Goal: Task Accomplishment & Management: Use online tool/utility

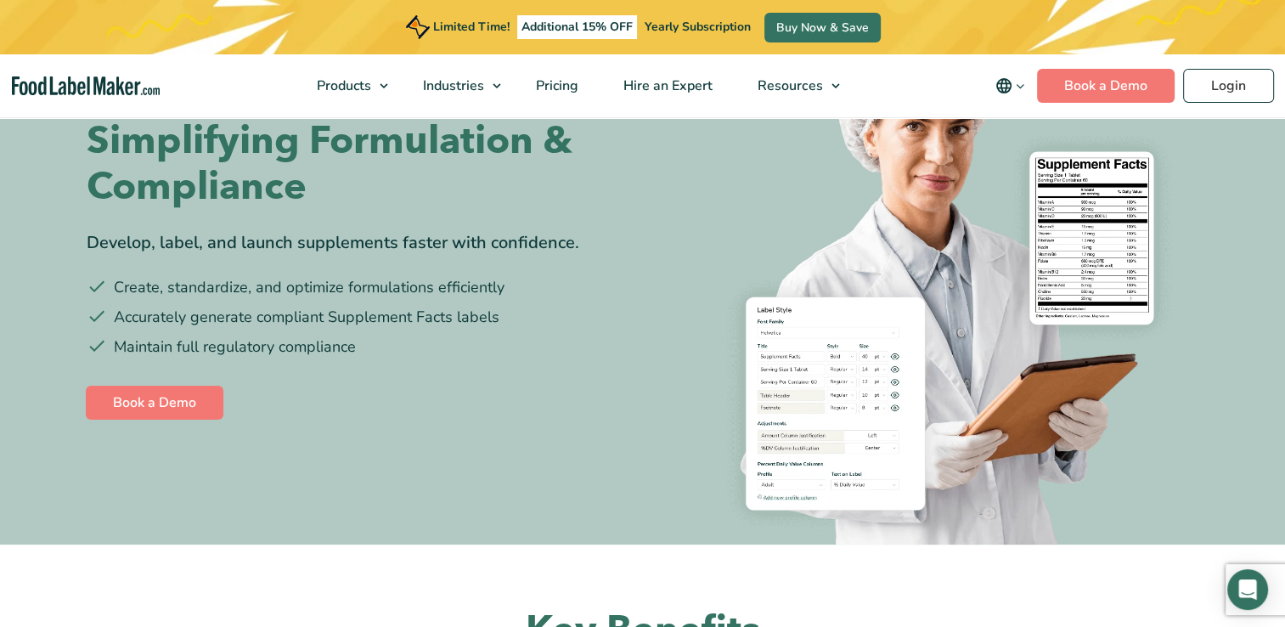
scroll to position [166, 0]
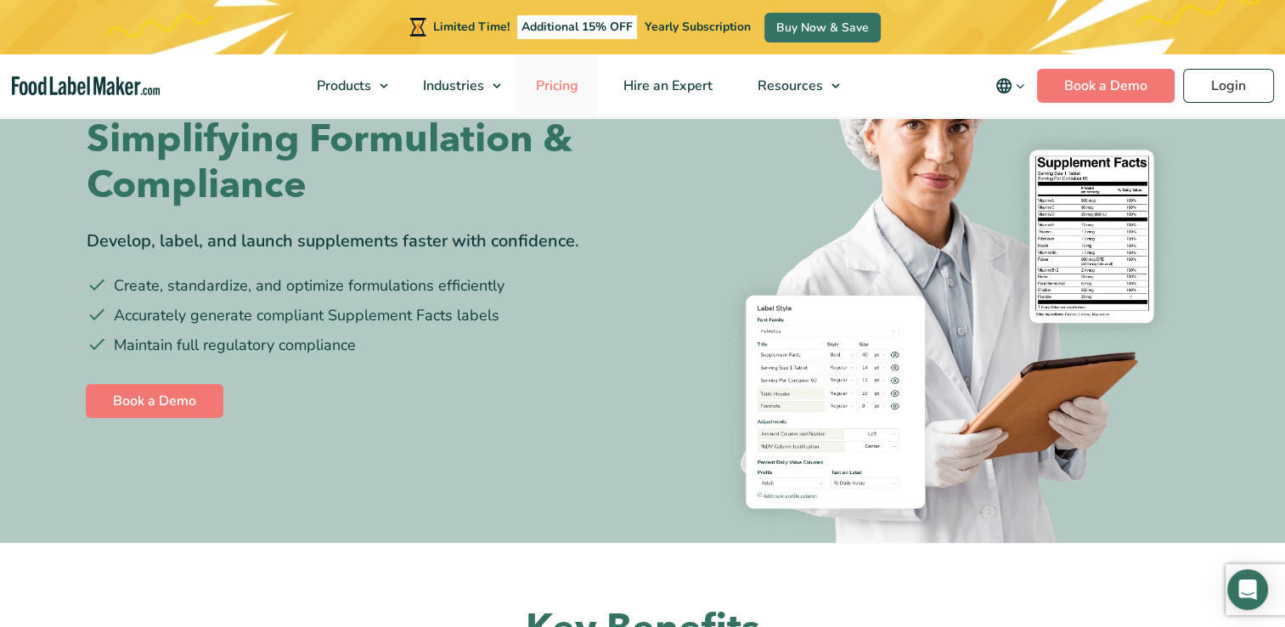
click at [551, 85] on span "Pricing" at bounding box center [555, 85] width 49 height 19
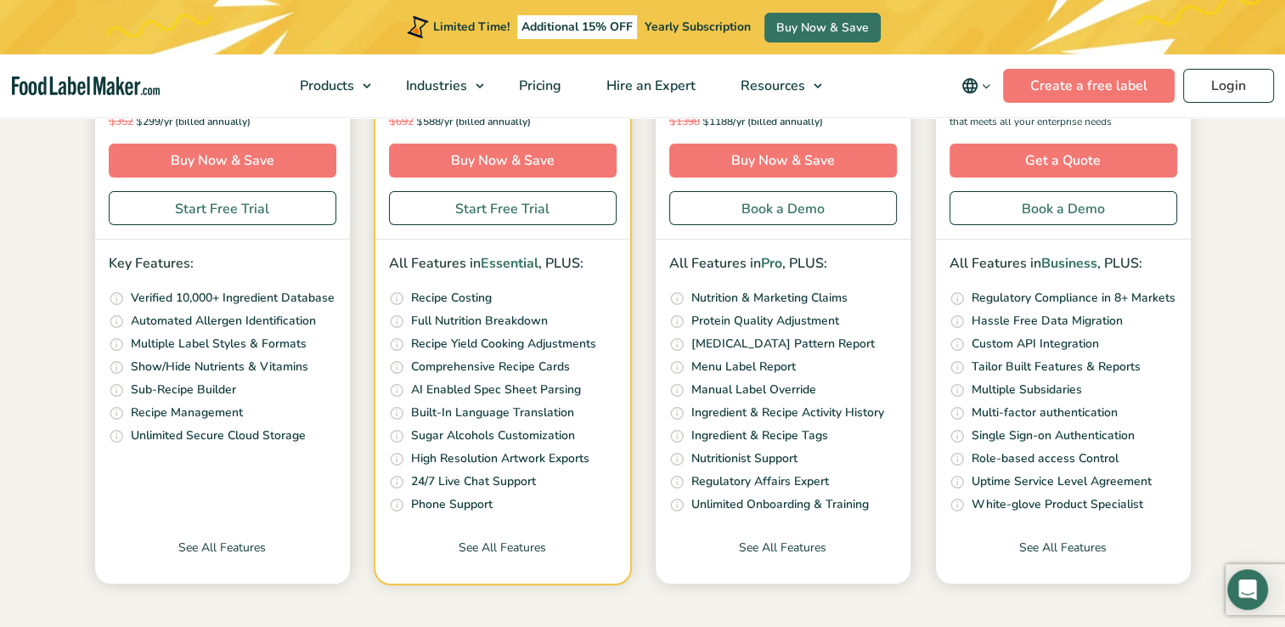
scroll to position [478, 0]
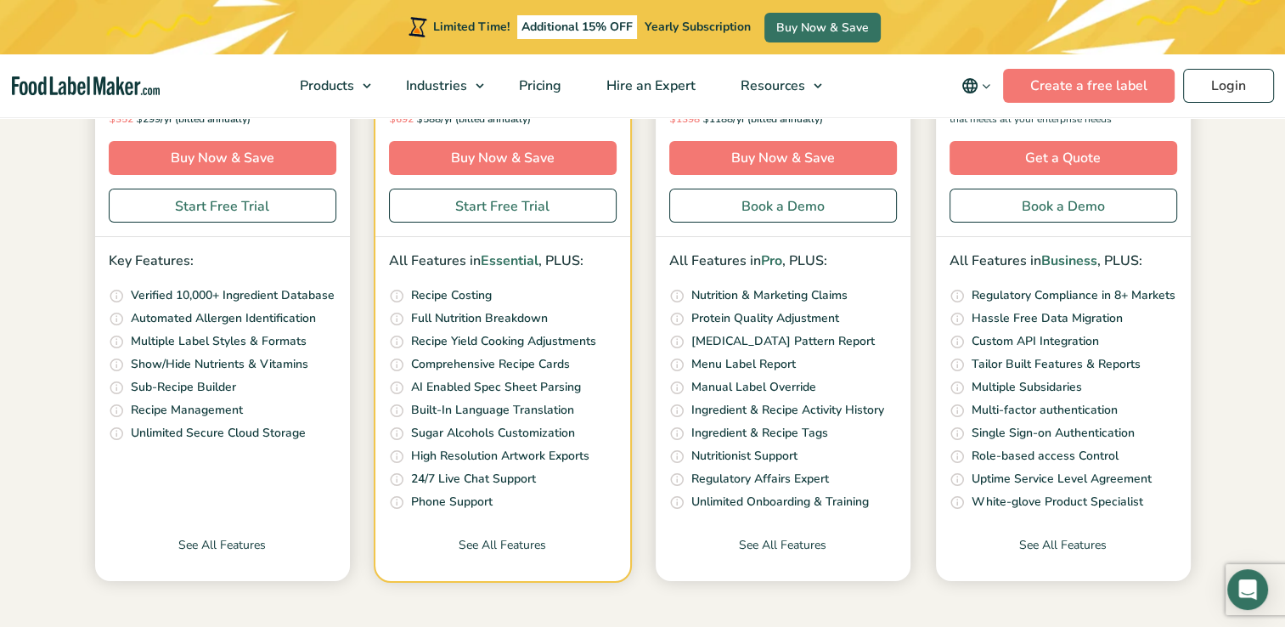
click at [363, 328] on div "Essential The basics to analyze recipes & create regulatory compliant nutrition…" at bounding box center [643, 240] width 1112 height 715
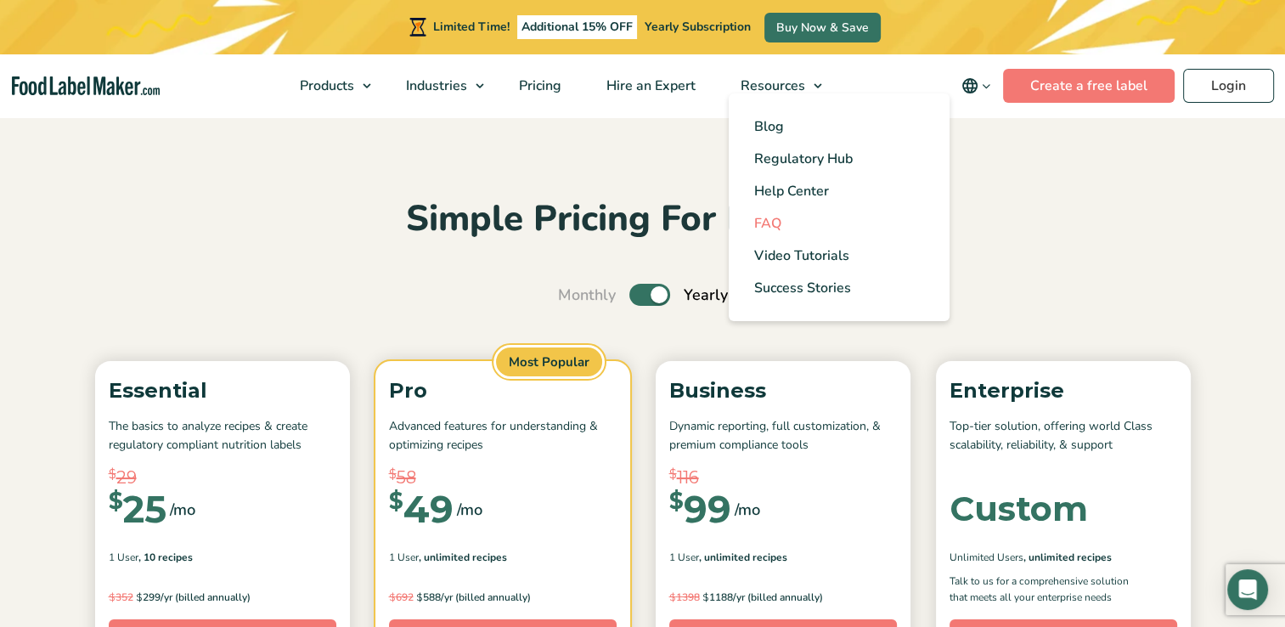
click at [781, 219] on span "FAQ" at bounding box center [767, 223] width 27 height 19
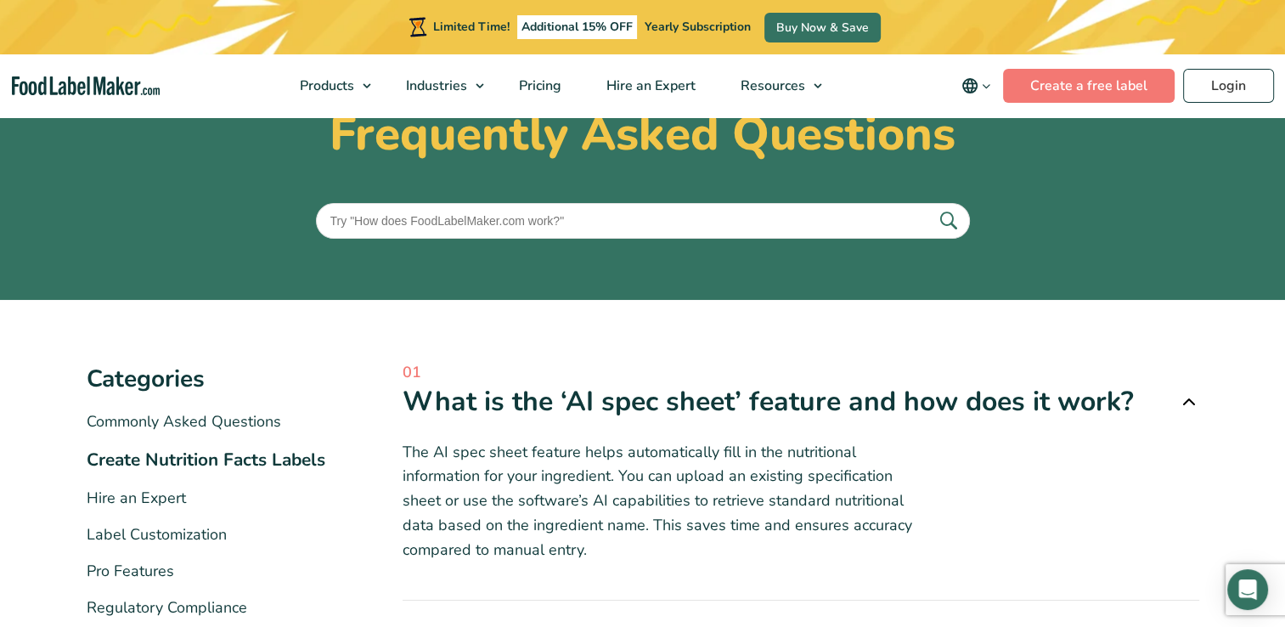
scroll to position [14, 0]
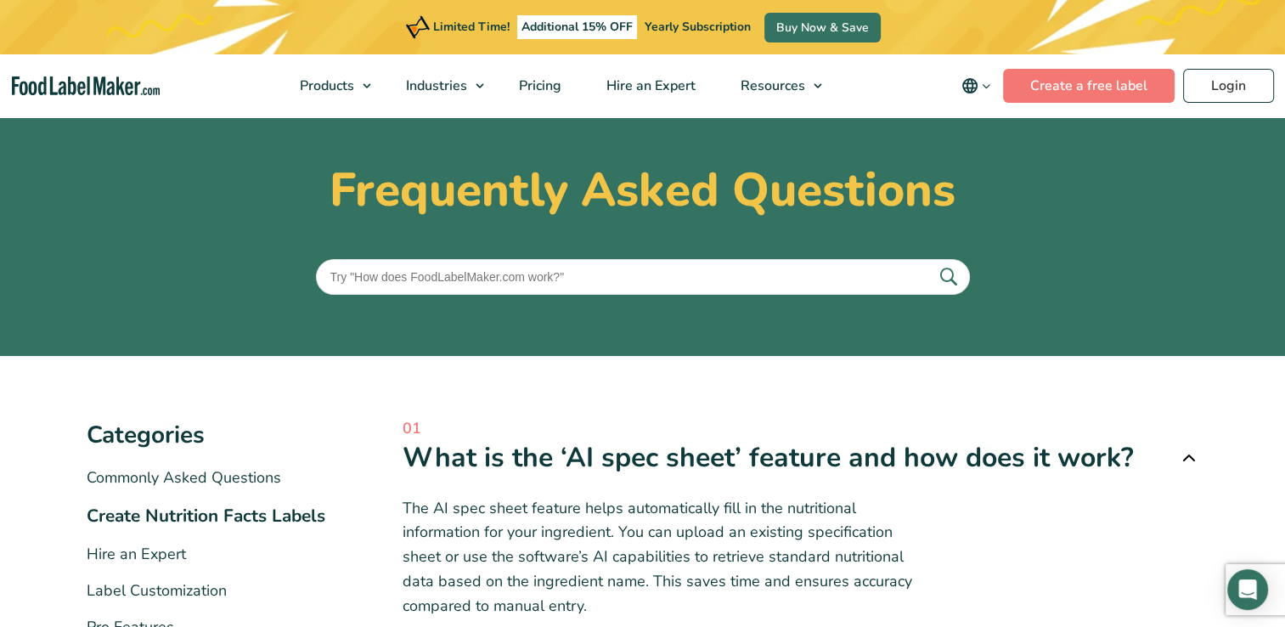
click at [723, 275] on input "text" at bounding box center [643, 277] width 654 height 36
type input "fda"
click at [930, 263] on button "submit" at bounding box center [948, 277] width 36 height 28
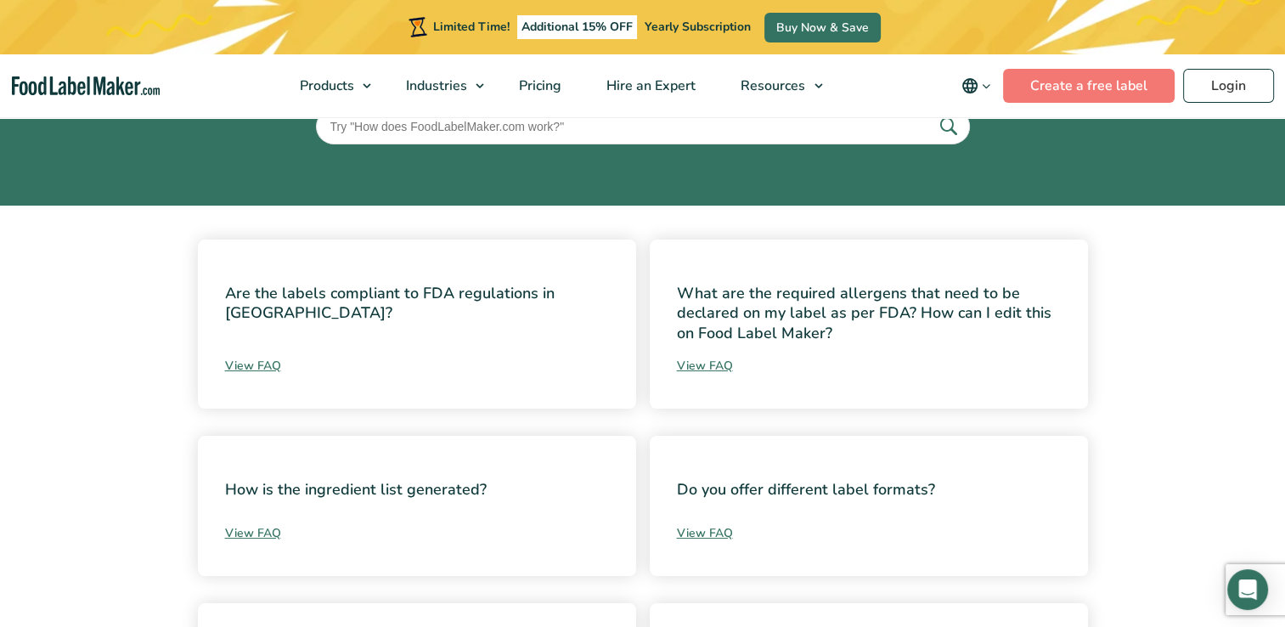
scroll to position [233, 0]
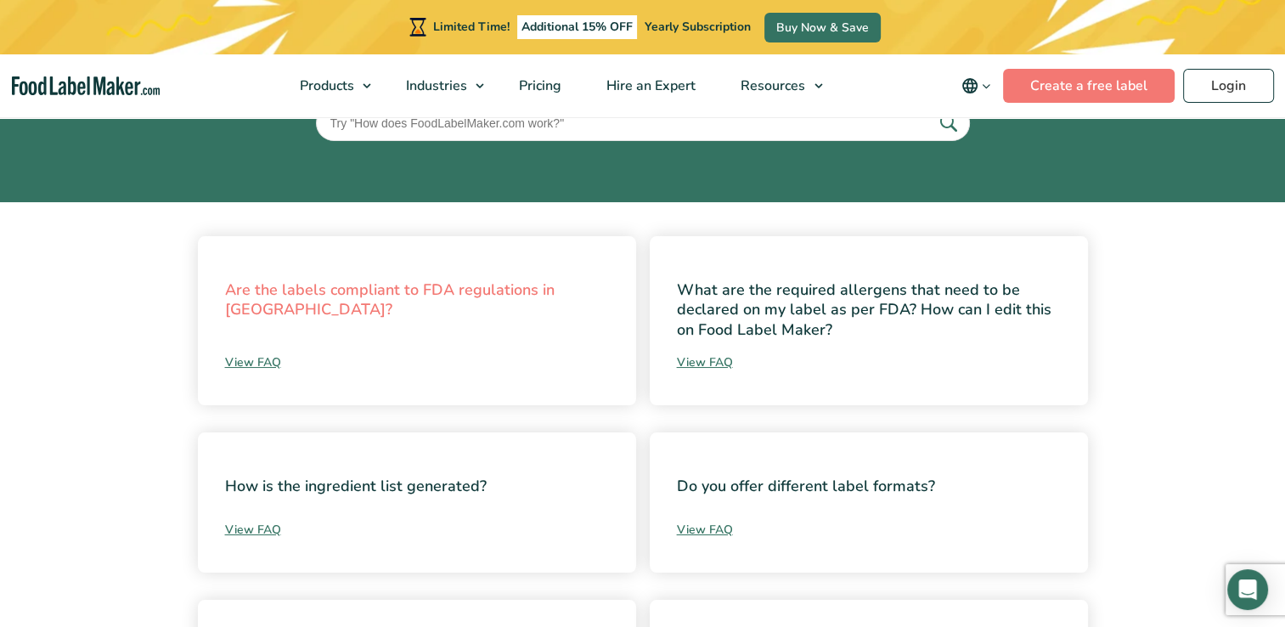
click at [453, 294] on link "Are the labels compliant to FDA regulations in USA?" at bounding box center [389, 299] width 329 height 40
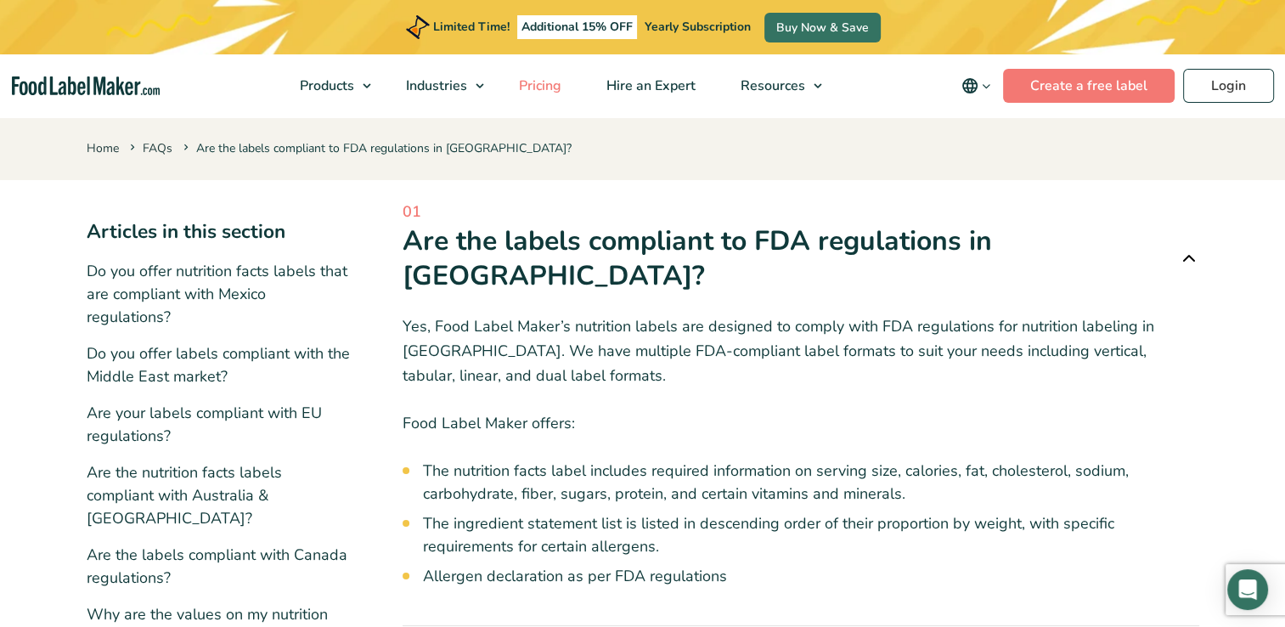
click at [542, 76] on span "Pricing" at bounding box center [538, 85] width 49 height 19
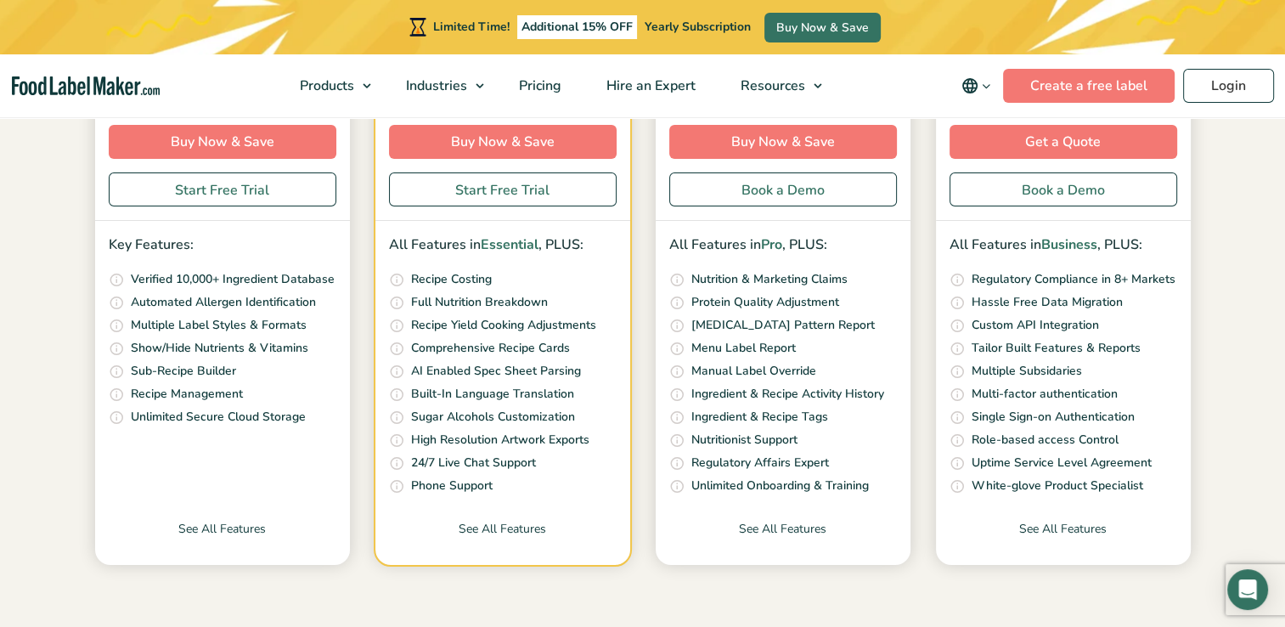
scroll to position [495, 0]
click at [502, 523] on link "See All Features" at bounding box center [502, 541] width 255 height 45
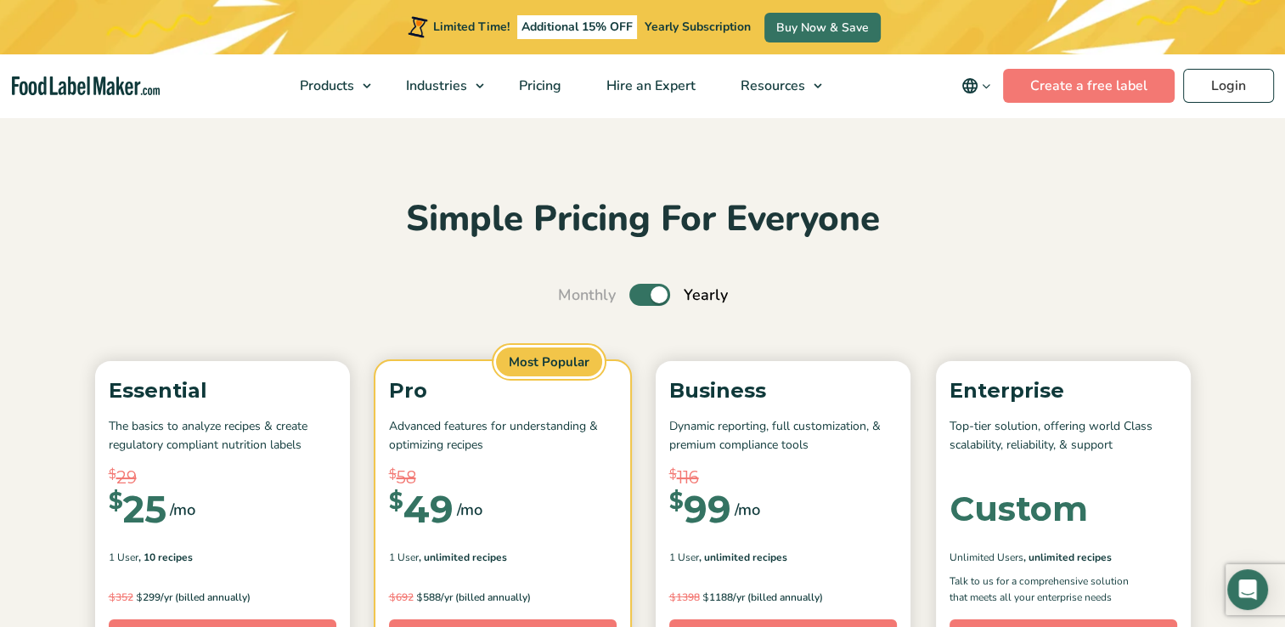
click at [652, 296] on label "Toggle" at bounding box center [649, 295] width 41 height 22
click at [572, 296] on input "Toggle" at bounding box center [566, 295] width 11 height 11
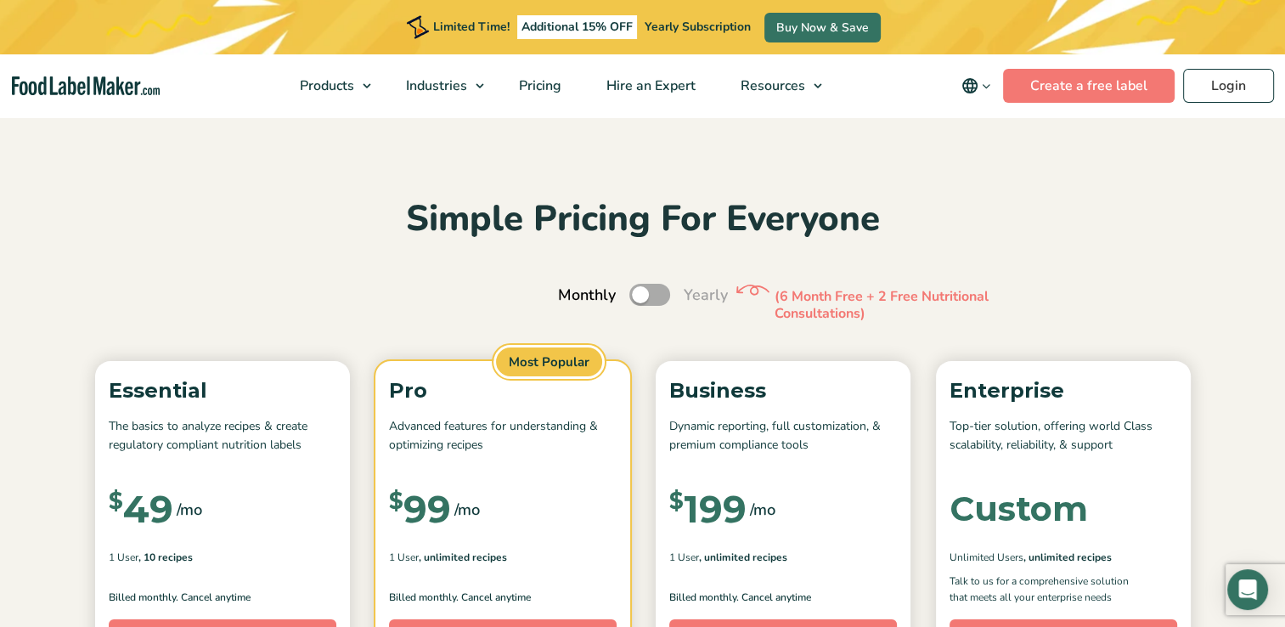
click at [651, 296] on label "Toggle" at bounding box center [649, 295] width 41 height 22
click at [572, 296] on input "Toggle" at bounding box center [566, 295] width 11 height 11
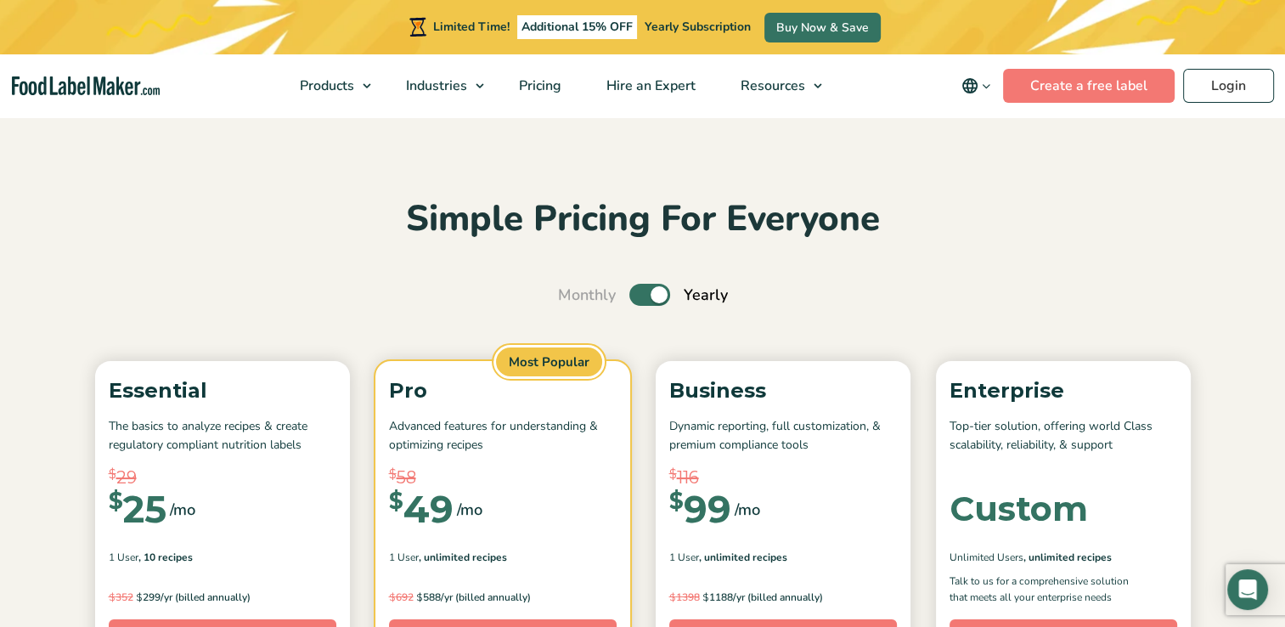
click at [650, 294] on label "Toggle" at bounding box center [649, 295] width 41 height 22
click at [572, 294] on input "Toggle" at bounding box center [566, 295] width 11 height 11
checkbox input "false"
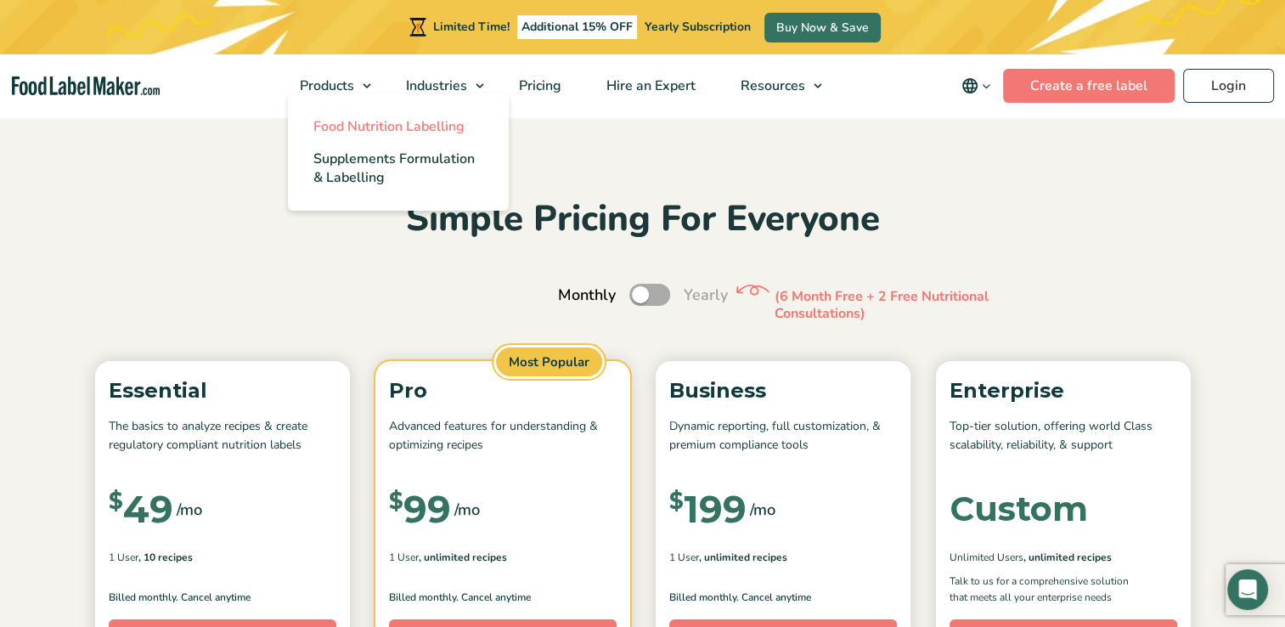
click at [350, 124] on span "Food Nutrition Labelling" at bounding box center [388, 126] width 151 height 19
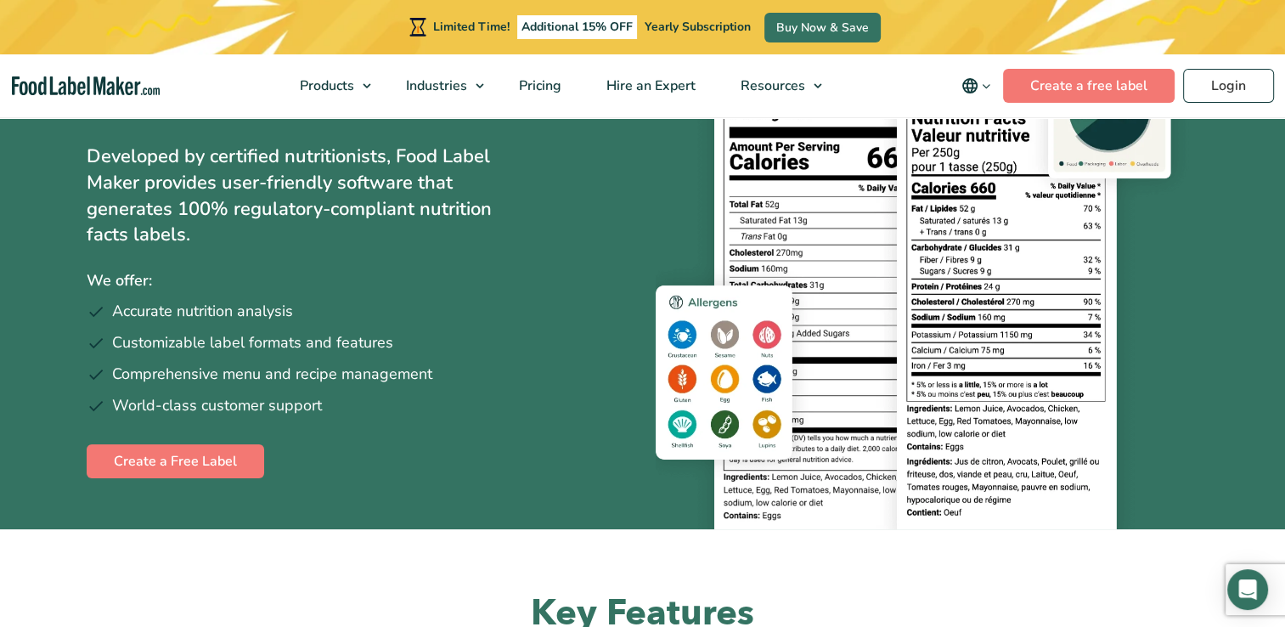
scroll to position [139, 0]
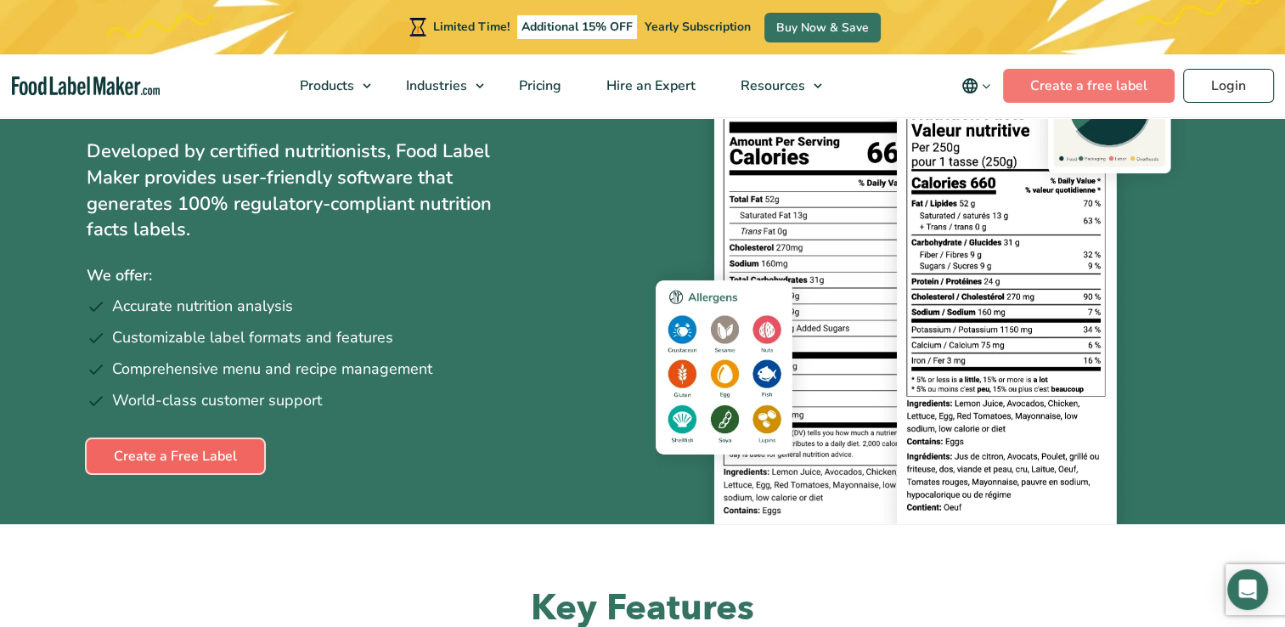
click at [126, 457] on link "Create a Free Label" at bounding box center [175, 456] width 177 height 34
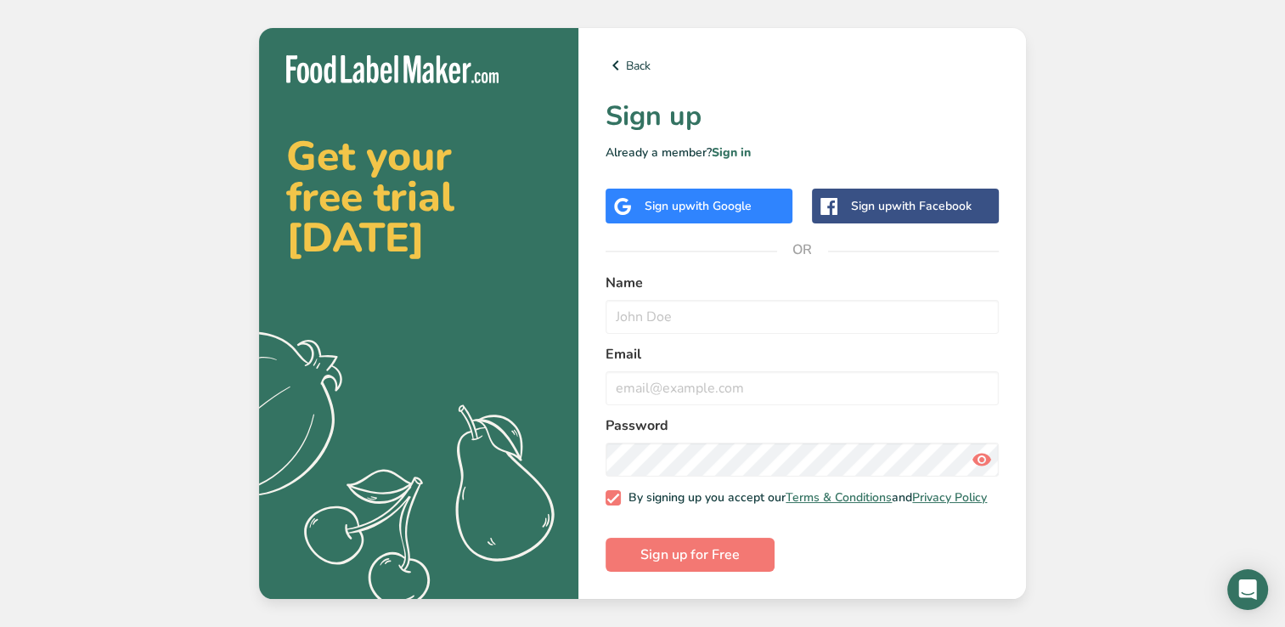
click at [740, 331] on form "Name Email Password By signing up you accept our Terms & Conditions and Privacy…" at bounding box center [801, 422] width 393 height 299
click at [740, 318] on input "text" at bounding box center [801, 317] width 393 height 34
type input "Ava Bastien"
type input "avaslifeline@yahoo.com"
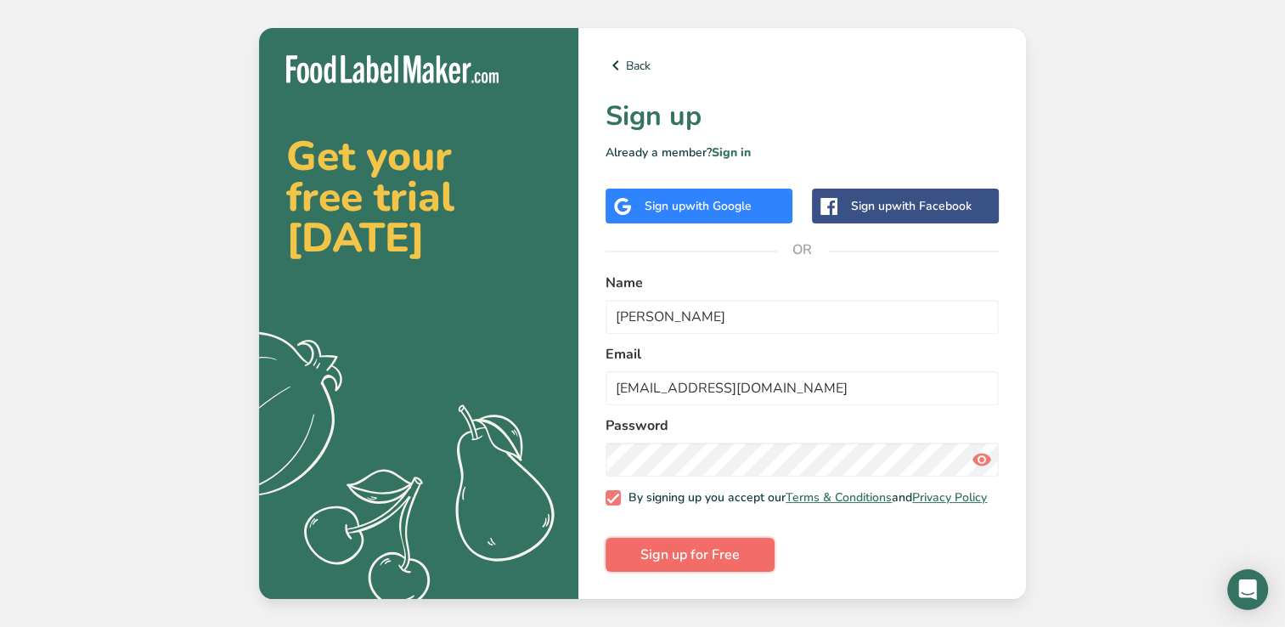
click at [722, 559] on span "Sign up for Free" at bounding box center [689, 554] width 99 height 20
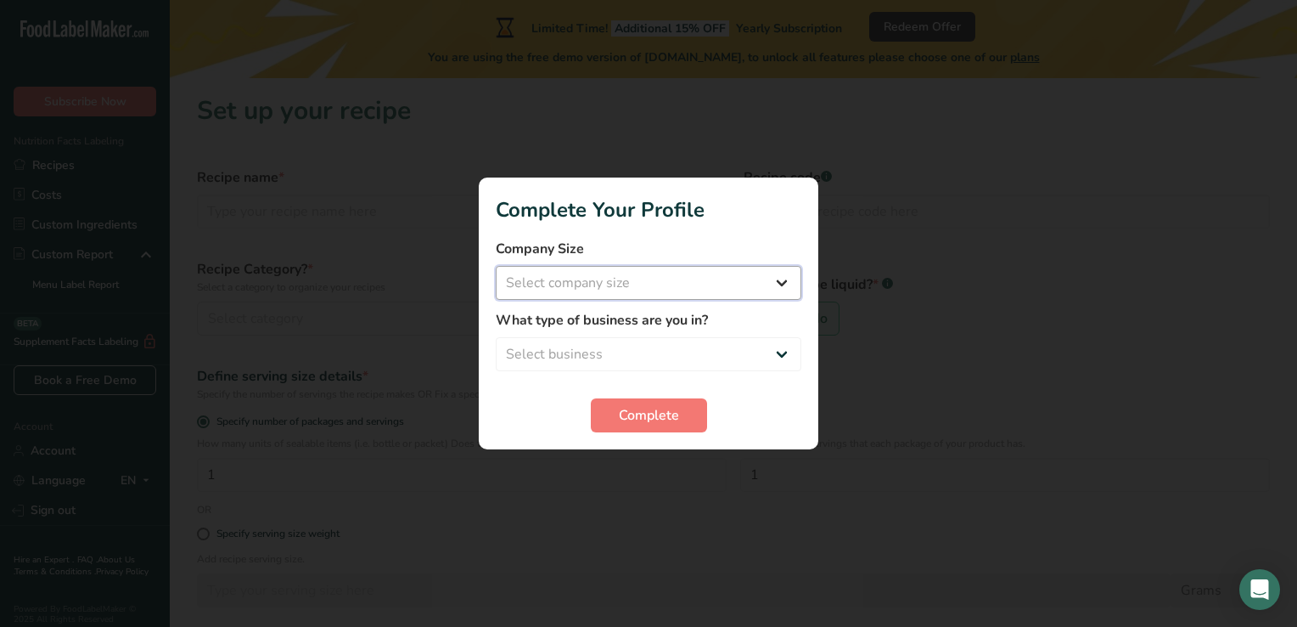
click at [709, 284] on select "Select company size Fewer than 10 Employees 10 to 50 Employees 51 to 500 Employ…" at bounding box center [649, 283] width 306 height 34
select select "1"
click at [496, 266] on select "Select company size Fewer than 10 Employees 10 to 50 Employees 51 to 500 Employ…" at bounding box center [649, 283] width 306 height 34
click at [682, 335] on div "What type of business are you in? Select business Packaged Food Manufacturer Re…" at bounding box center [649, 340] width 306 height 61
click at [684, 344] on select "Select business Packaged Food Manufacturer Restaurant & Cafe Bakery Meal Plans …" at bounding box center [649, 354] width 306 height 34
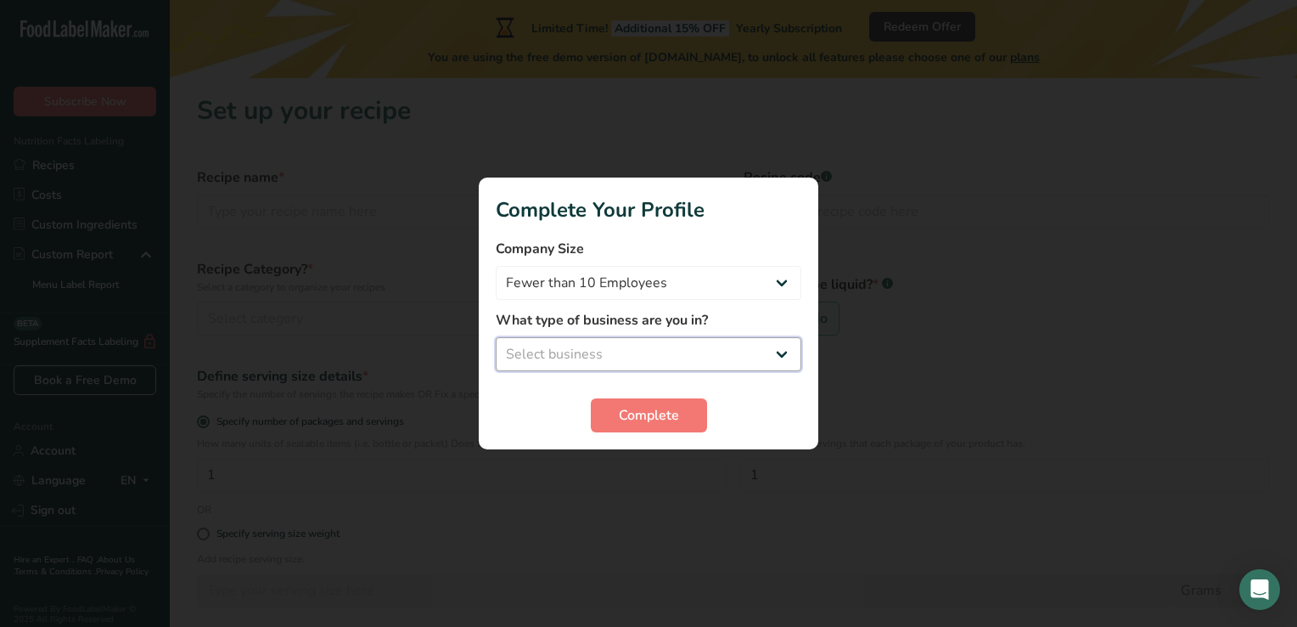
select select "3"
click at [496, 337] on select "Select business Packaged Food Manufacturer Restaurant & Cafe Bakery Meal Plans …" at bounding box center [649, 354] width 306 height 34
click at [644, 430] on button "Complete" at bounding box center [649, 415] width 116 height 34
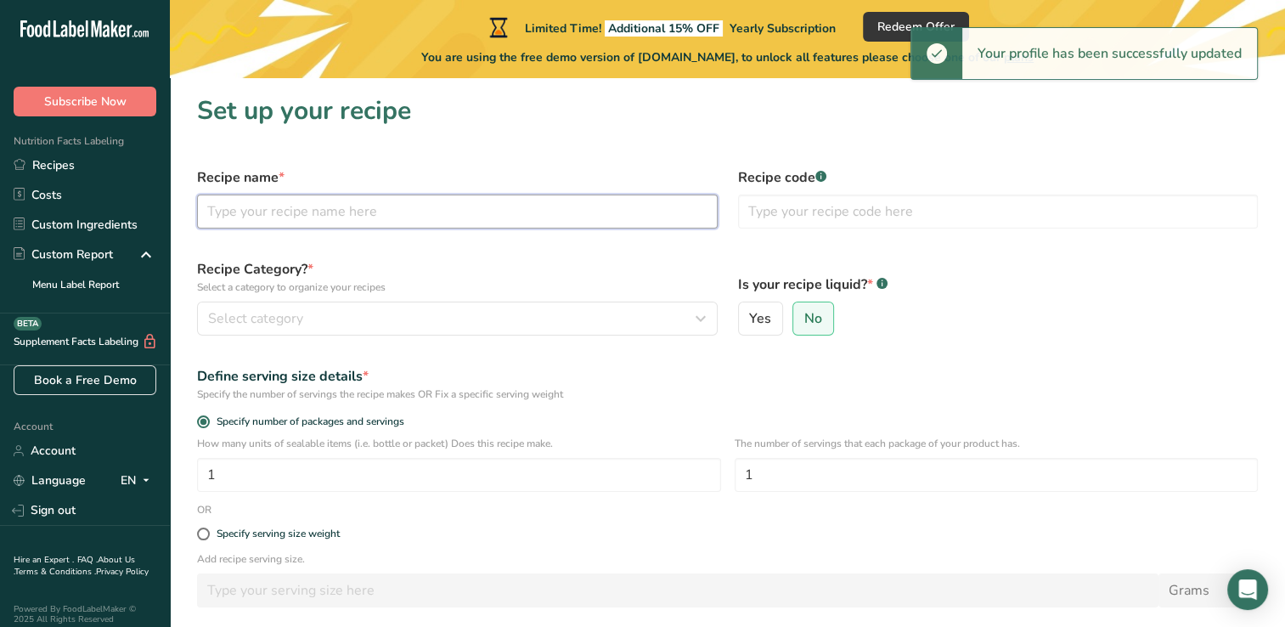
click at [397, 220] on input "text" at bounding box center [457, 211] width 521 height 34
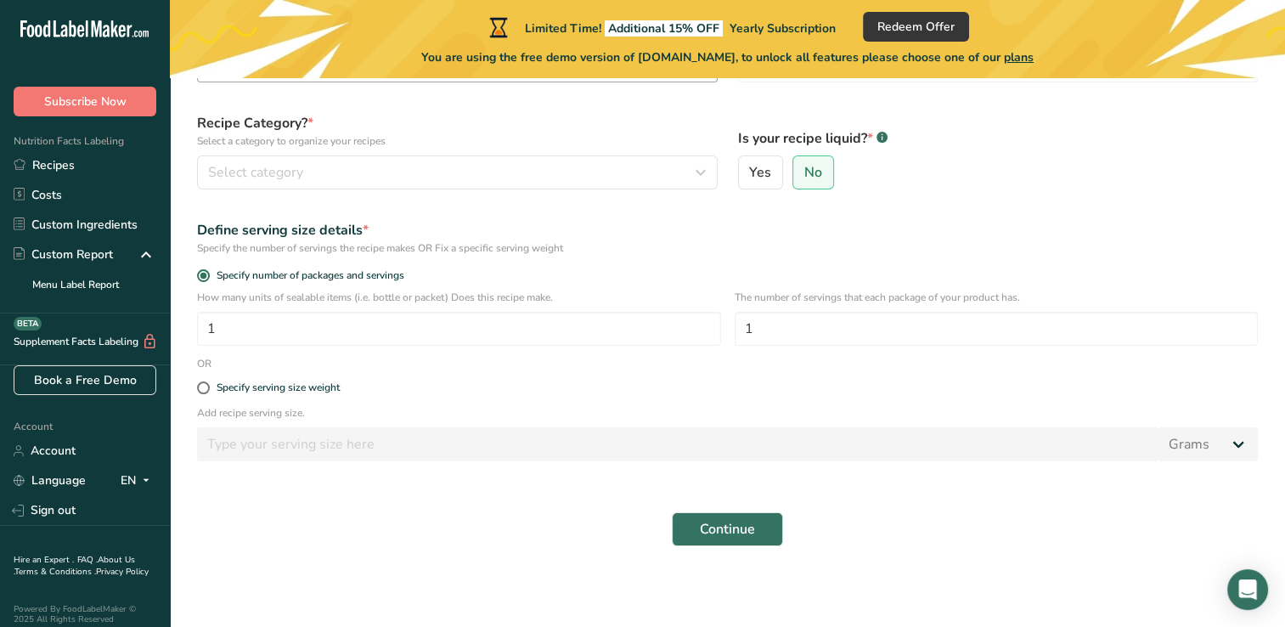
scroll to position [139, 0]
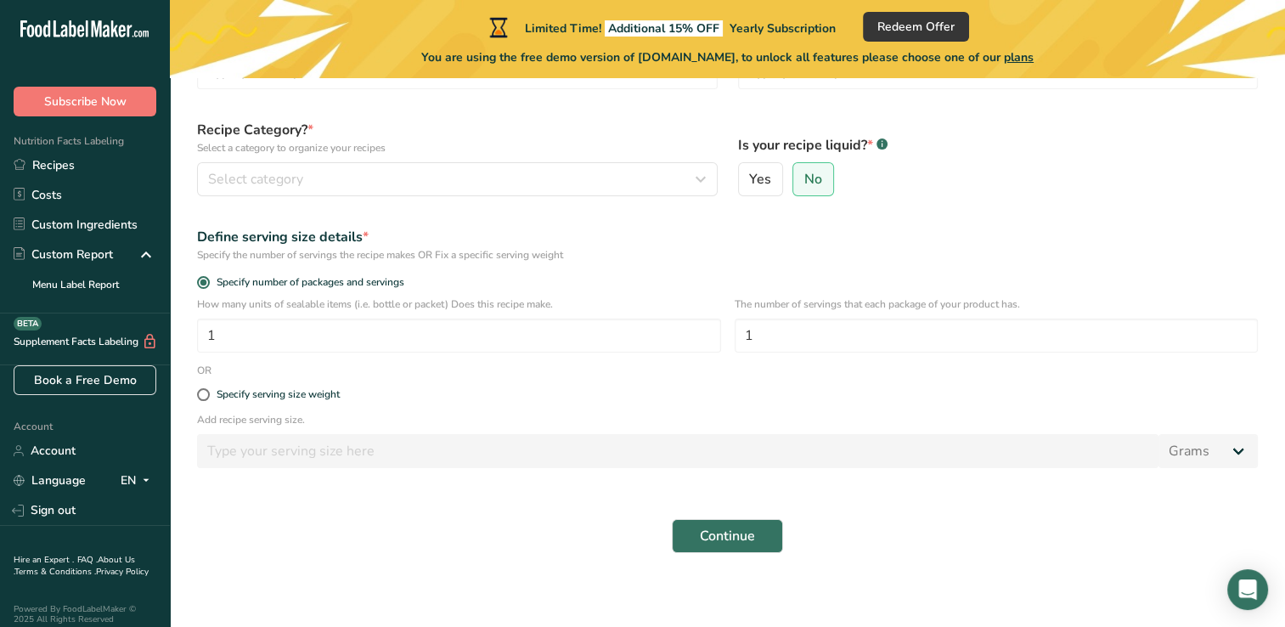
click at [394, 239] on div "Define serving size details *" at bounding box center [727, 237] width 1061 height 20
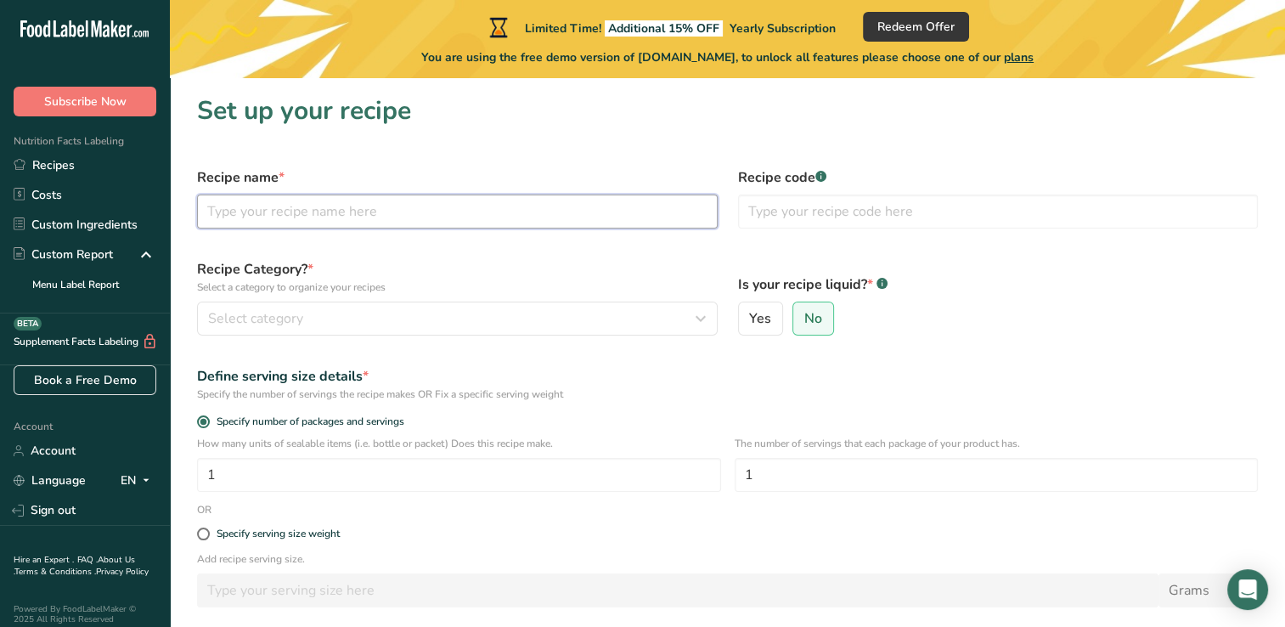
click at [431, 196] on input "text" at bounding box center [457, 211] width 521 height 34
click at [543, 224] on input "text" at bounding box center [457, 211] width 521 height 34
type input "banana Loaf"
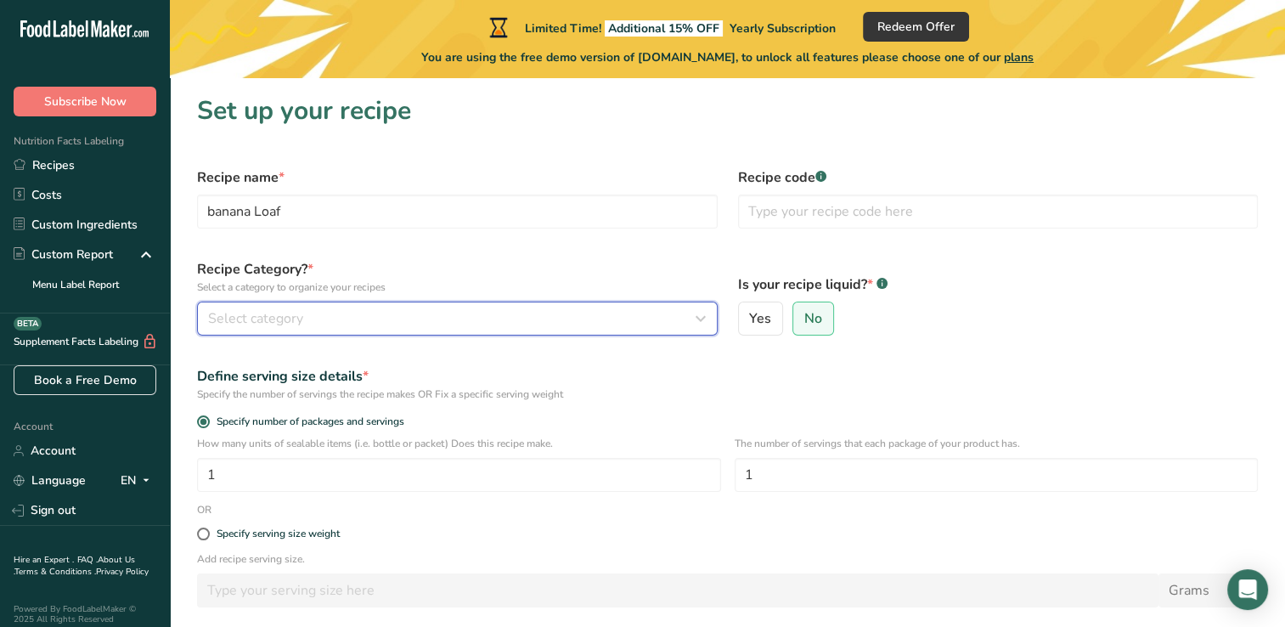
click at [516, 318] on div "Select category" at bounding box center [452, 318] width 488 height 20
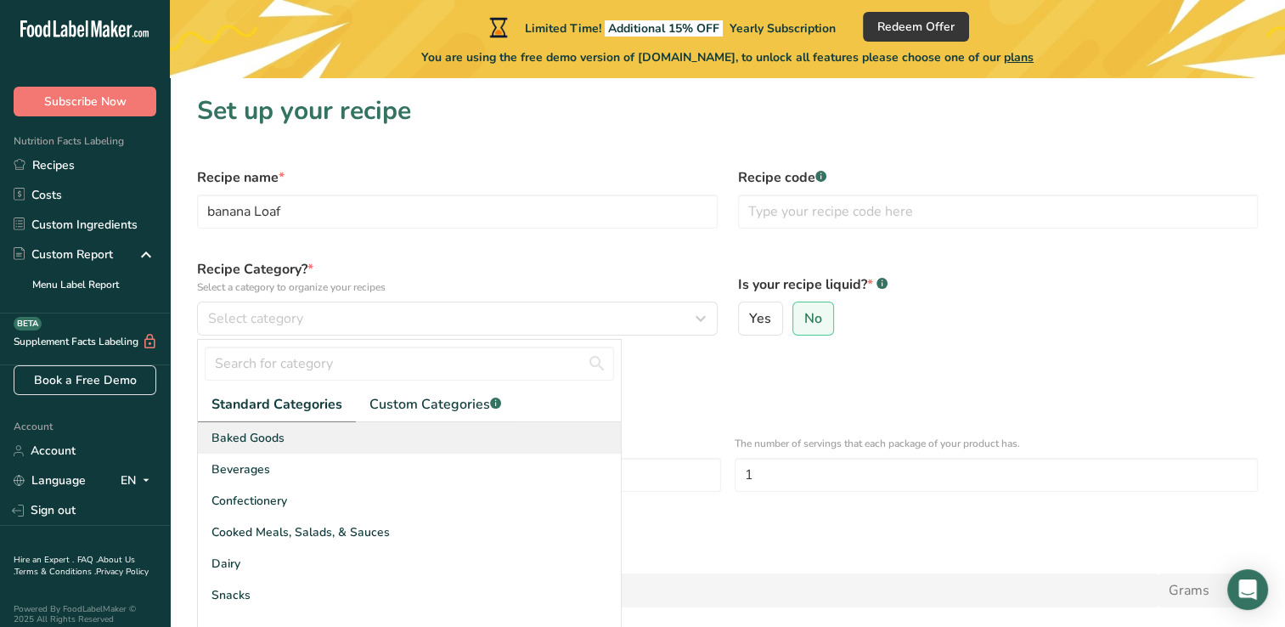
click at [250, 442] on span "Baked Goods" at bounding box center [247, 438] width 73 height 18
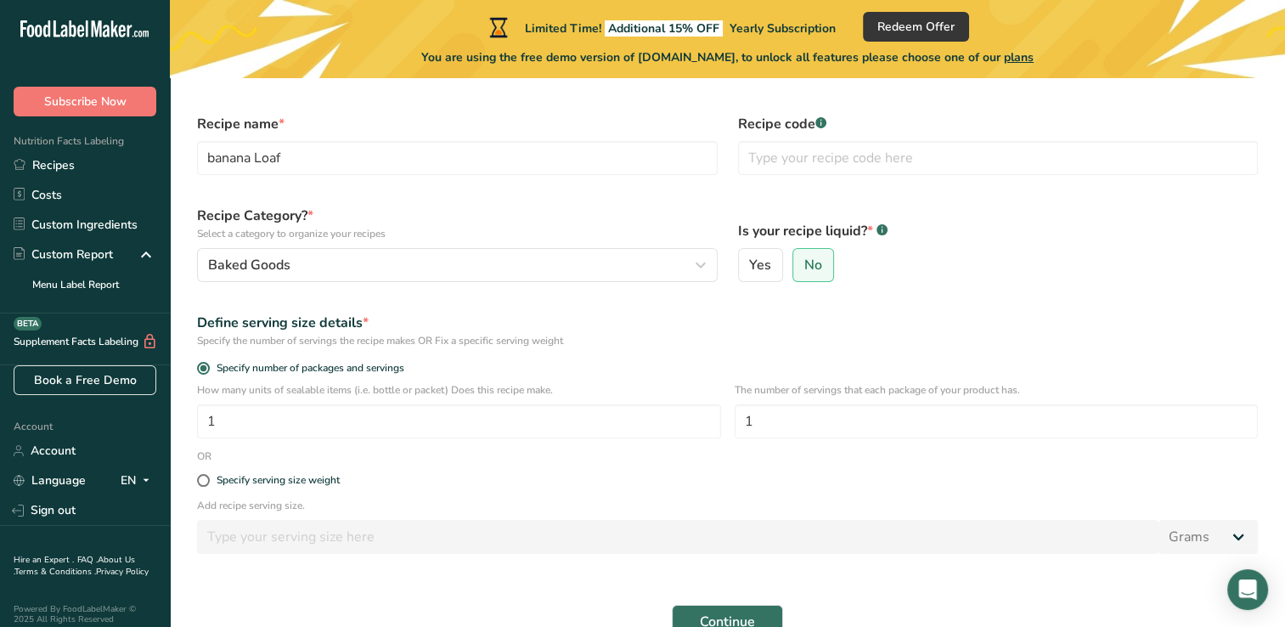
scroll to position [53, 0]
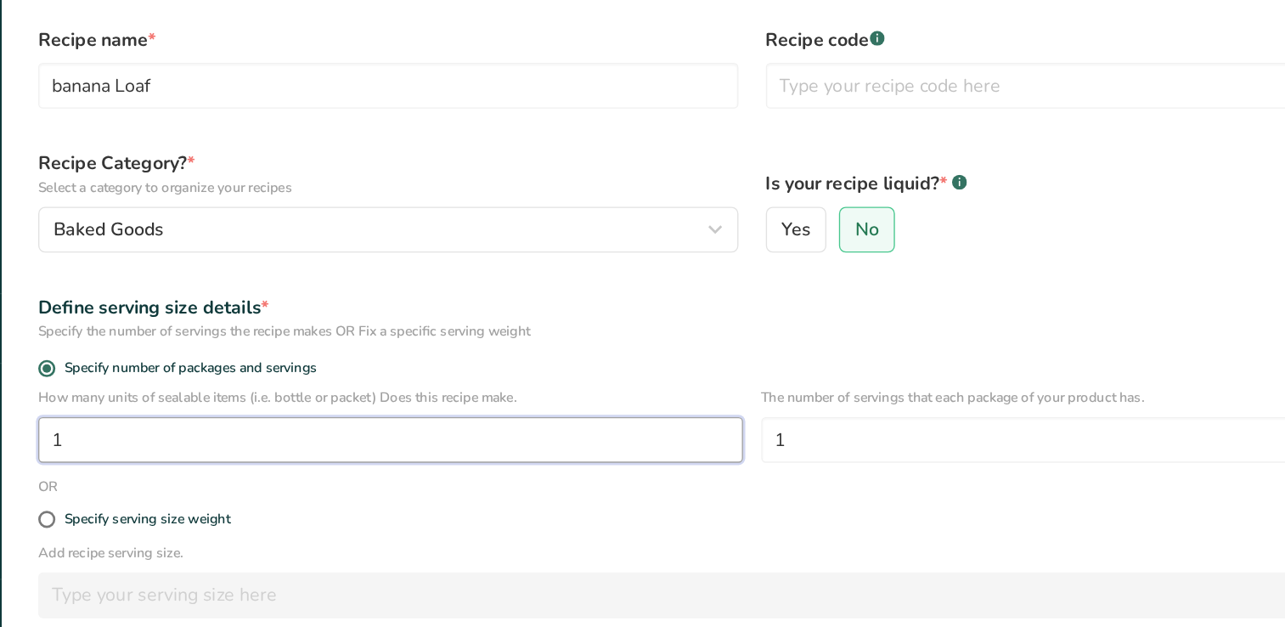
click at [448, 421] on input "1" at bounding box center [459, 421] width 524 height 34
type input "14"
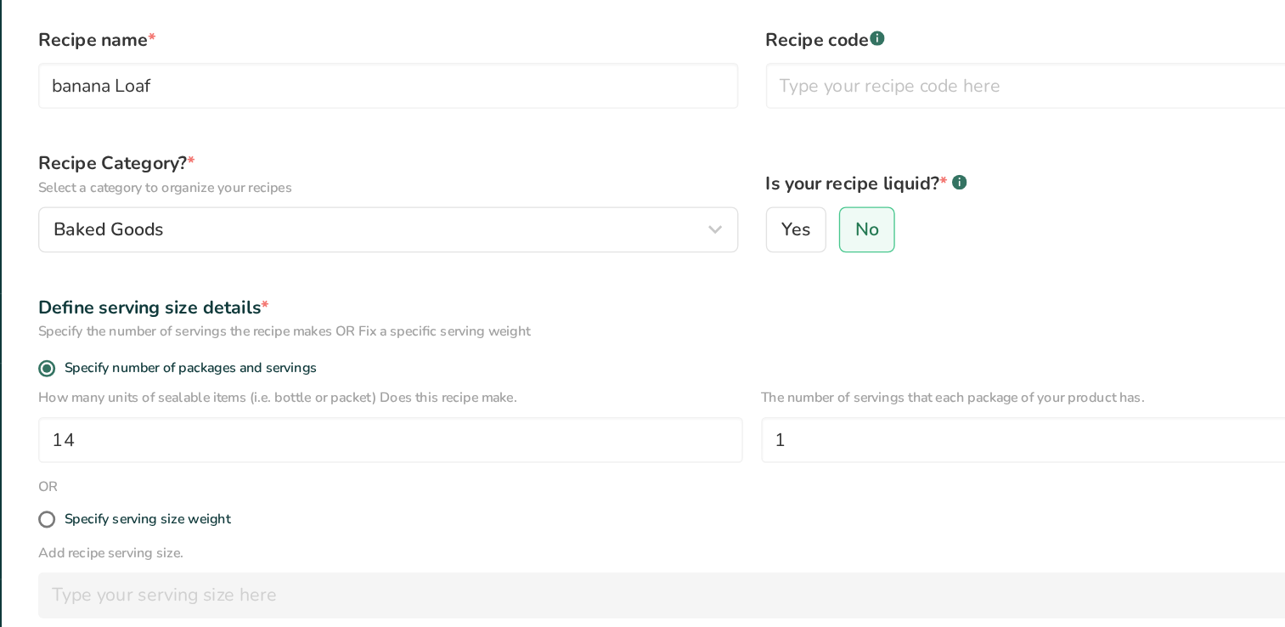
click at [922, 357] on div "Define serving size details * Specify the number of servings the recipe makes O…" at bounding box center [727, 330] width 1081 height 56
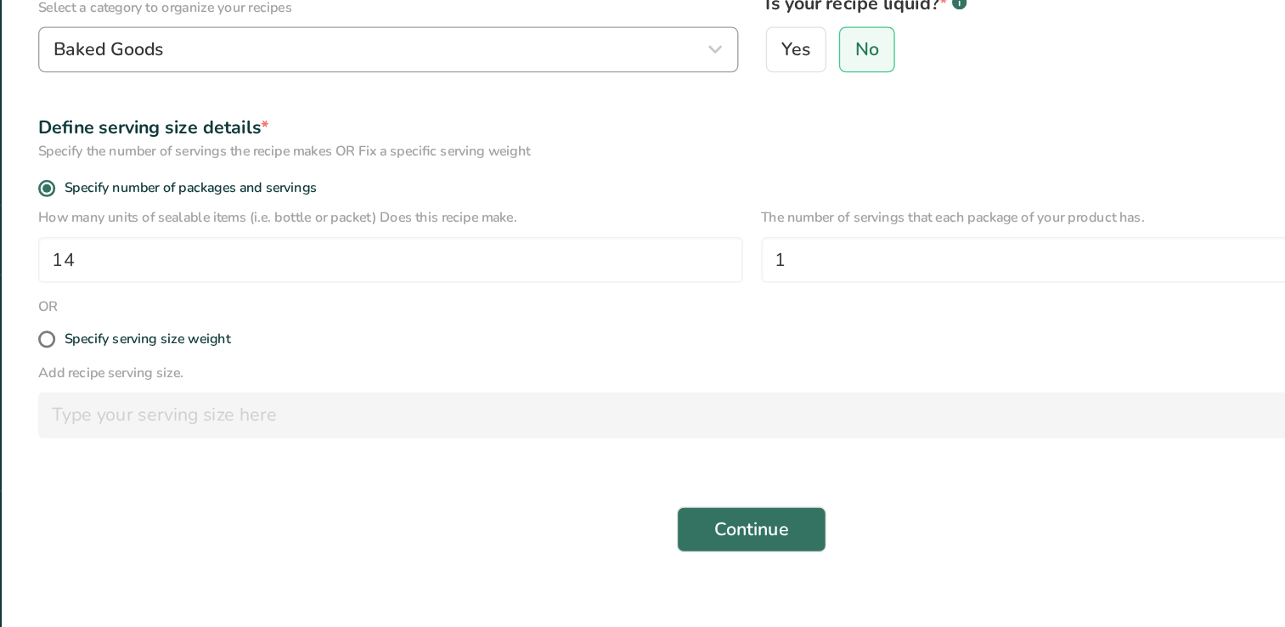
scroll to position [146, 0]
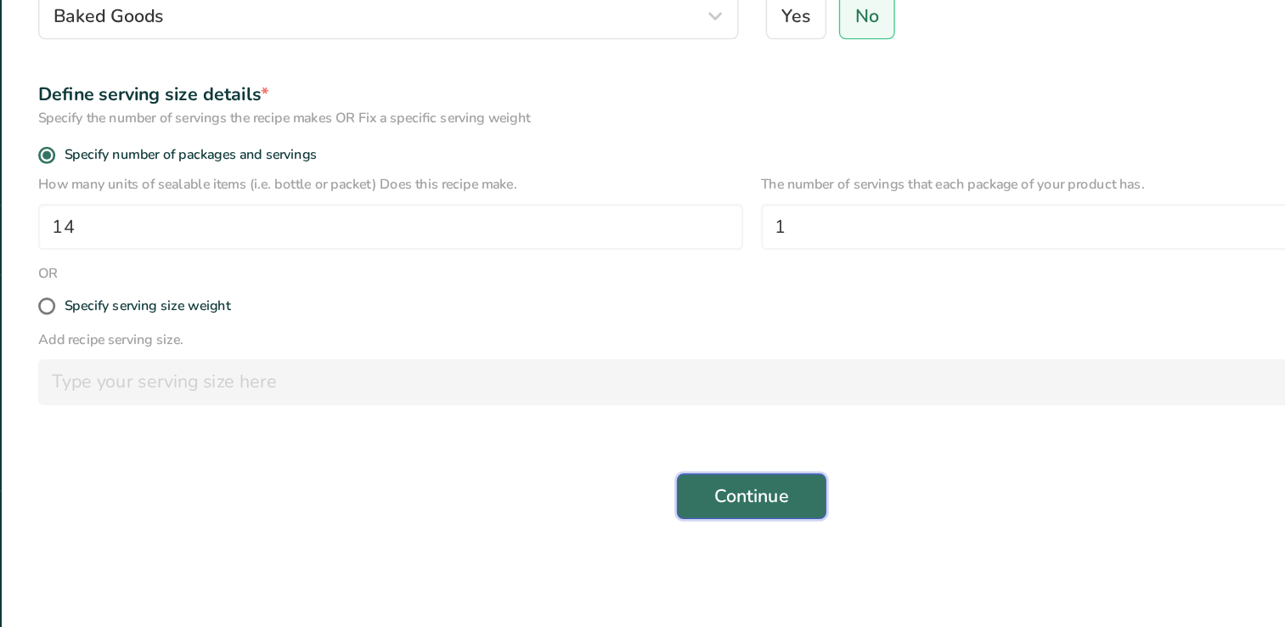
click at [728, 537] on span "Continue" at bounding box center [727, 529] width 55 height 20
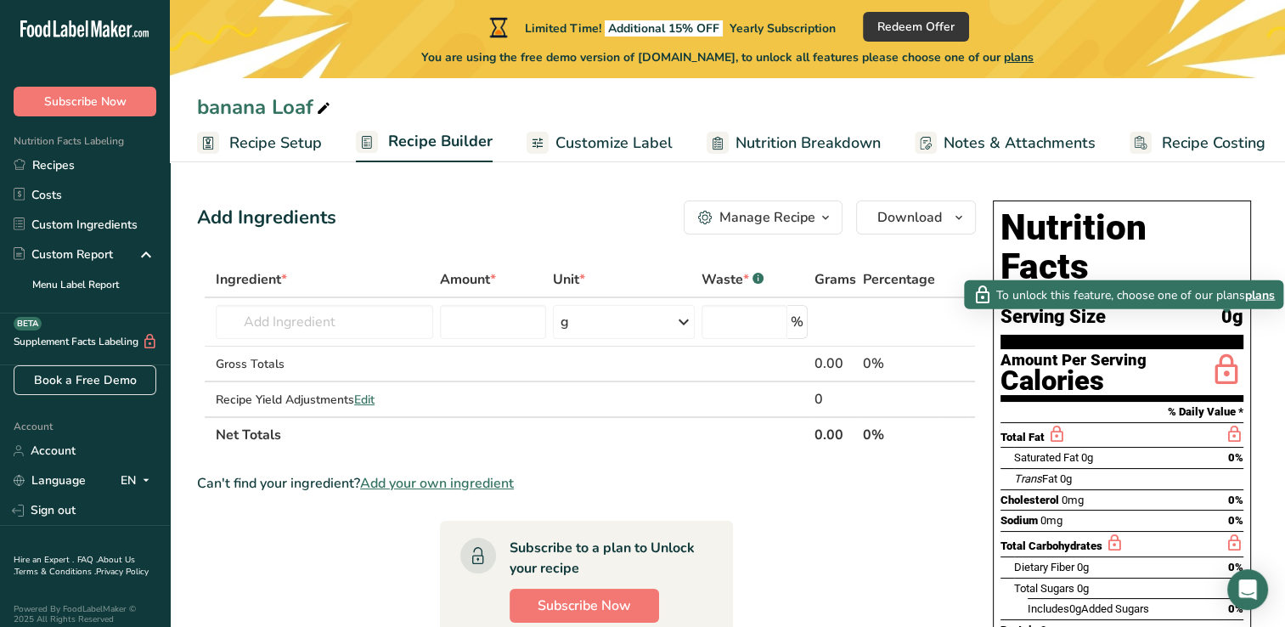
click at [1255, 294] on span "plans" at bounding box center [1260, 294] width 30 height 18
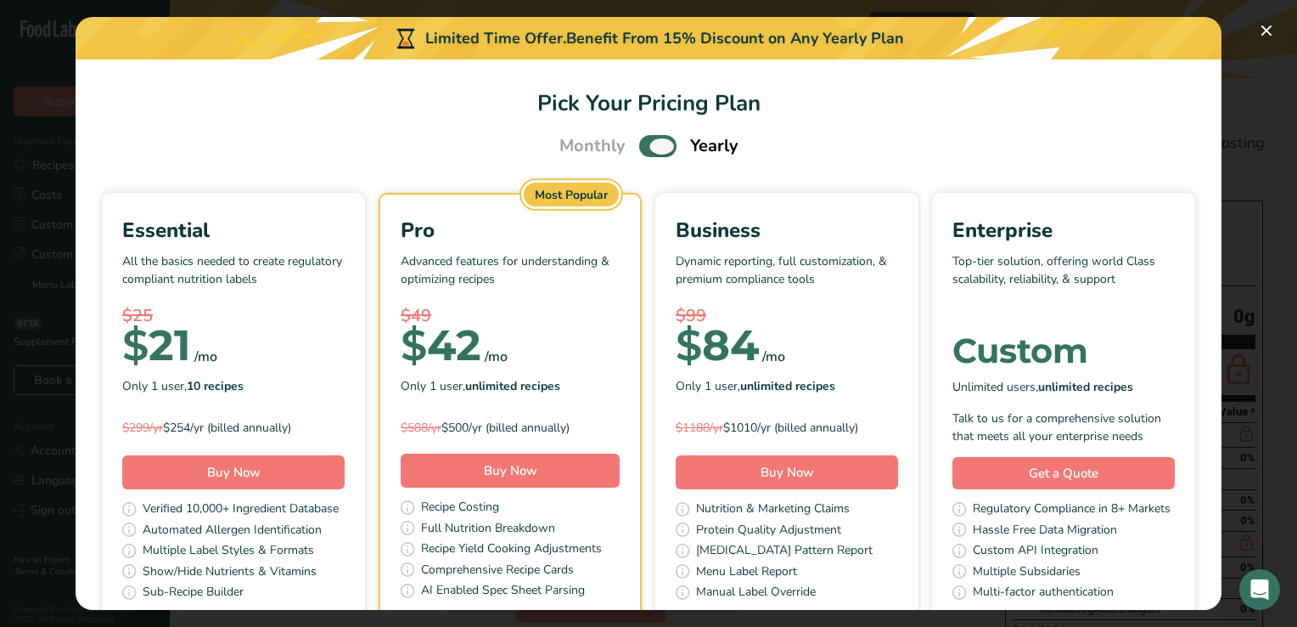
click at [654, 141] on span "Pick Your Pricing Plan Modal" at bounding box center [657, 145] width 37 height 21
click at [650, 141] on input "Pick Your Pricing Plan Modal" at bounding box center [644, 146] width 11 height 11
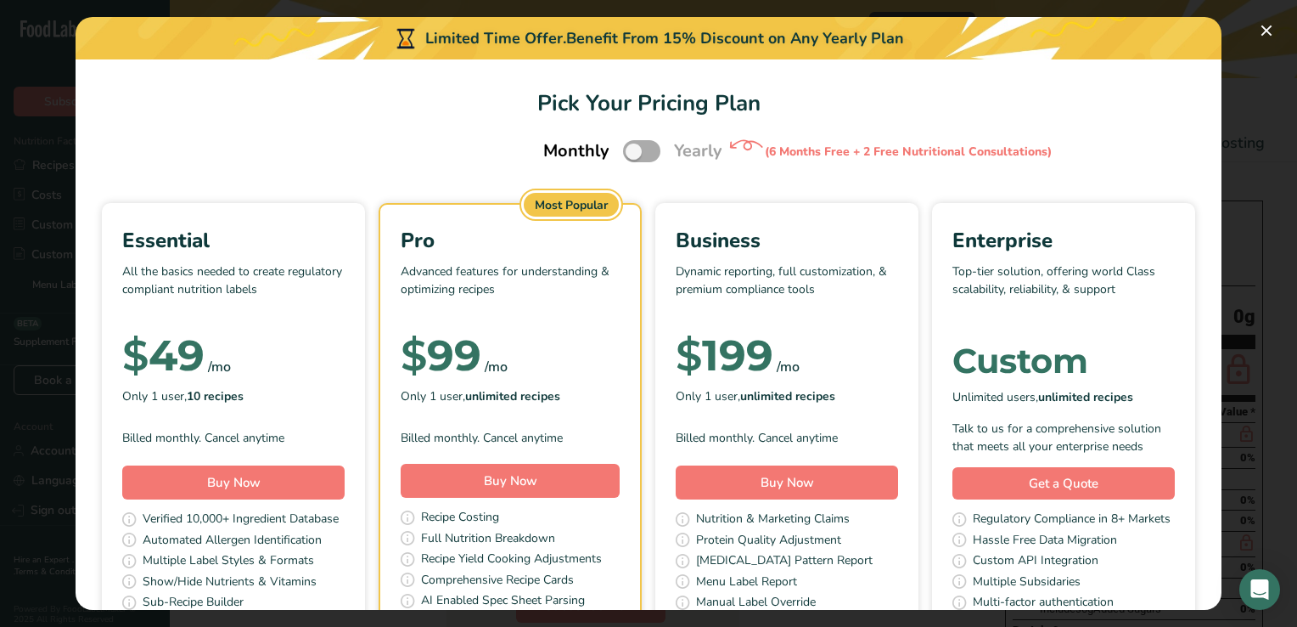
click at [640, 146] on span "Pick Your Pricing Plan Modal" at bounding box center [641, 150] width 37 height 21
click at [634, 146] on input "Pick Your Pricing Plan Modal" at bounding box center [628, 151] width 11 height 11
checkbox input "true"
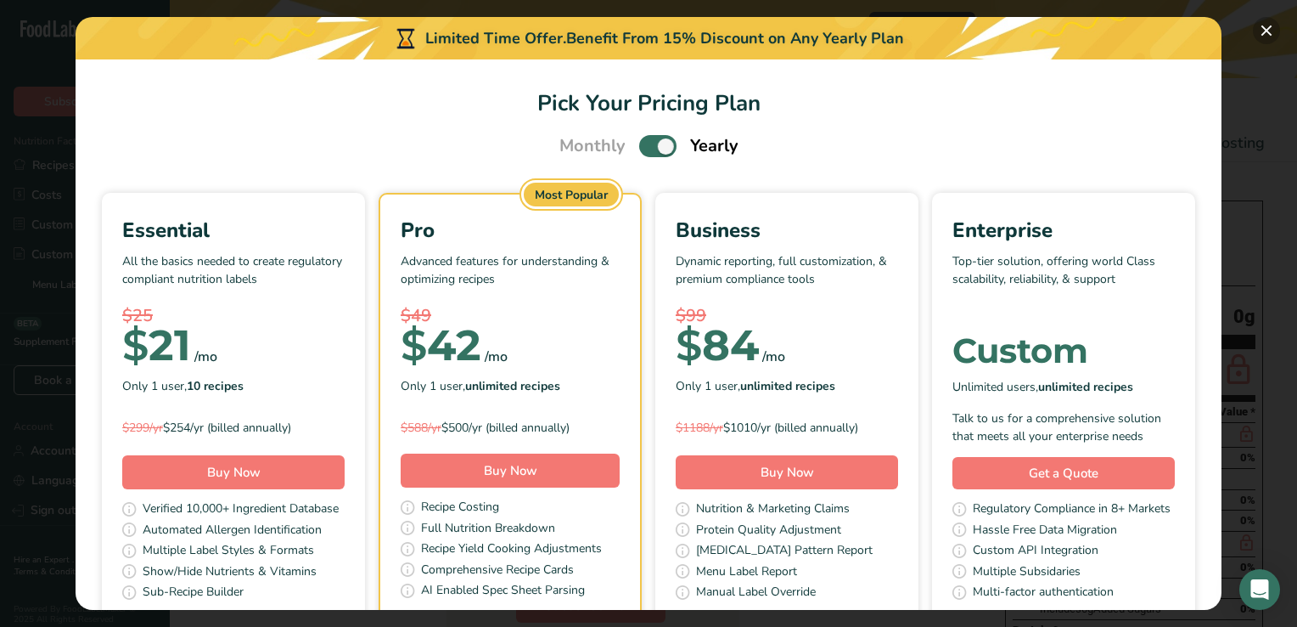
click at [1271, 23] on button "Pick Your Pricing Plan Modal" at bounding box center [1266, 30] width 27 height 27
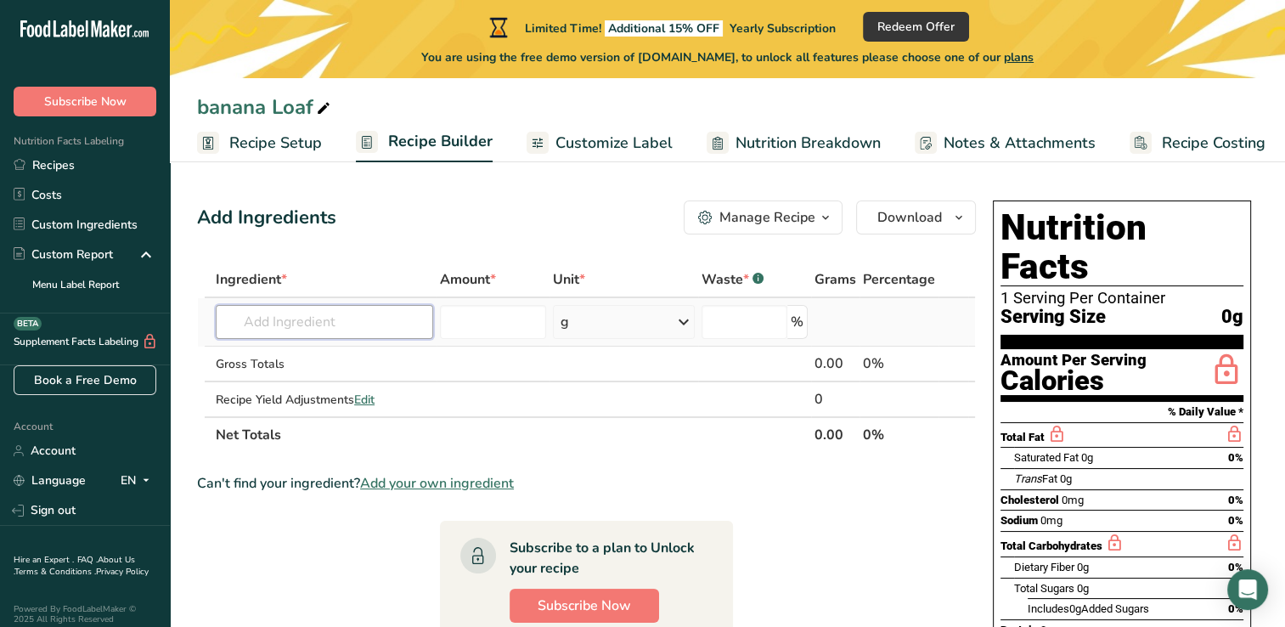
click at [309, 322] on input "text" at bounding box center [324, 322] width 217 height 34
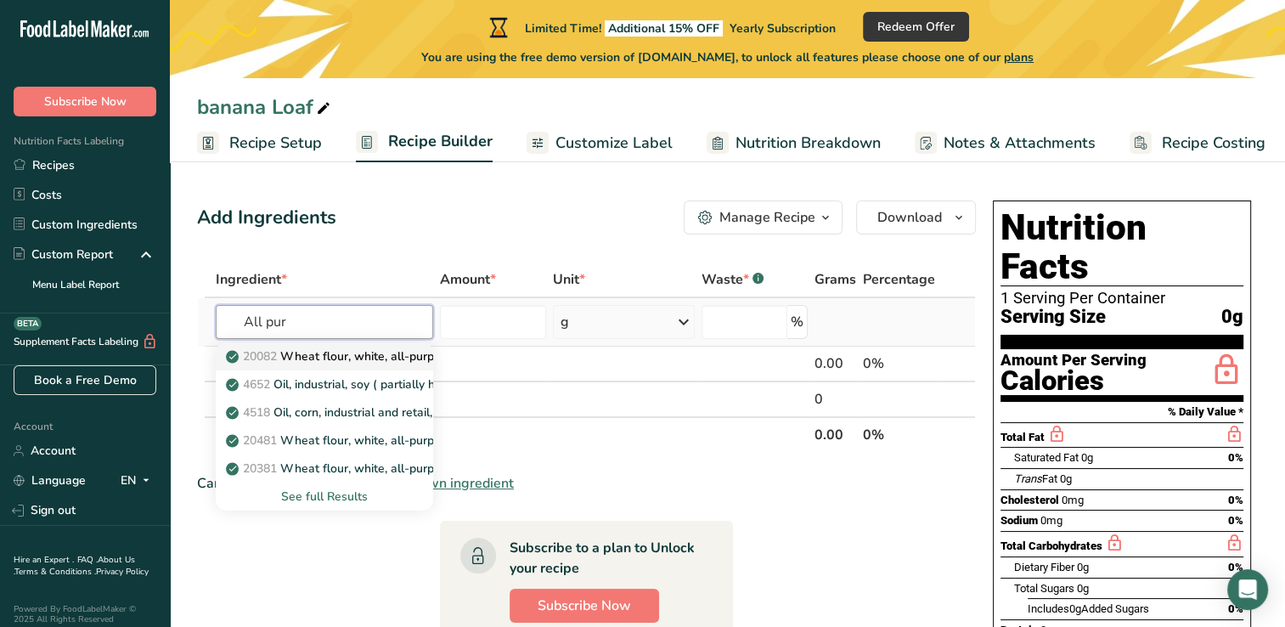
type input "All pur"
click at [329, 359] on p "20082 Wheat flour, white, all-purpose, self-rising, enriched" at bounding box center [397, 356] width 337 height 18
type input "Wheat flour, white, all-purpose, self-rising, enriched"
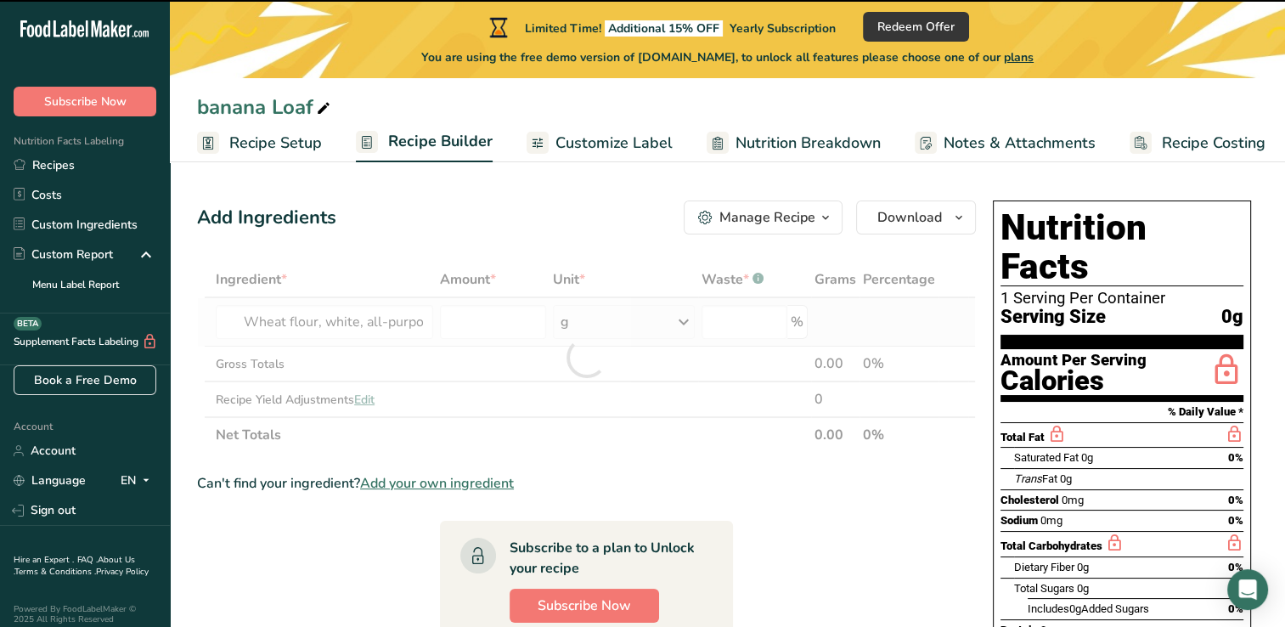
type input "0"
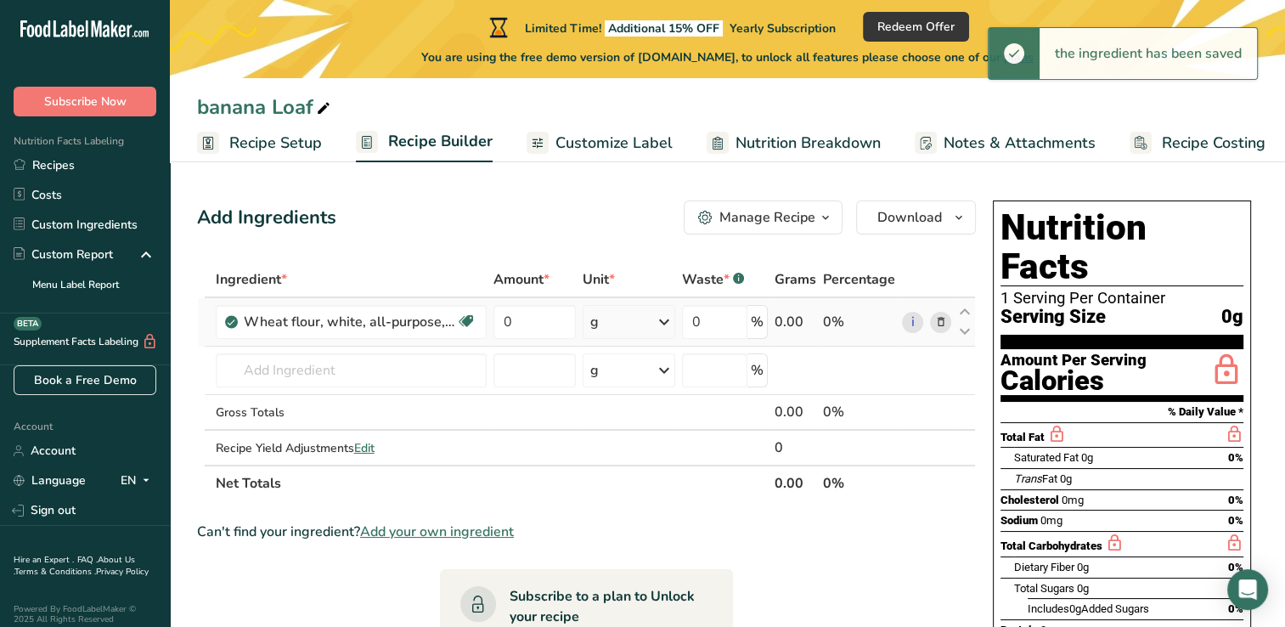
click at [610, 321] on div "g" at bounding box center [628, 322] width 93 height 34
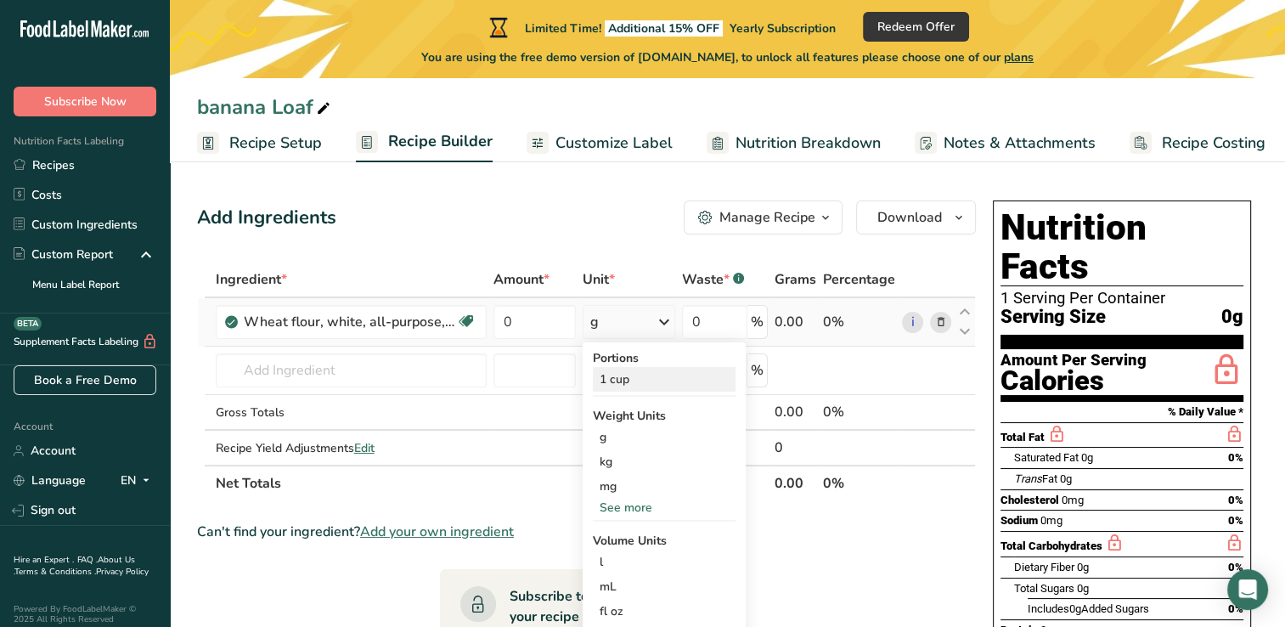
click at [644, 383] on div "1 cup" at bounding box center [664, 379] width 143 height 25
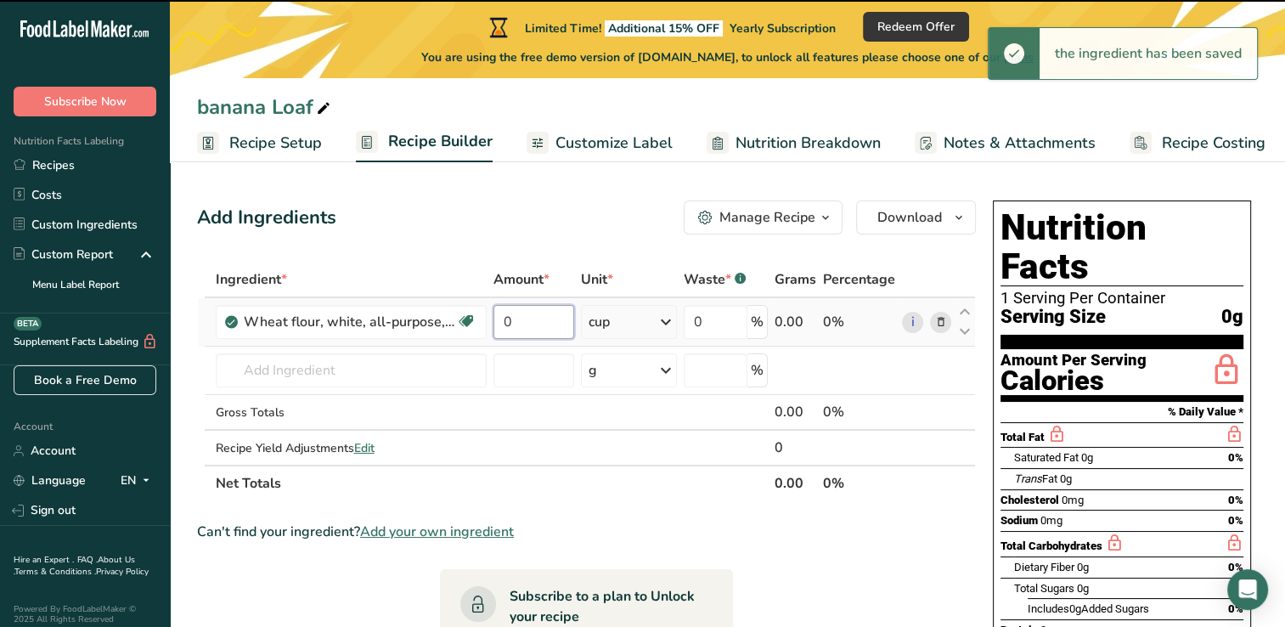
click at [526, 321] on input "0" at bounding box center [533, 322] width 81 height 34
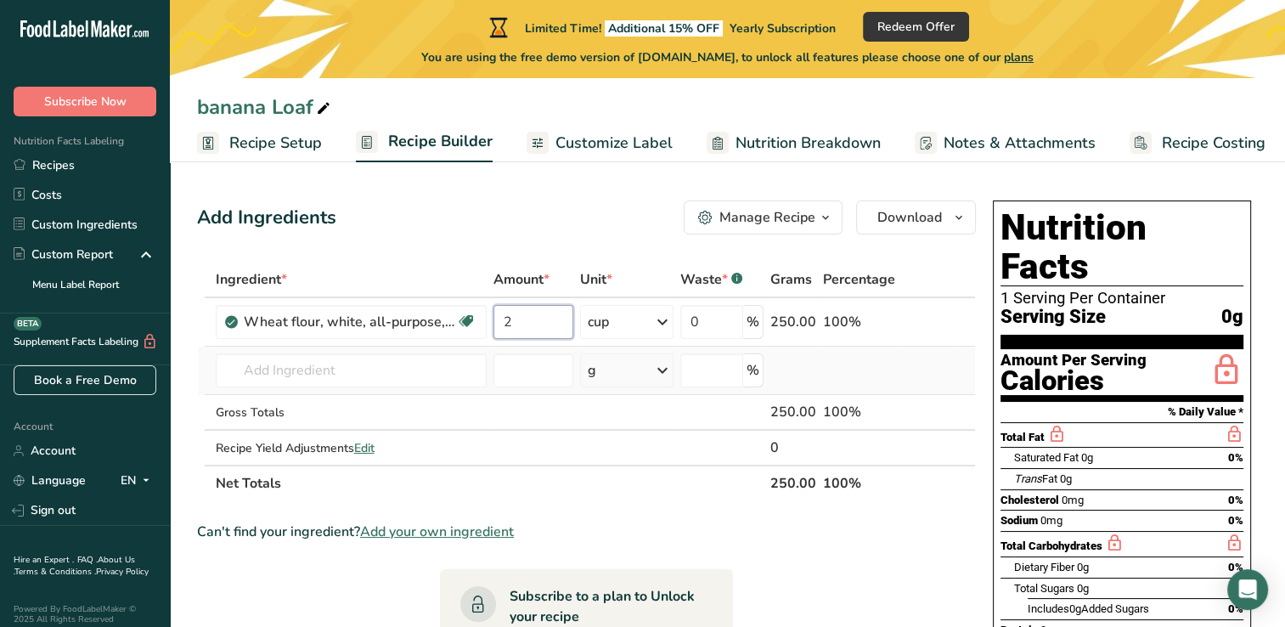
type input "2"
click at [819, 352] on div "Ingredient * Amount * Unit * Waste * .a-a{fill:#347362;}.b-a{fill:#fff;} Grams …" at bounding box center [586, 381] width 779 height 239
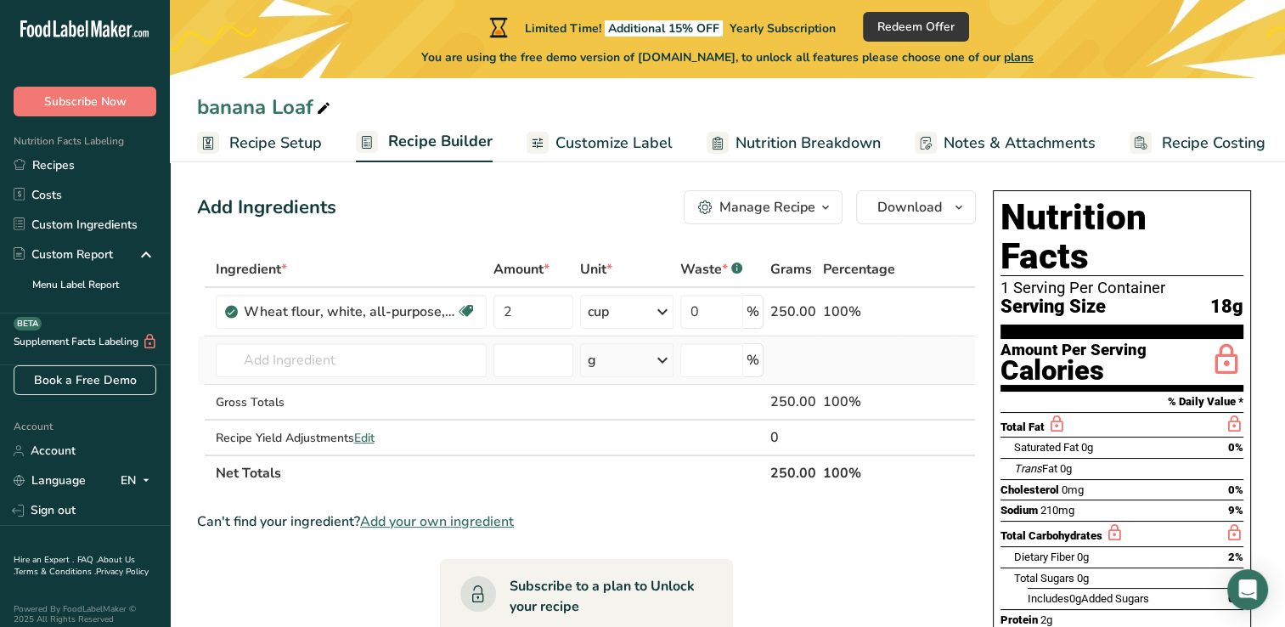
scroll to position [10, 0]
click at [371, 364] on input "text" at bounding box center [351, 360] width 271 height 34
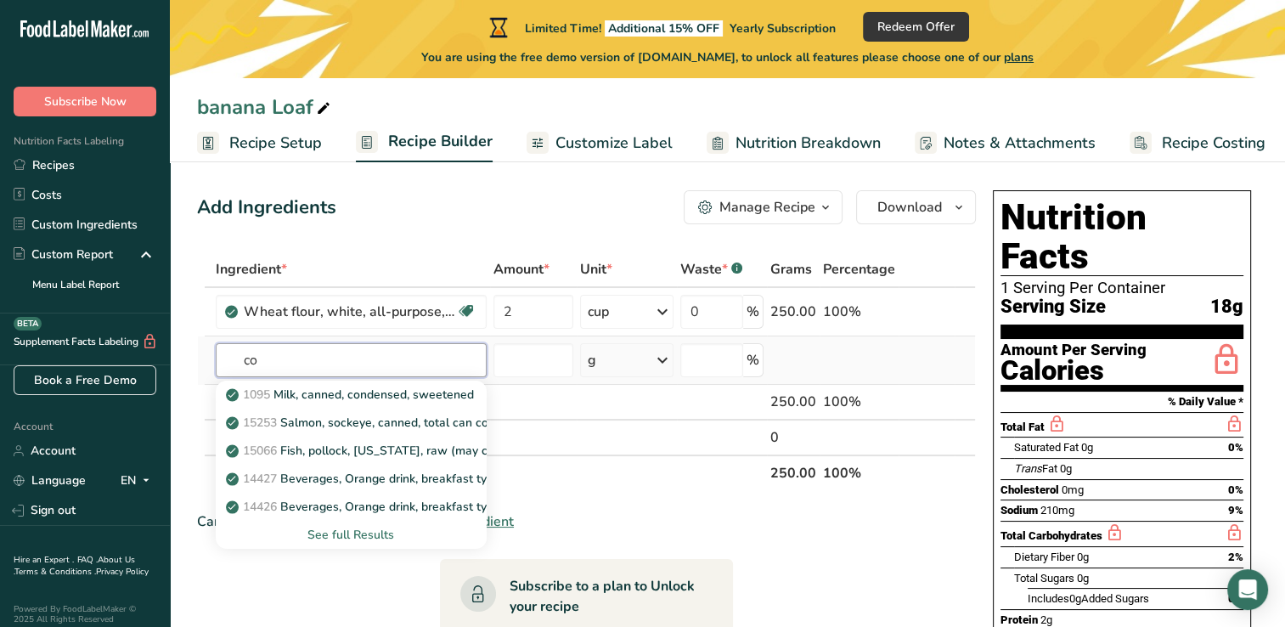
type input "c"
type input "oil"
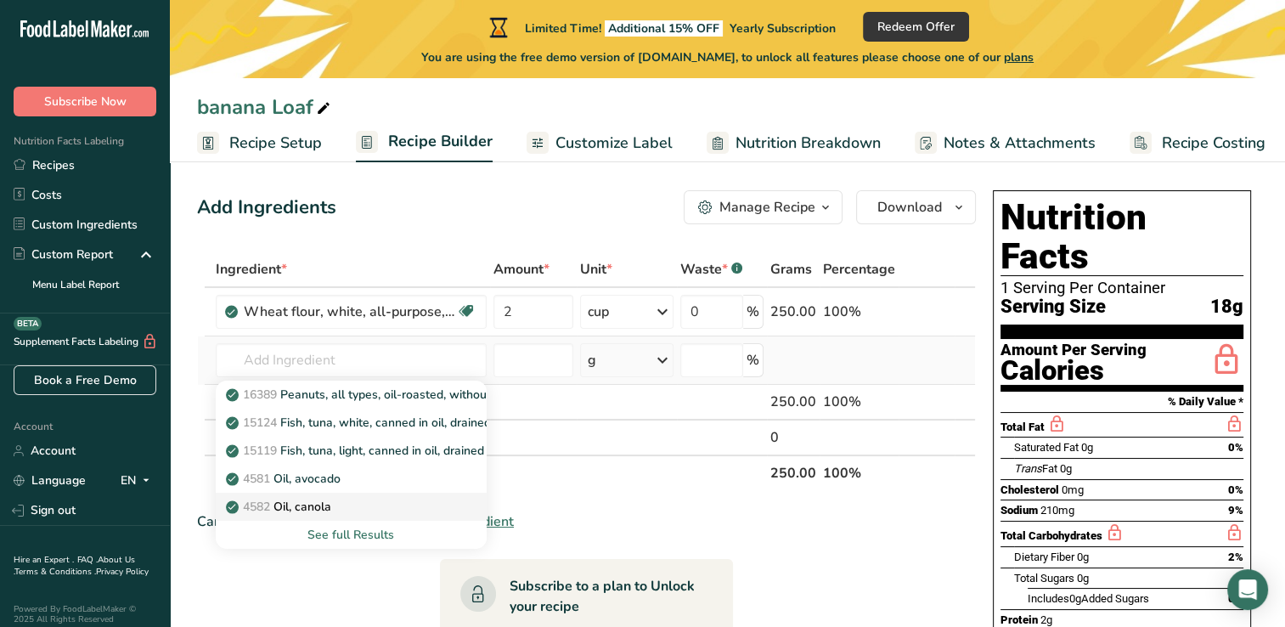
click at [336, 500] on div "4582 Oil, canola" at bounding box center [337, 507] width 217 height 18
type input "Oil, canola"
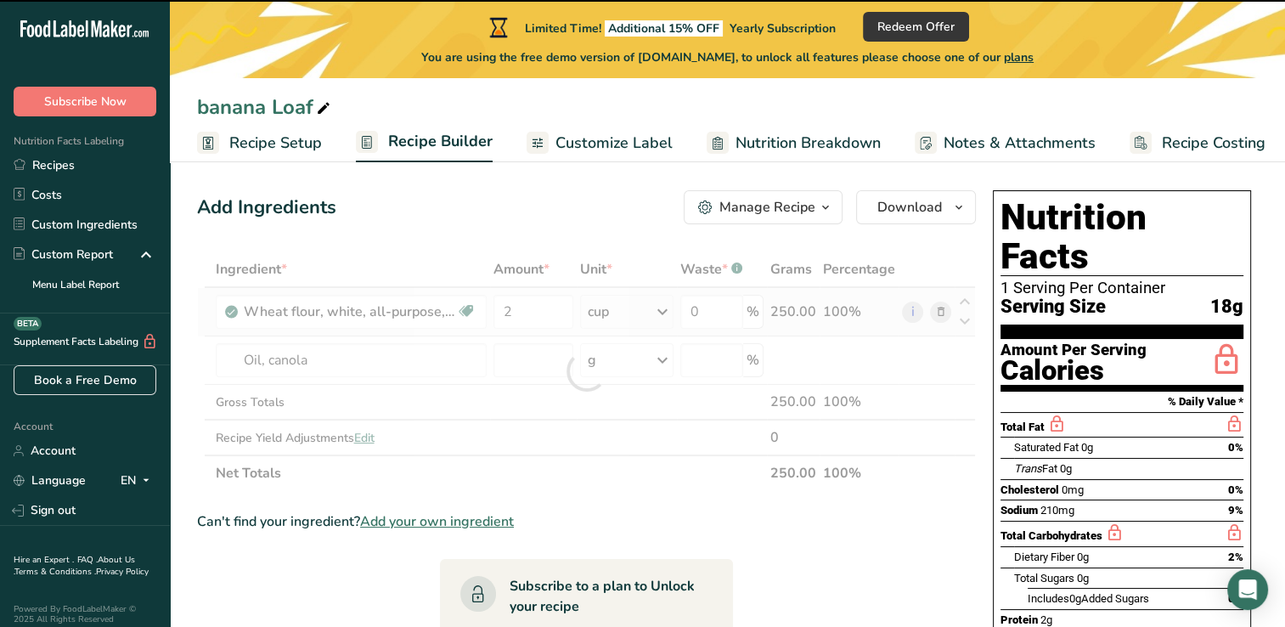
type input "0"
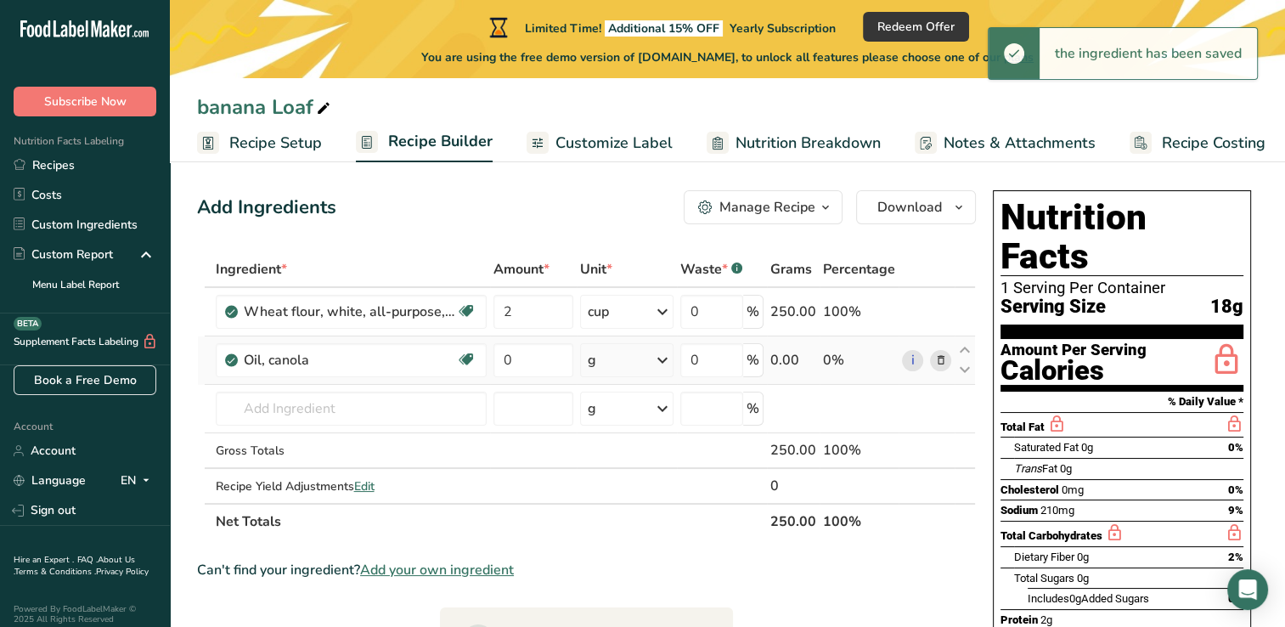
click at [657, 358] on icon at bounding box center [662, 360] width 20 height 31
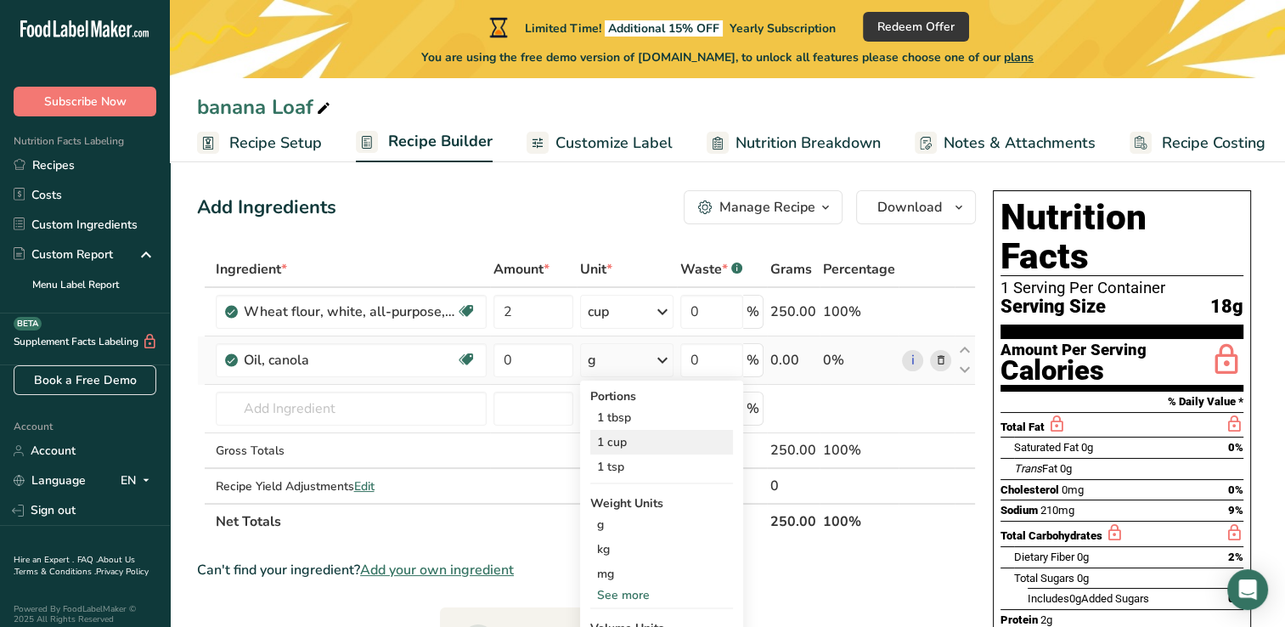
click at [629, 444] on div "1 cup" at bounding box center [661, 442] width 143 height 25
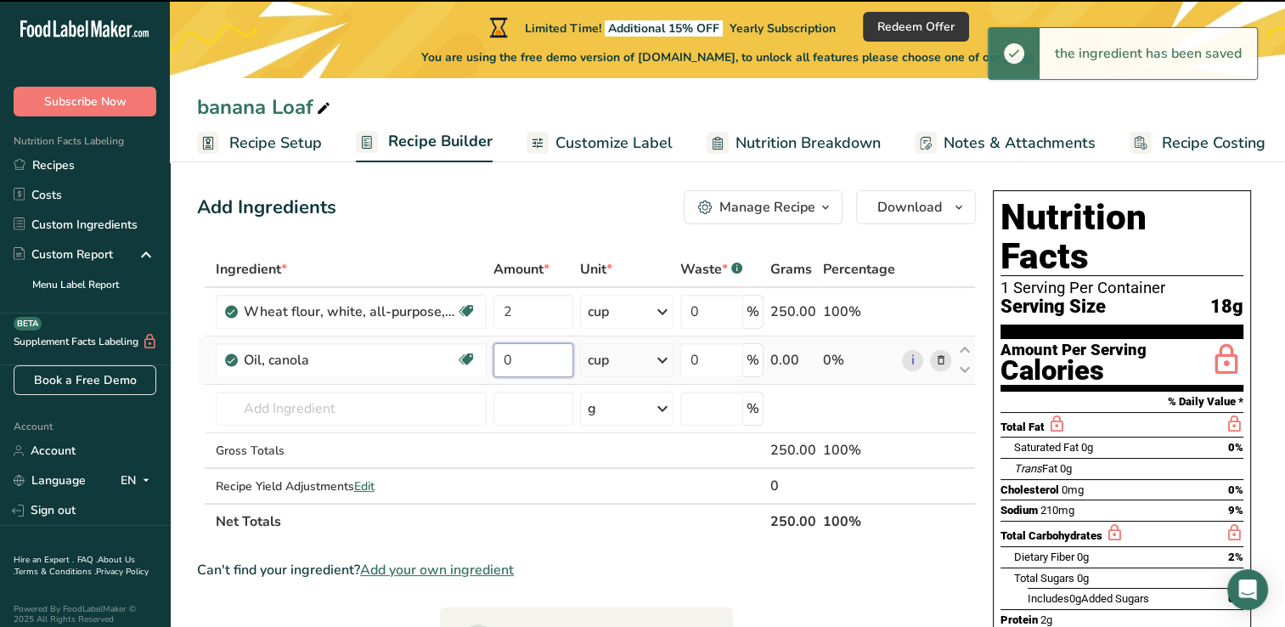
click at [540, 358] on input "0" at bounding box center [533, 360] width 80 height 34
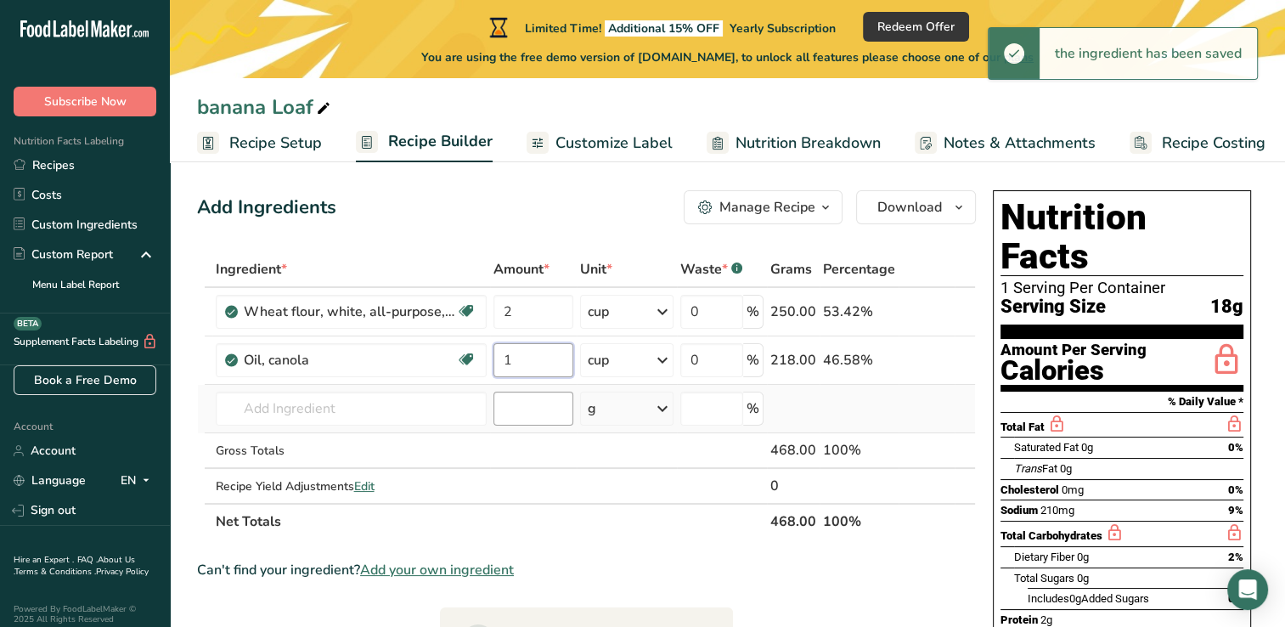
type input "1"
click at [500, 404] on div "Ingredient * Amount * Unit * Waste * .a-a{fill:#347362;}.b-a{fill:#fff;} Grams …" at bounding box center [586, 395] width 779 height 288
click at [436, 410] on input "text" at bounding box center [351, 408] width 271 height 34
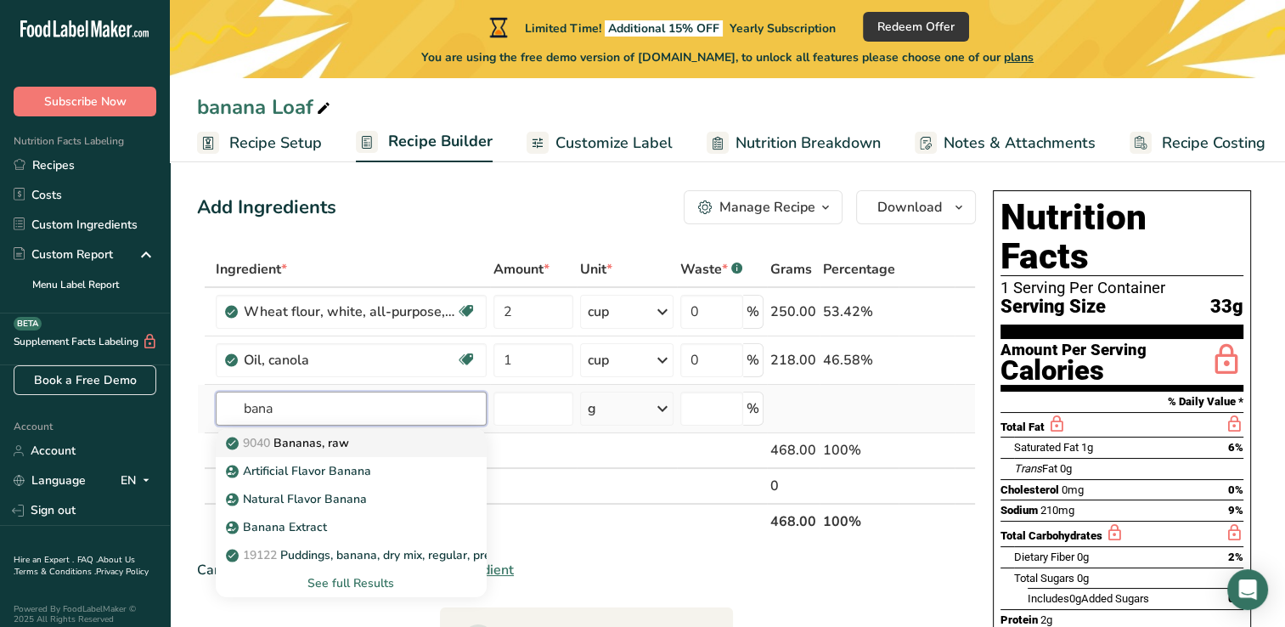
type input "bana"
click at [399, 444] on div "9040 Bananas, raw" at bounding box center [337, 443] width 217 height 18
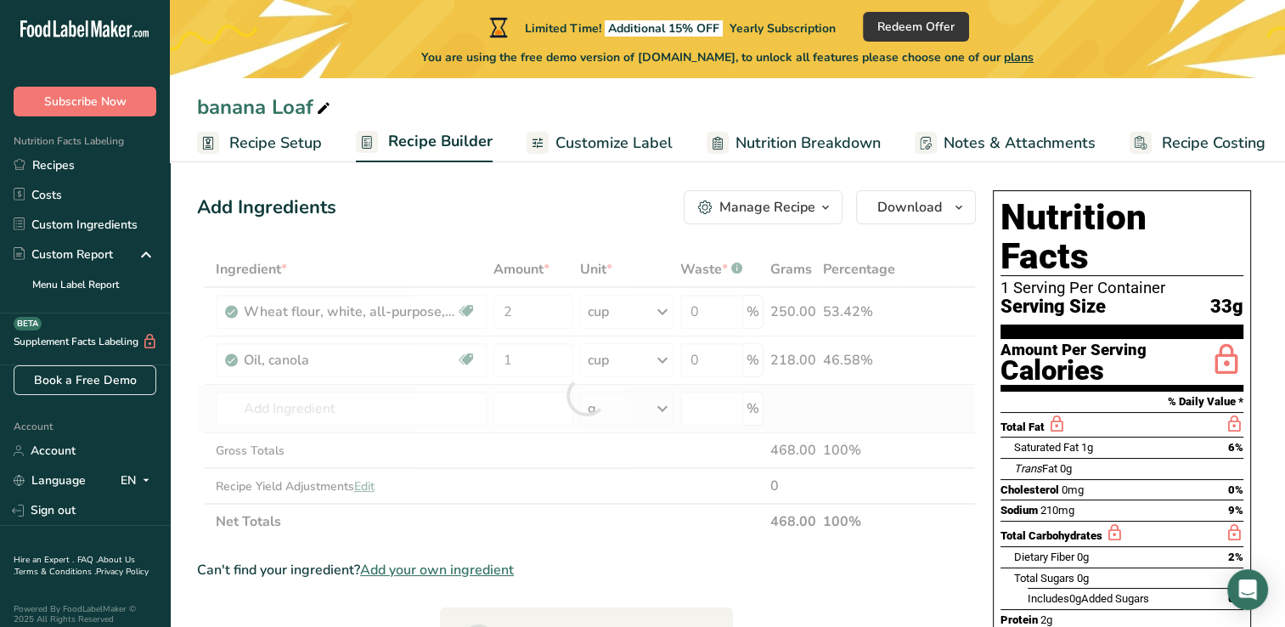
type input "Bananas, raw"
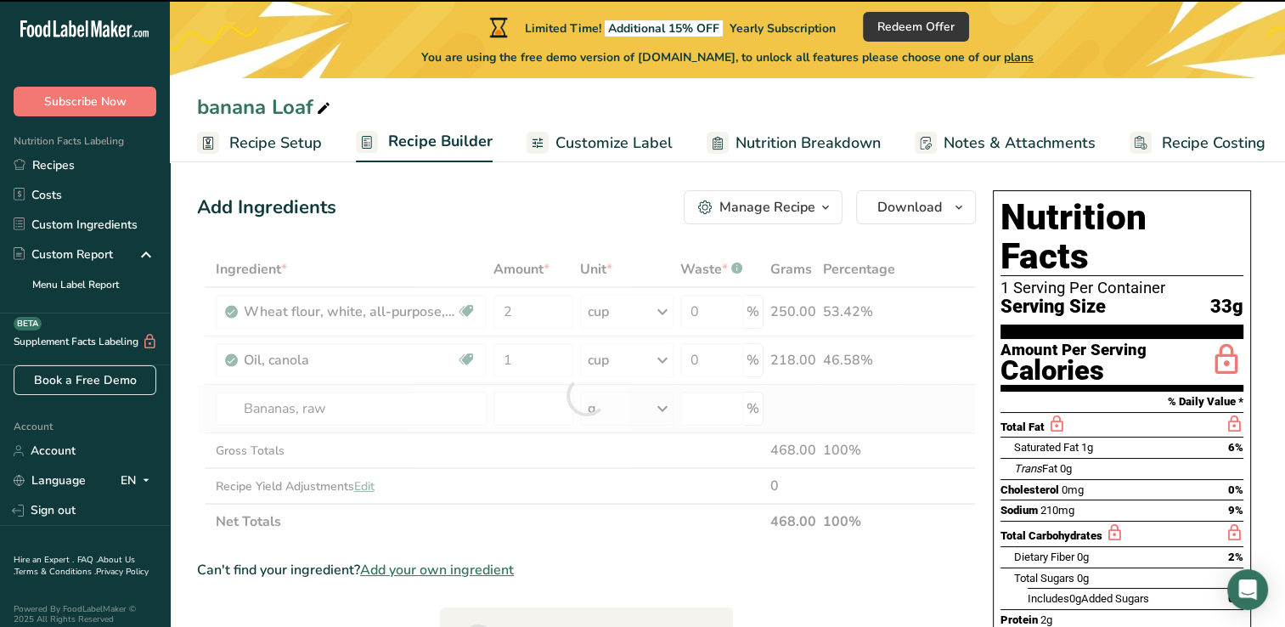
type input "0"
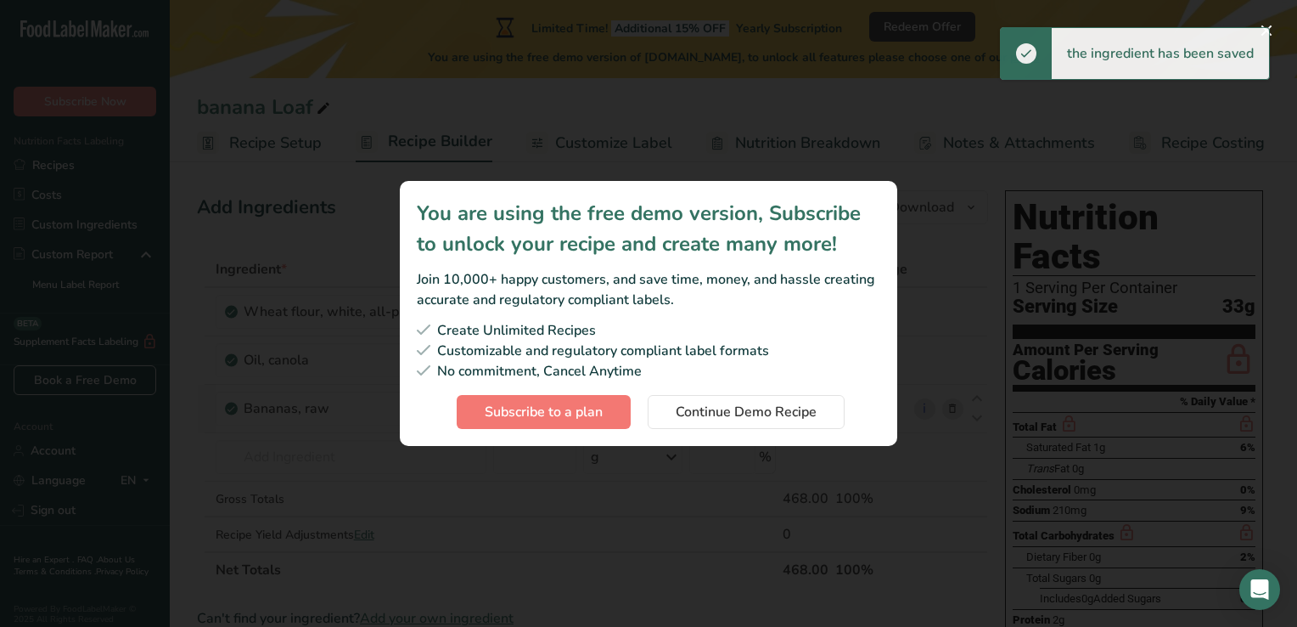
click at [694, 280] on div "Join 10,000+ happy customers, and save time, money, and hassle creating accurat…" at bounding box center [649, 289] width 464 height 41
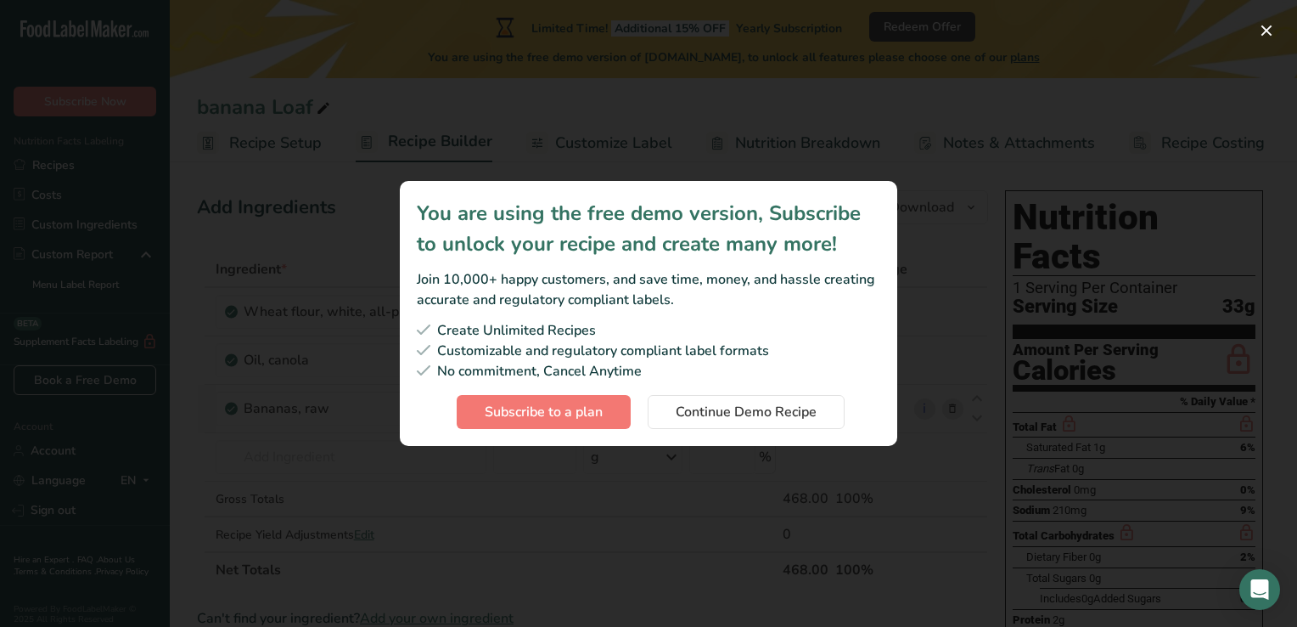
drag, startPoint x: 689, startPoint y: 277, endPoint x: 558, endPoint y: 238, distance: 137.3
click at [558, 238] on div "You are using the free demo version, Subscribe to unlock your recipe and create…" at bounding box center [649, 228] width 464 height 61
click at [757, 412] on span "Continue Demo Recipe" at bounding box center [746, 412] width 141 height 20
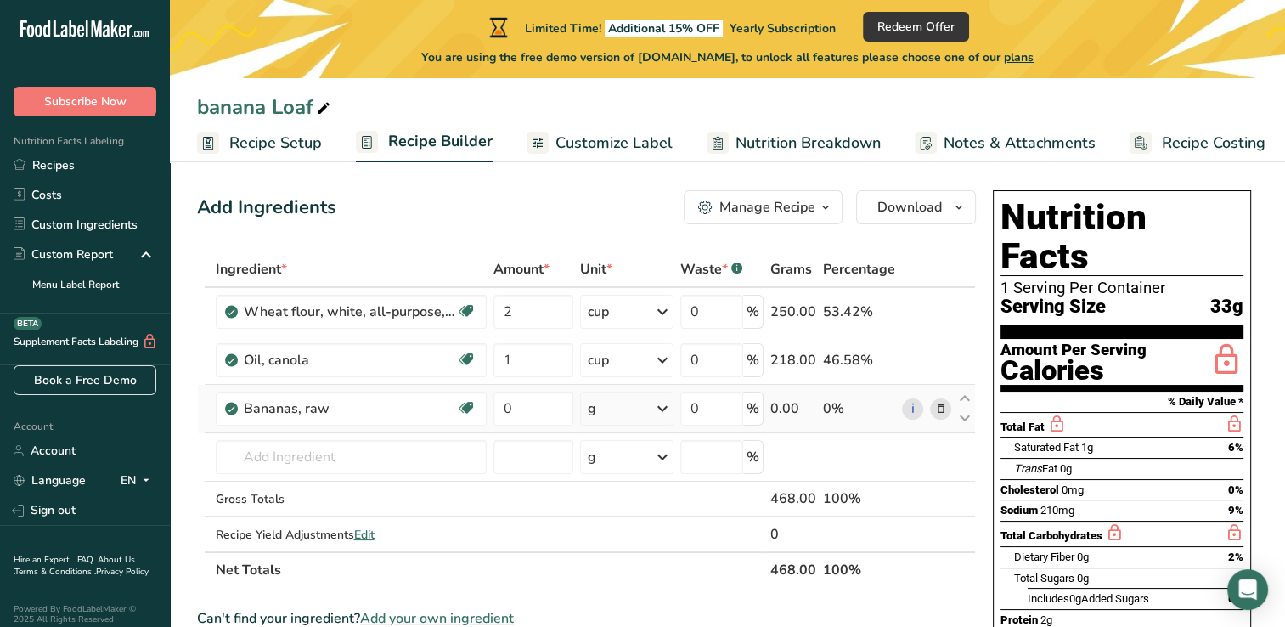
click at [608, 411] on div "g" at bounding box center [626, 408] width 93 height 34
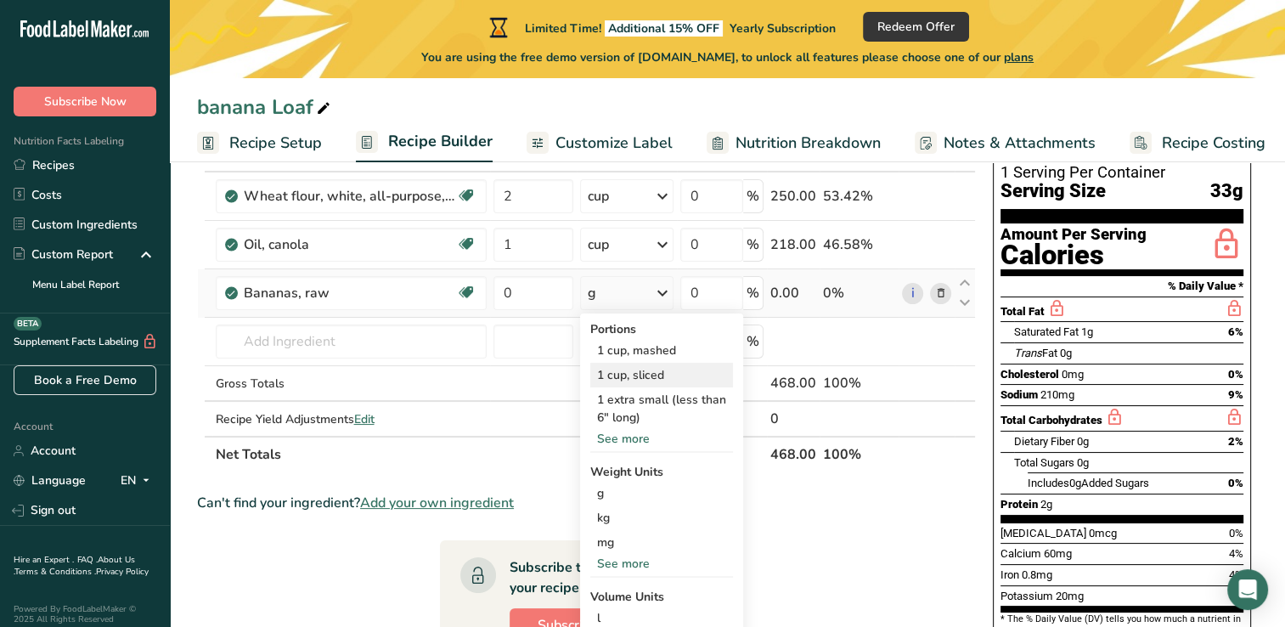
scroll to position [127, 0]
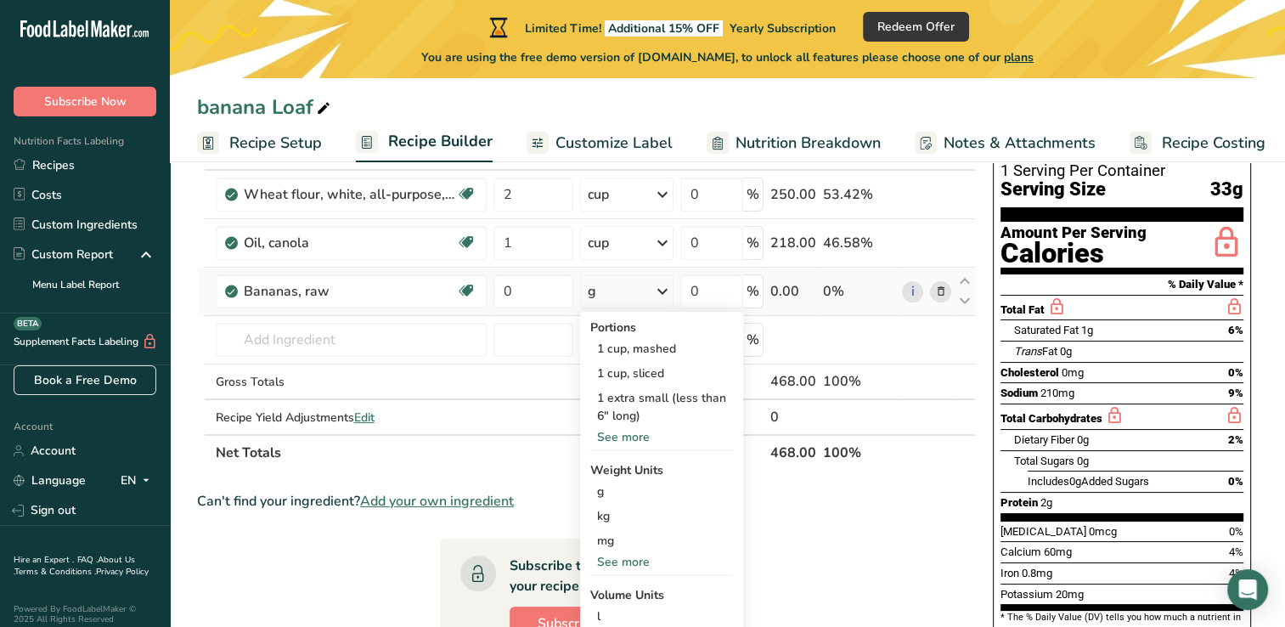
click at [635, 436] on div "See more" at bounding box center [661, 437] width 143 height 18
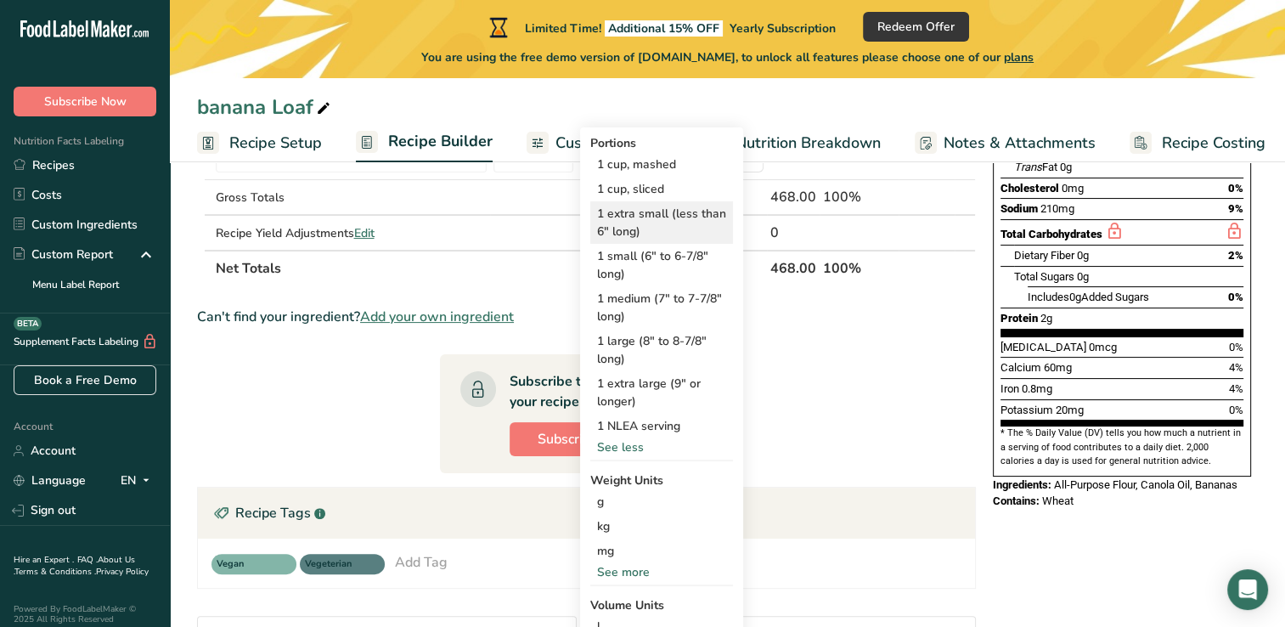
scroll to position [581, 0]
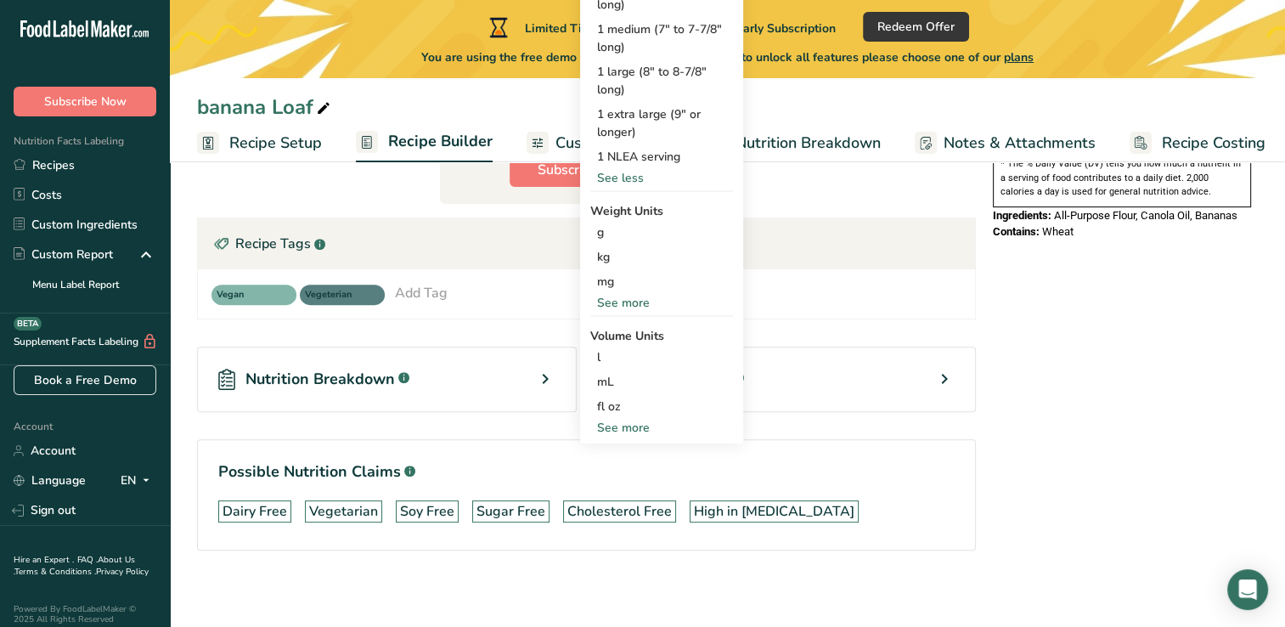
click at [1066, 566] on div "Nutrition Facts 1 Serving Per Container Serving Size 33g Amount Per Serving Cal…" at bounding box center [1122, 109] width 272 height 992
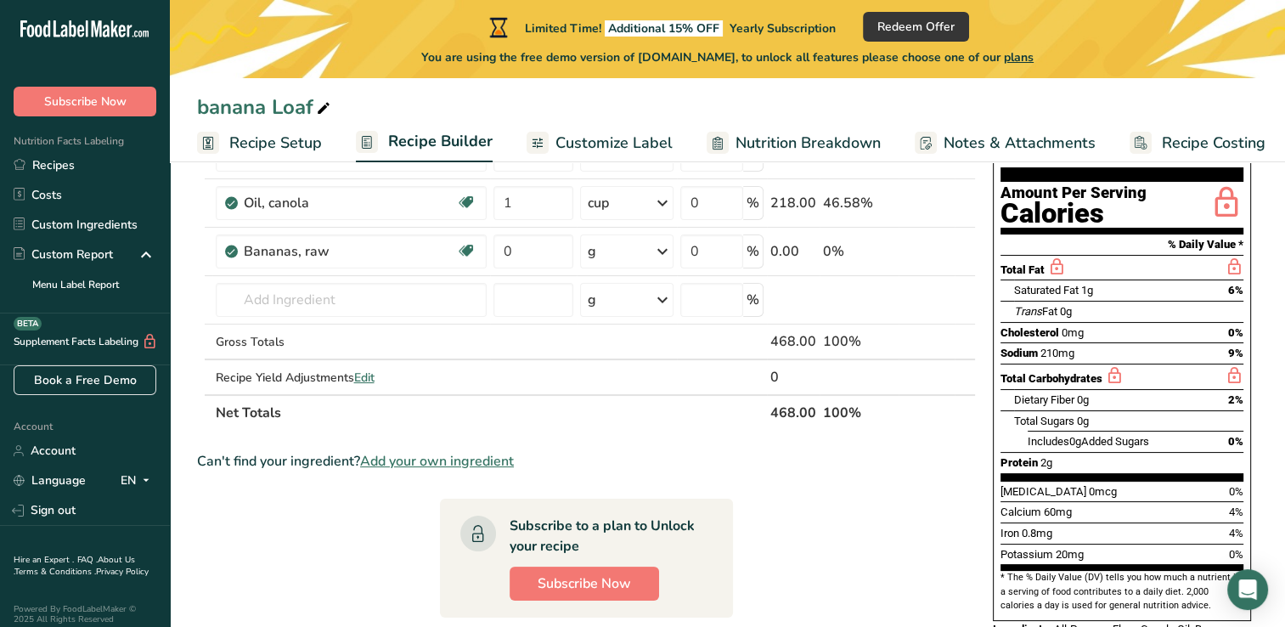
scroll to position [0, 0]
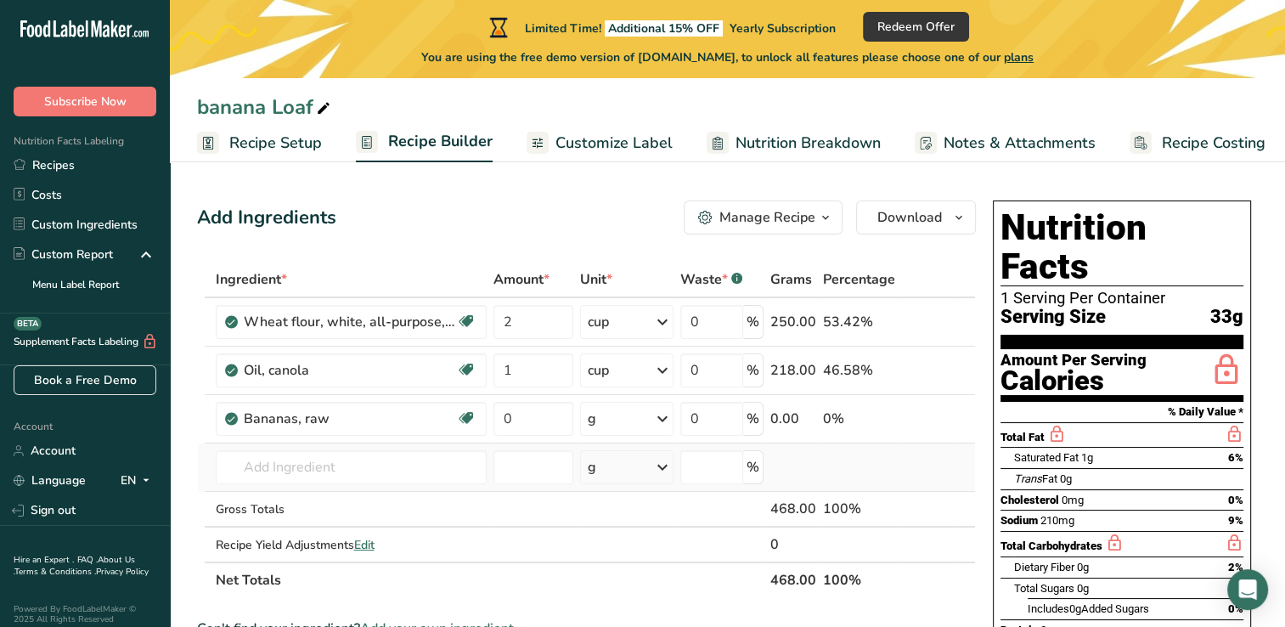
click at [653, 468] on div "g" at bounding box center [626, 467] width 93 height 34
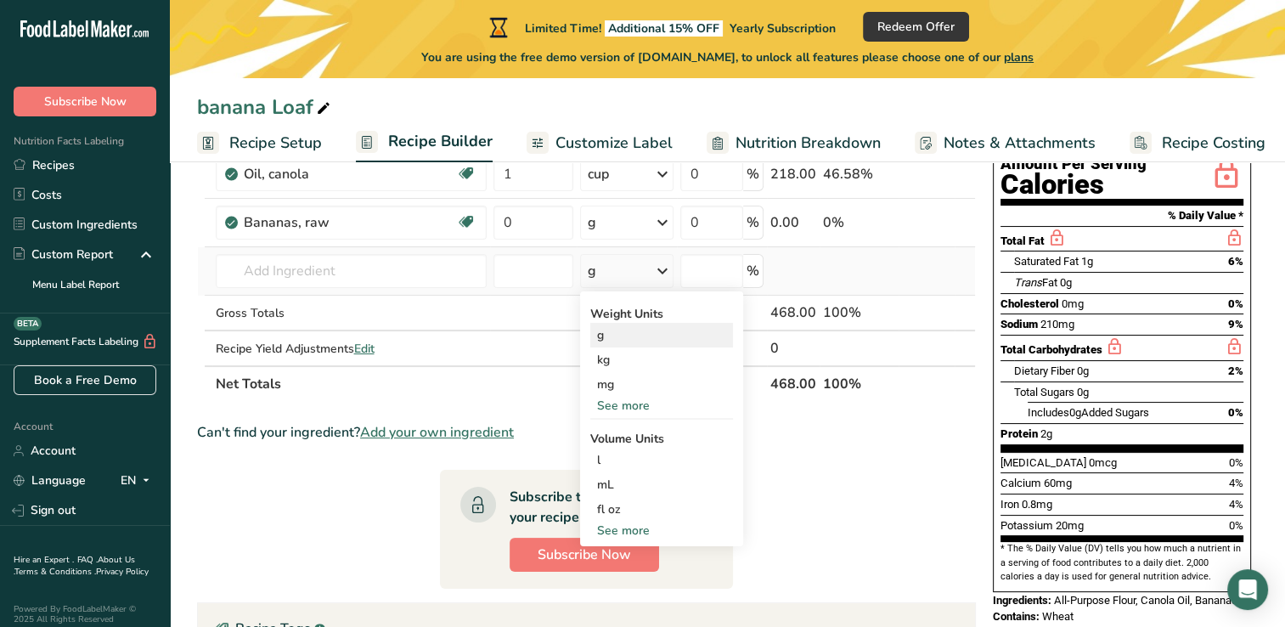
scroll to position [200, 0]
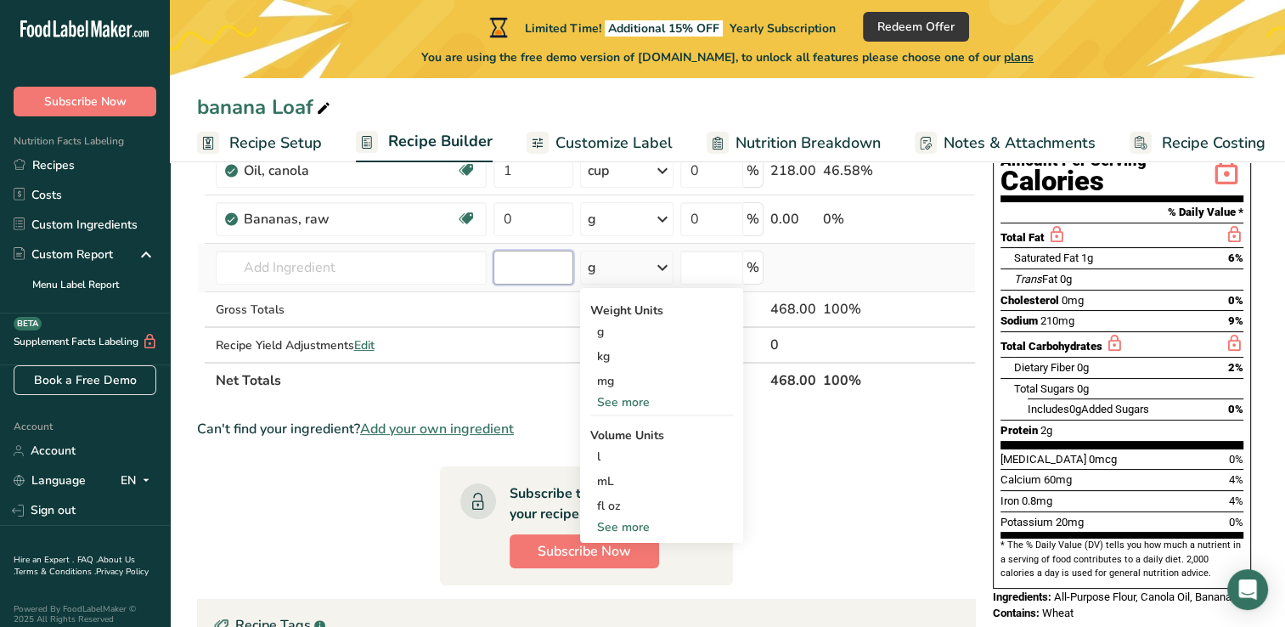
click at [545, 269] on input "number" at bounding box center [533, 267] width 80 height 34
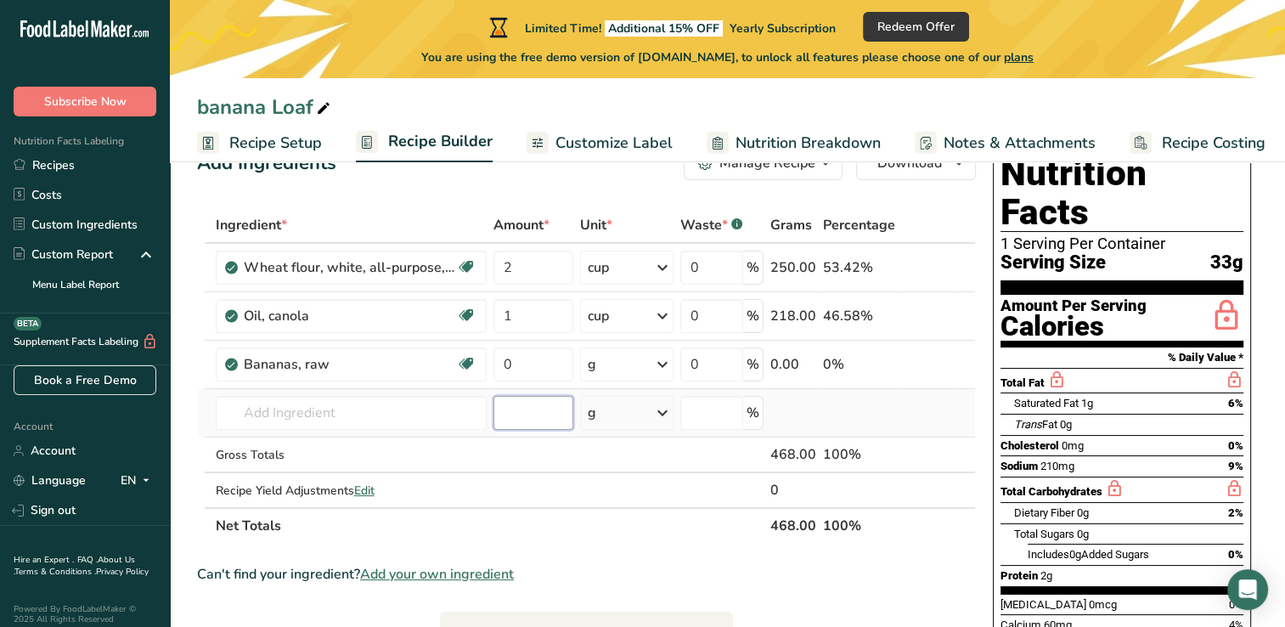
scroll to position [51, 0]
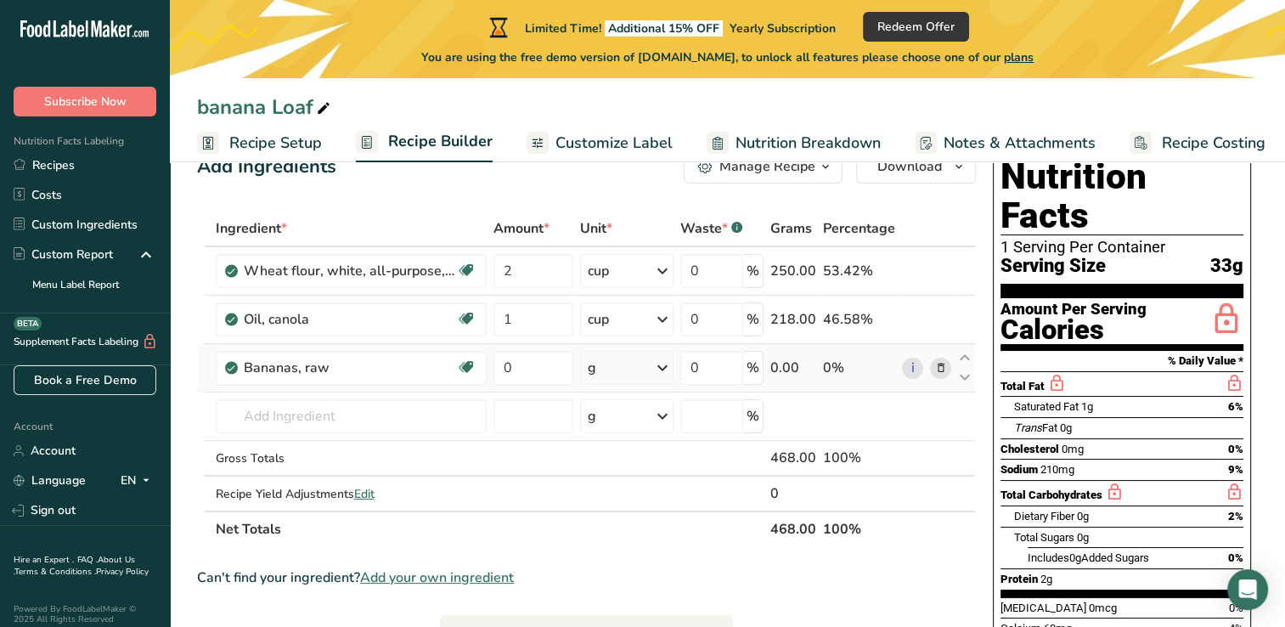
click at [669, 378] on icon at bounding box center [662, 367] width 20 height 31
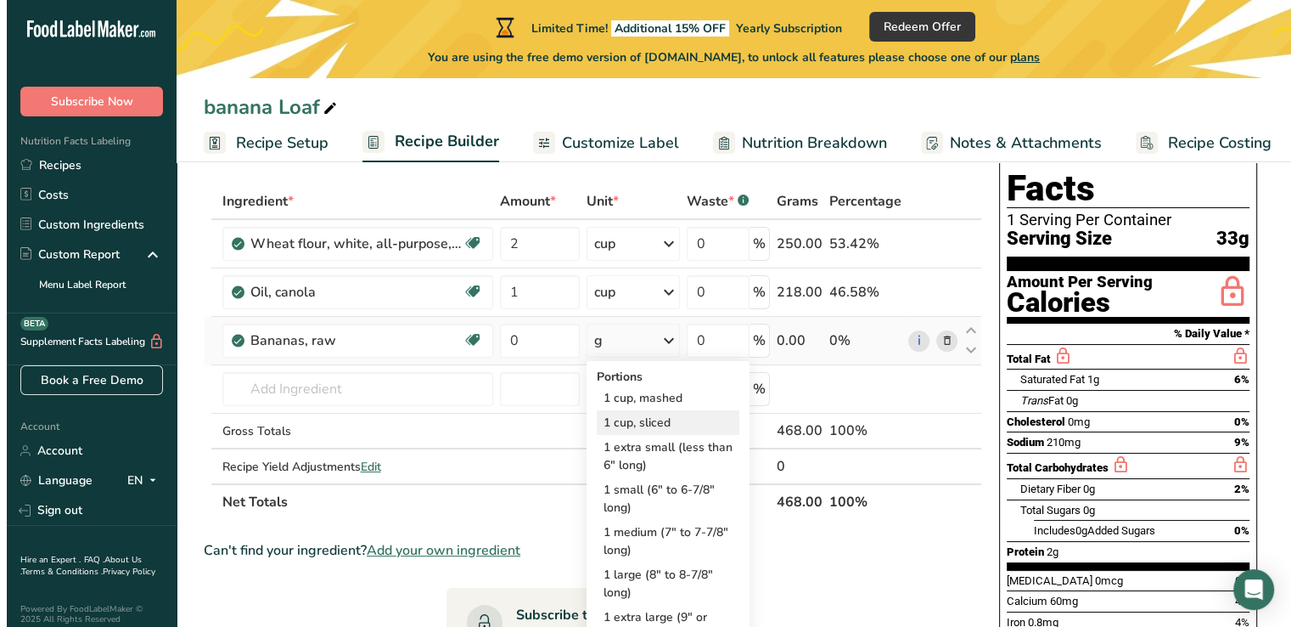
scroll to position [80, 0]
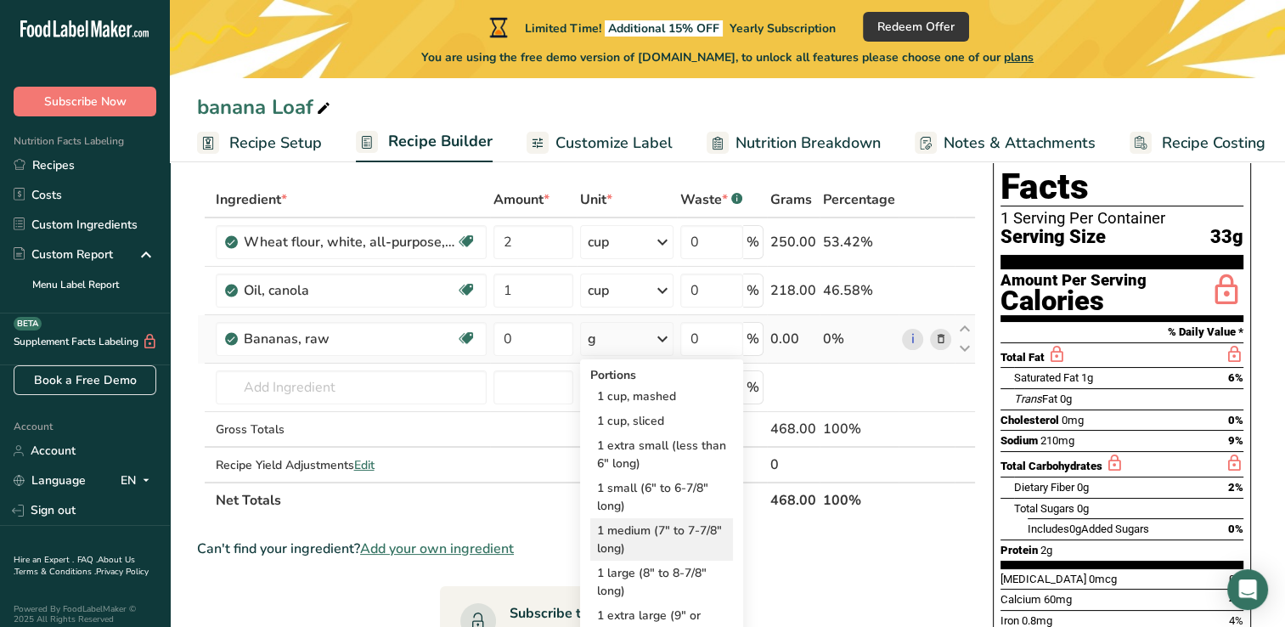
click at [697, 538] on div "1 medium (7" to 7-7/8" long)" at bounding box center [661, 539] width 143 height 42
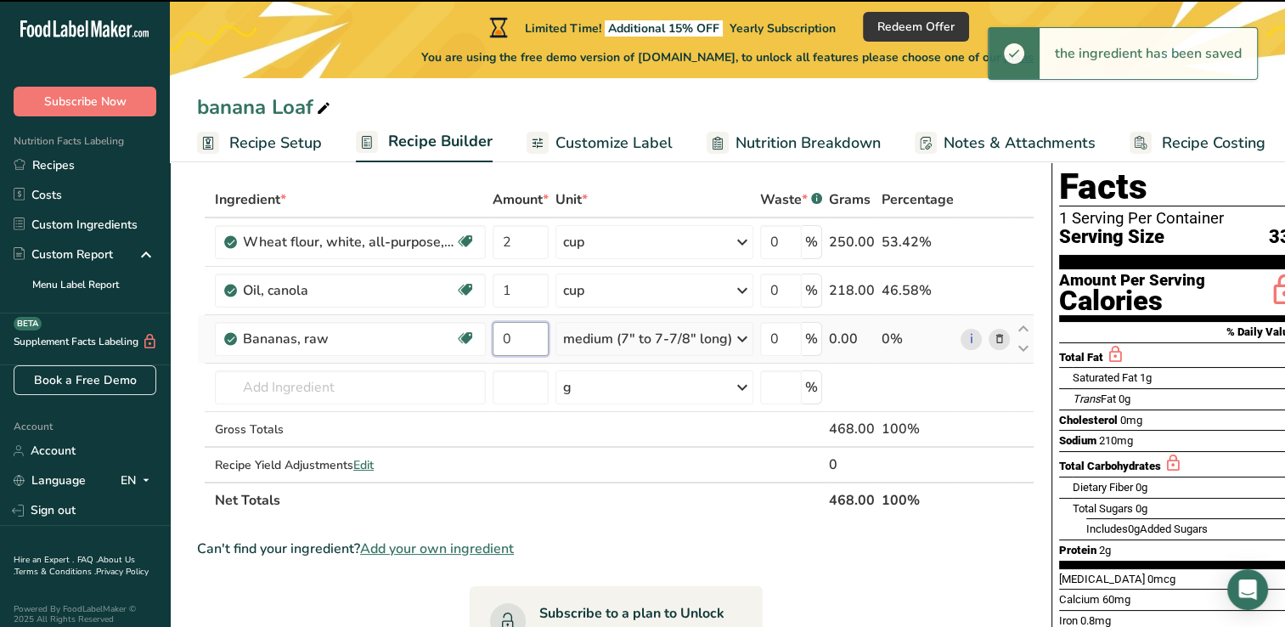
click at [512, 335] on input "0" at bounding box center [520, 339] width 56 height 34
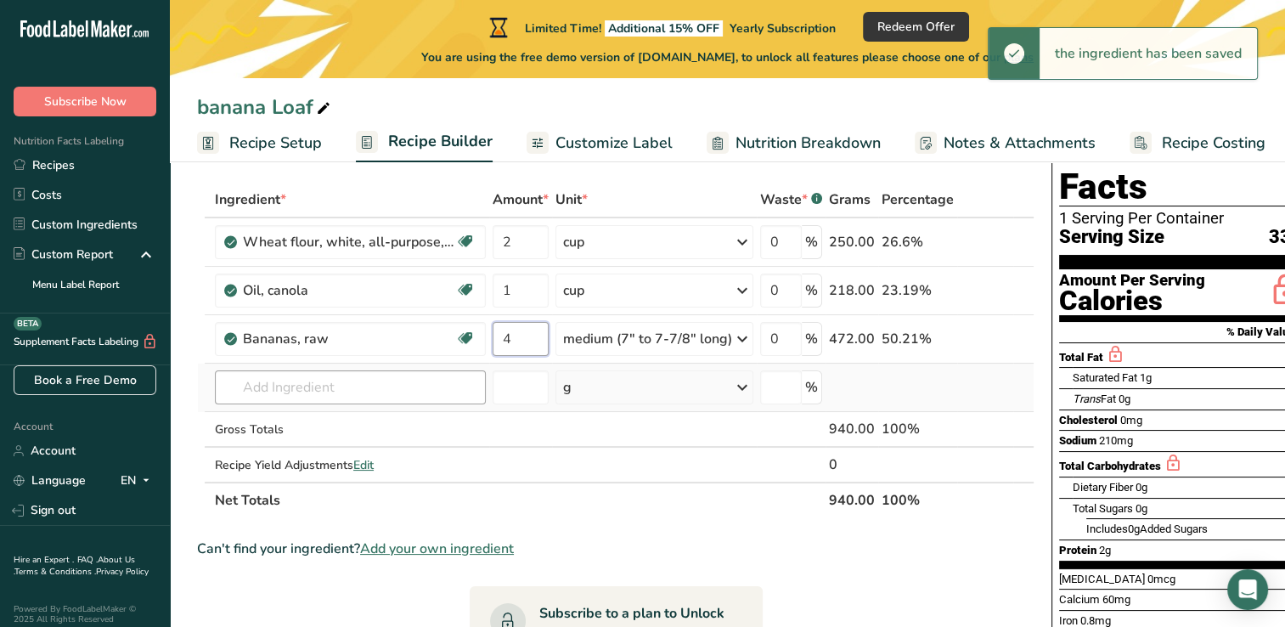
type input "4"
click at [442, 389] on div "Ingredient * Amount * Unit * Waste * .a-a{fill:#347362;}.b-a{fill:#fff;} Grams …" at bounding box center [615, 350] width 837 height 336
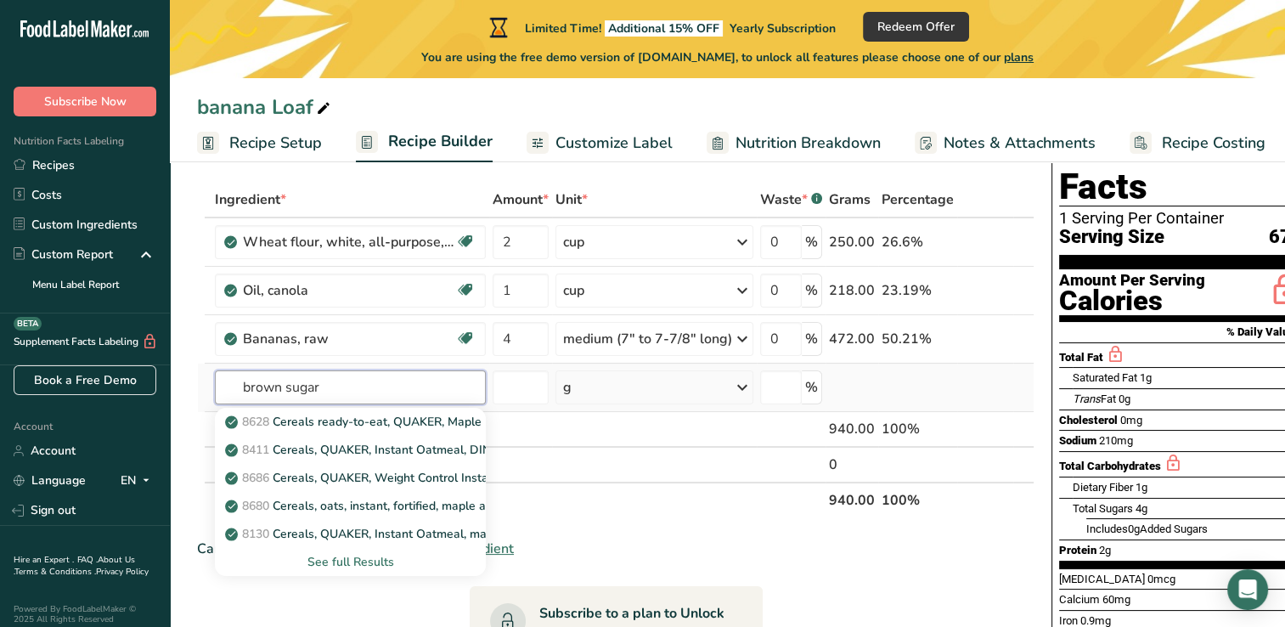
type input "brown sugar"
click at [378, 560] on div "See full Results" at bounding box center [350, 562] width 244 height 18
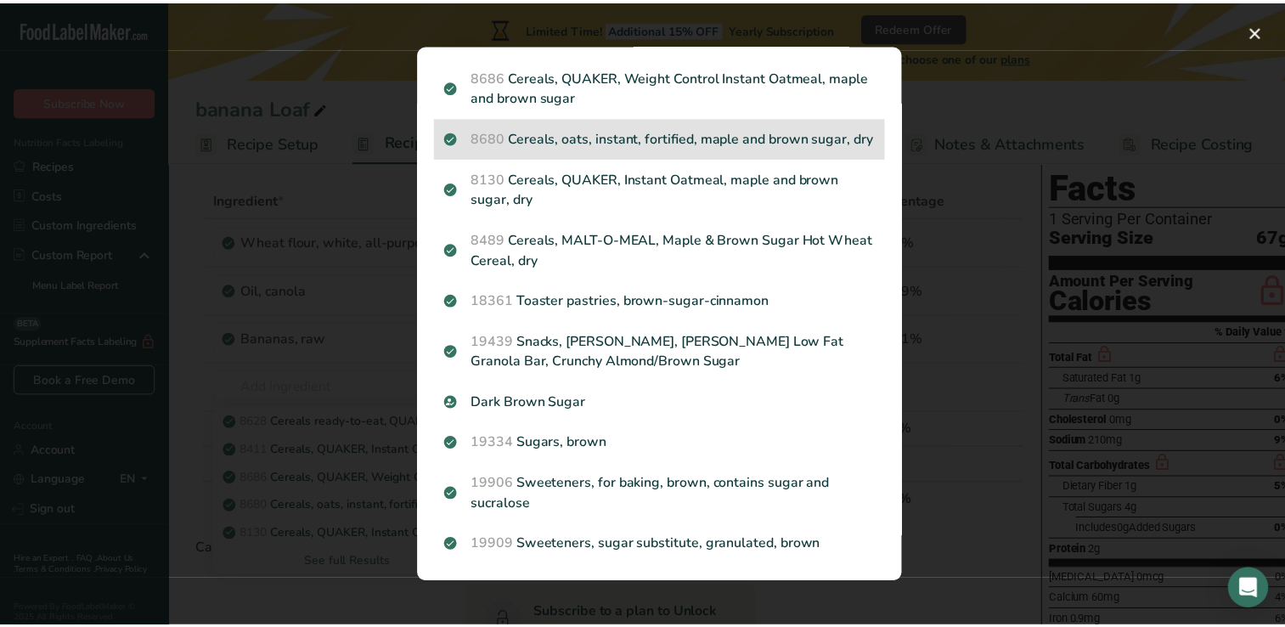
scroll to position [181, 0]
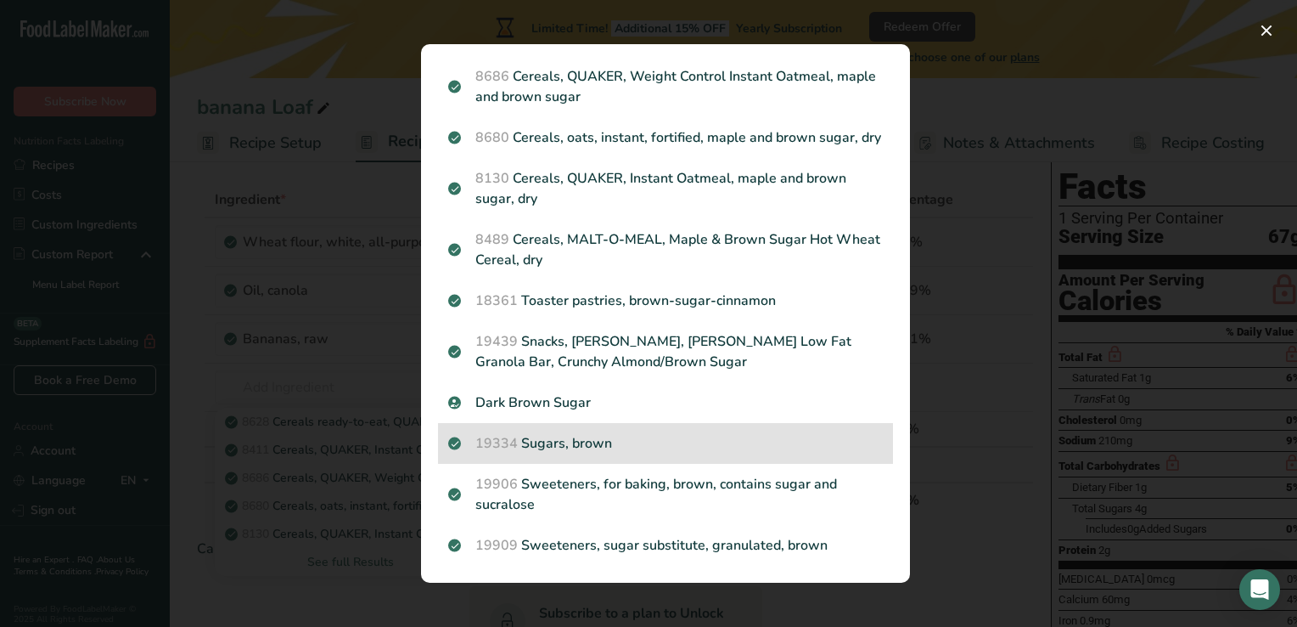
click at [569, 452] on p "19334 Sugars, brown" at bounding box center [665, 443] width 435 height 20
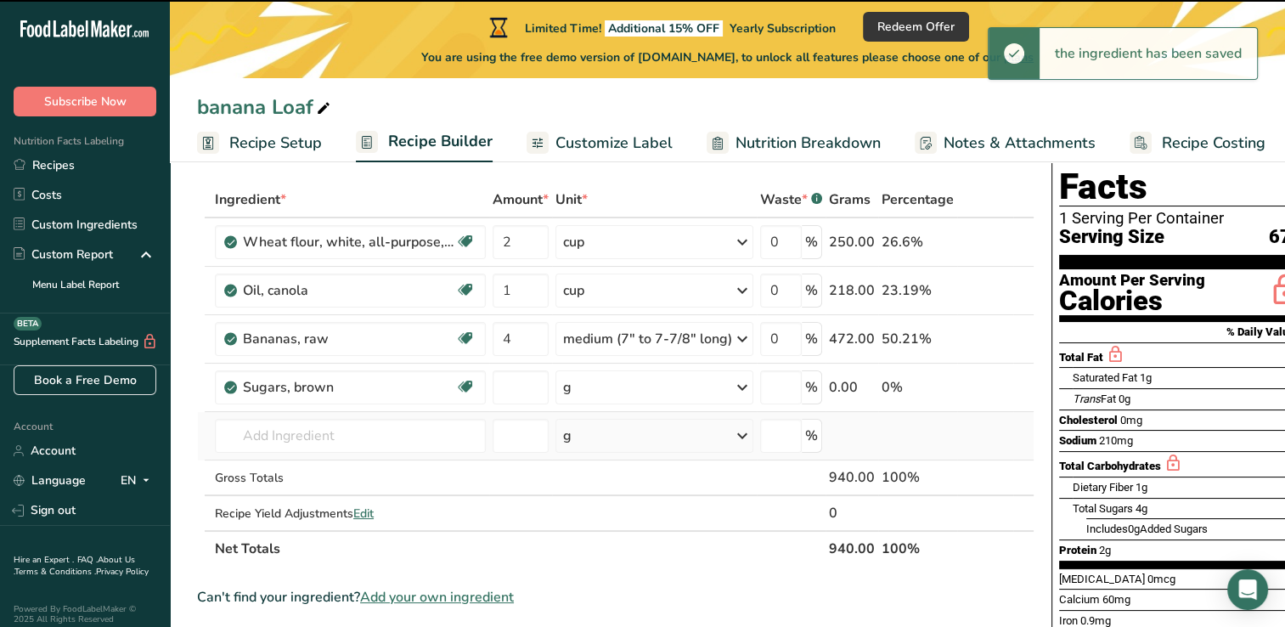
type input "0"
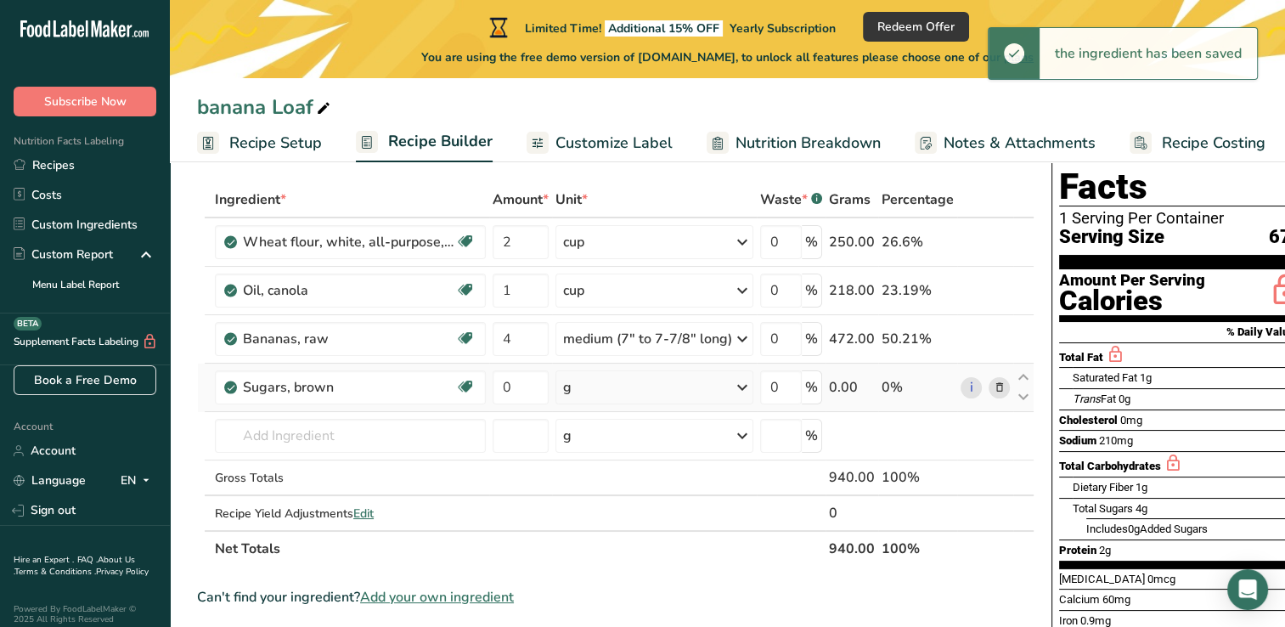
click at [709, 380] on div "g" at bounding box center [654, 387] width 198 height 34
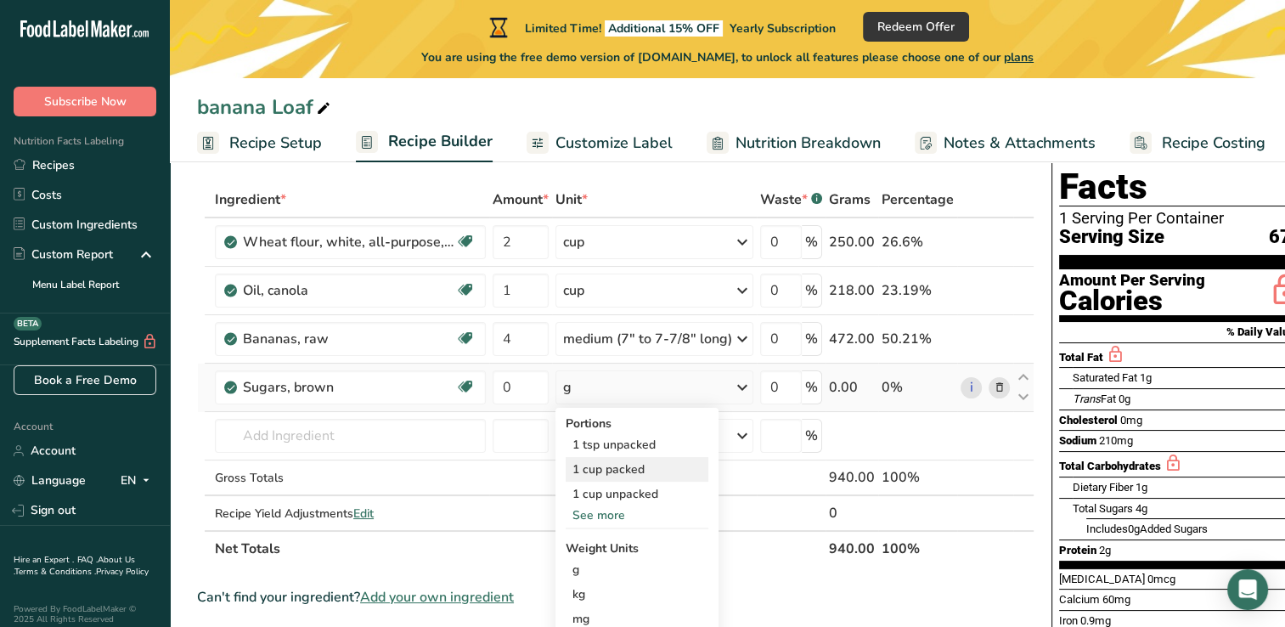
click at [654, 468] on div "1 cup packed" at bounding box center [637, 469] width 143 height 25
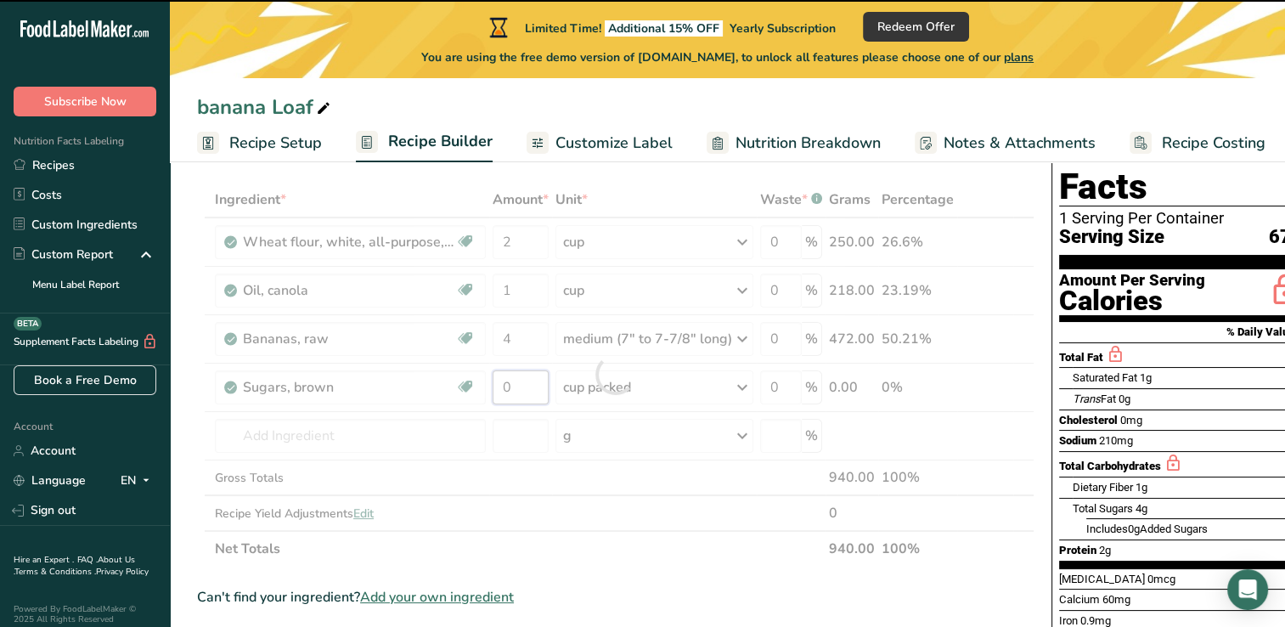
click at [532, 391] on input "0" at bounding box center [520, 387] width 56 height 34
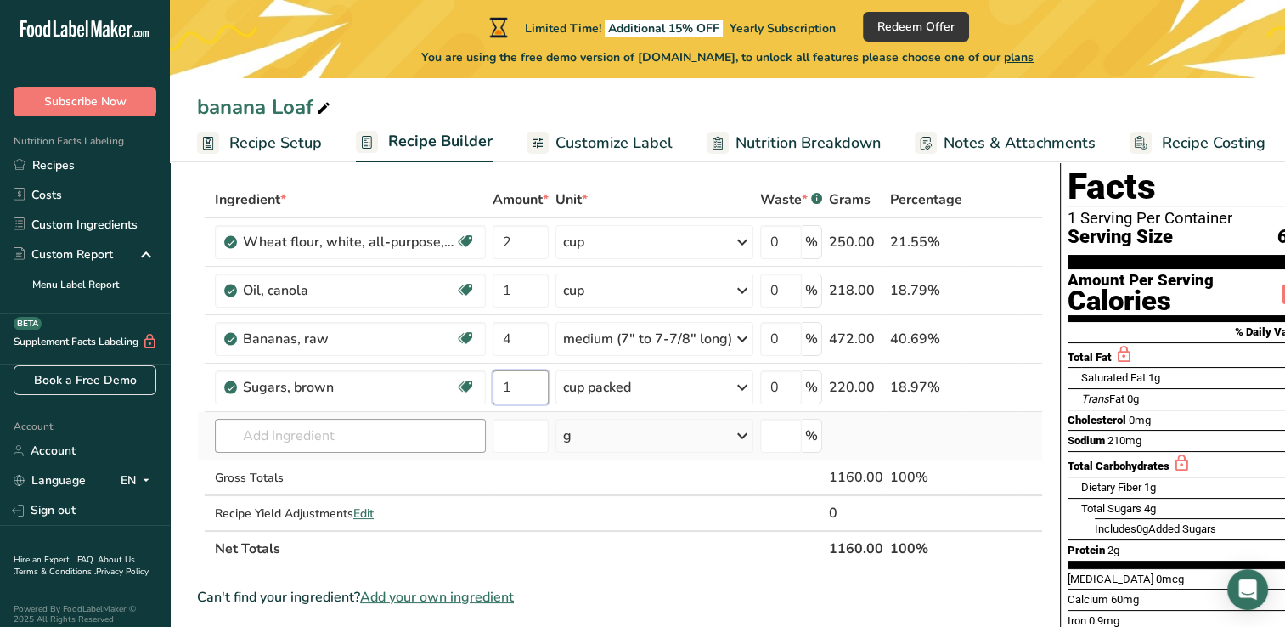
type input "1"
click at [462, 427] on div "Ingredient * Amount * Unit * Waste * .a-a{fill:#347362;}.b-a{fill:#fff;} Grams …" at bounding box center [620, 374] width 846 height 385
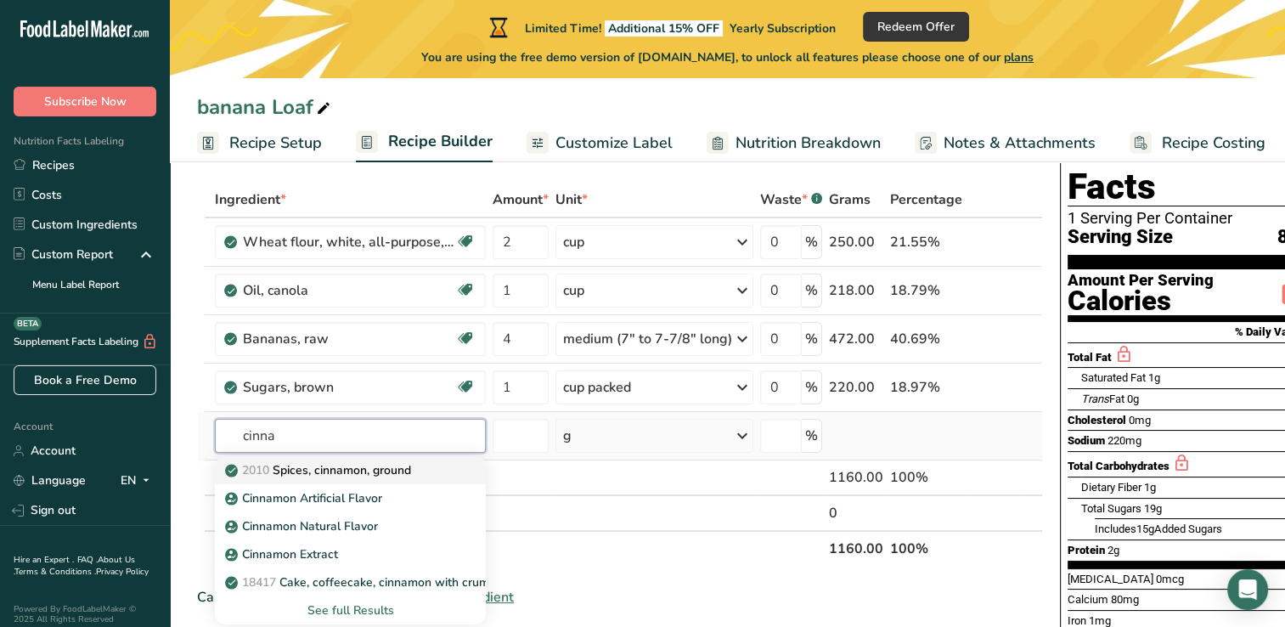
type input "cinna"
click at [442, 467] on div "2010 Spices, cinnamon, ground" at bounding box center [336, 470] width 217 height 18
type input "Spices, cinnamon, ground"
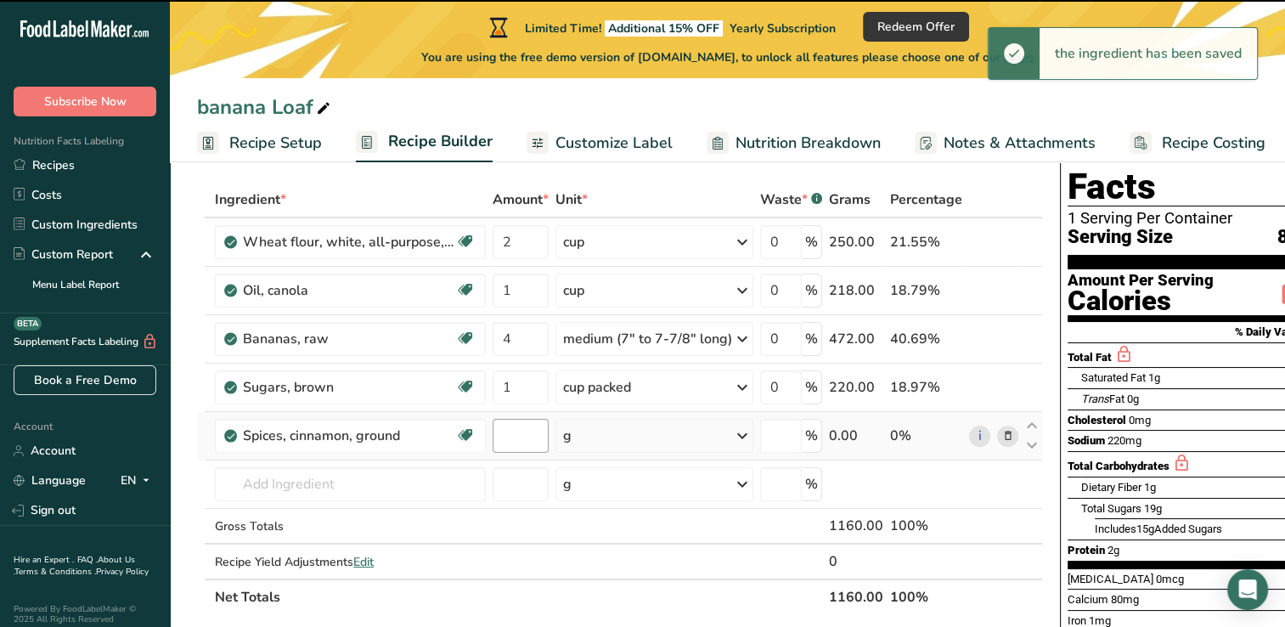
type input "0"
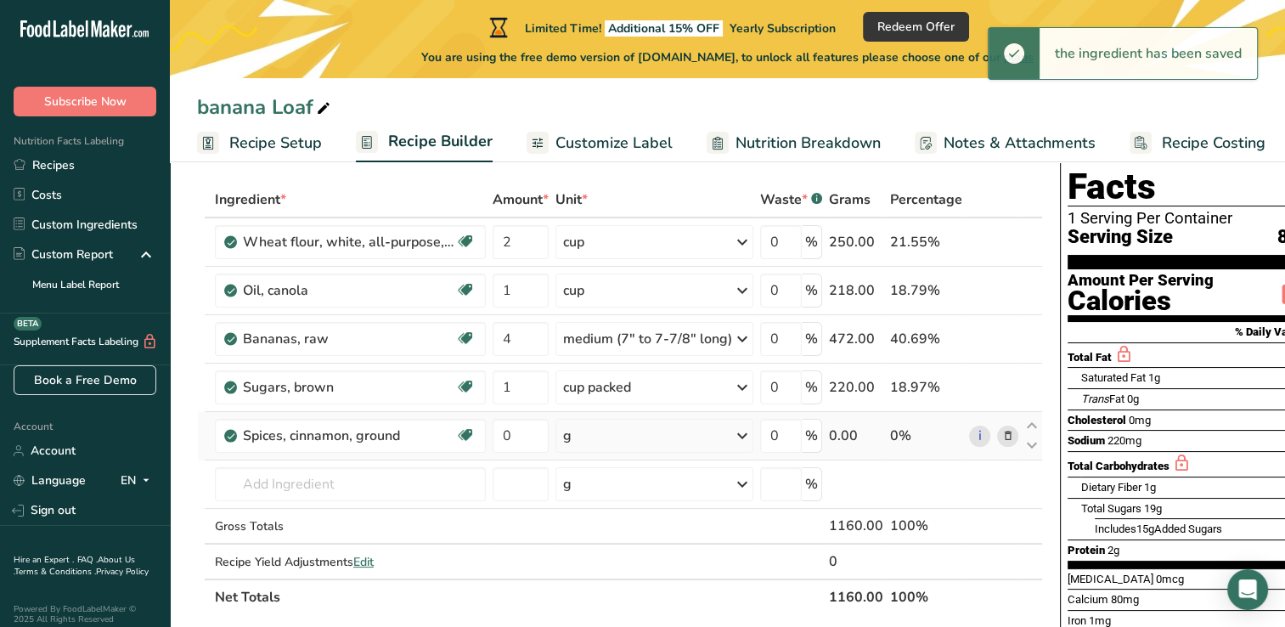
click at [612, 449] on div "g" at bounding box center [654, 436] width 198 height 34
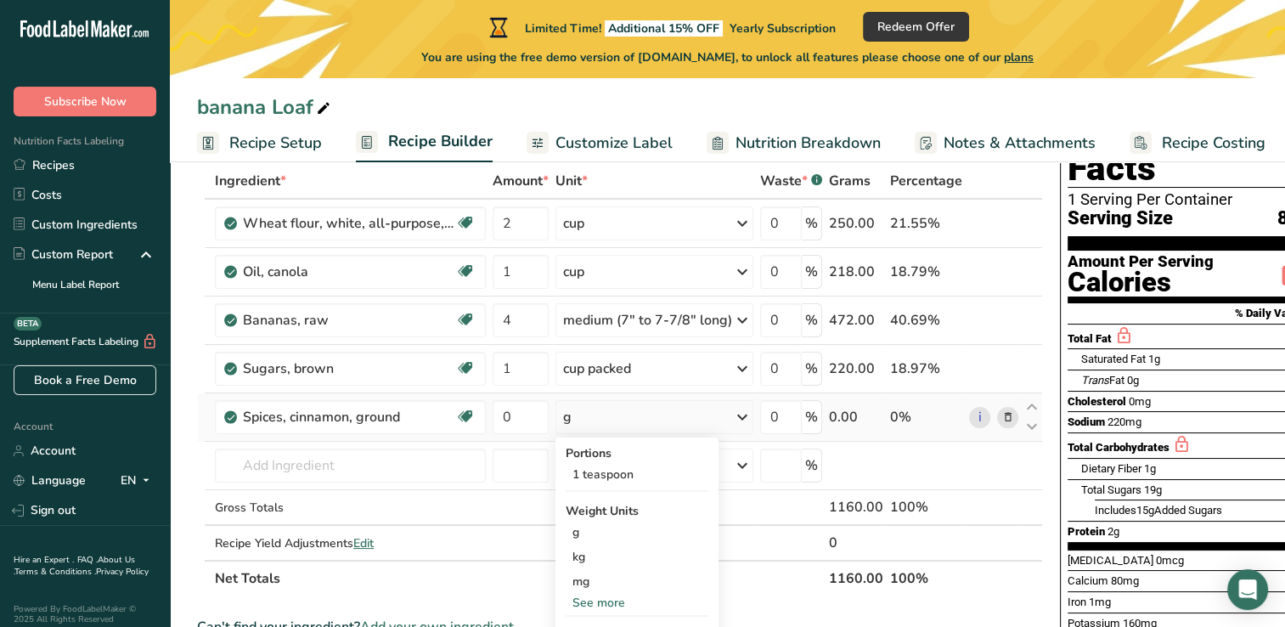
scroll to position [97, 0]
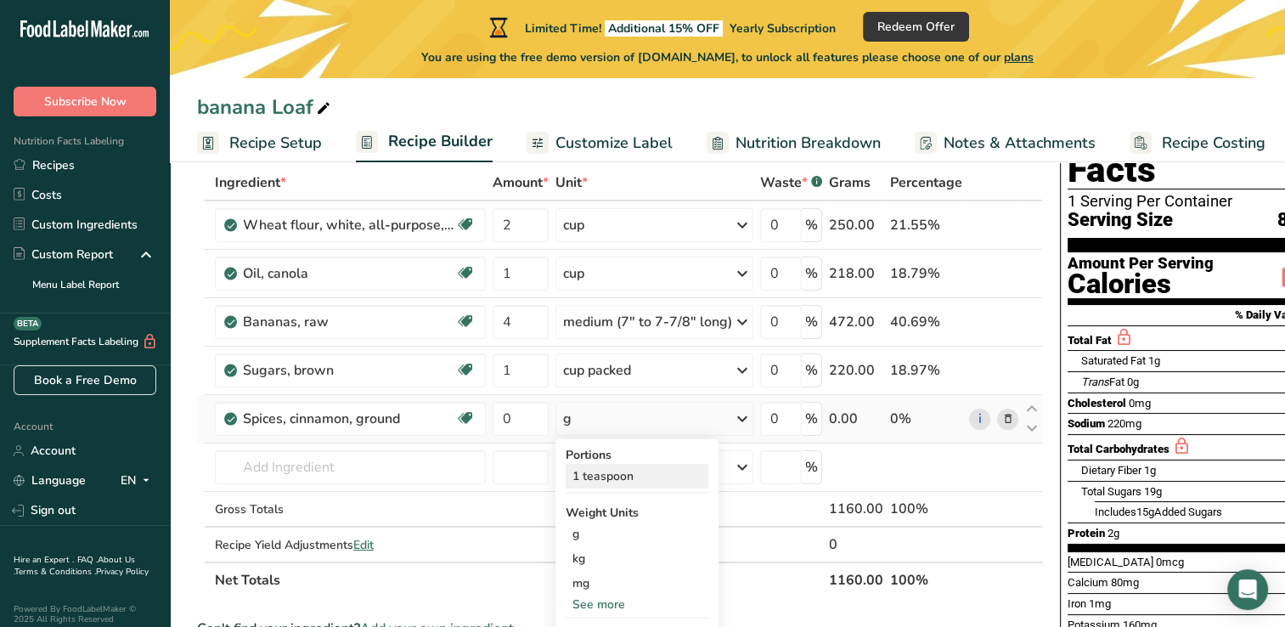
click at [646, 475] on div "1 teaspoon" at bounding box center [637, 476] width 143 height 25
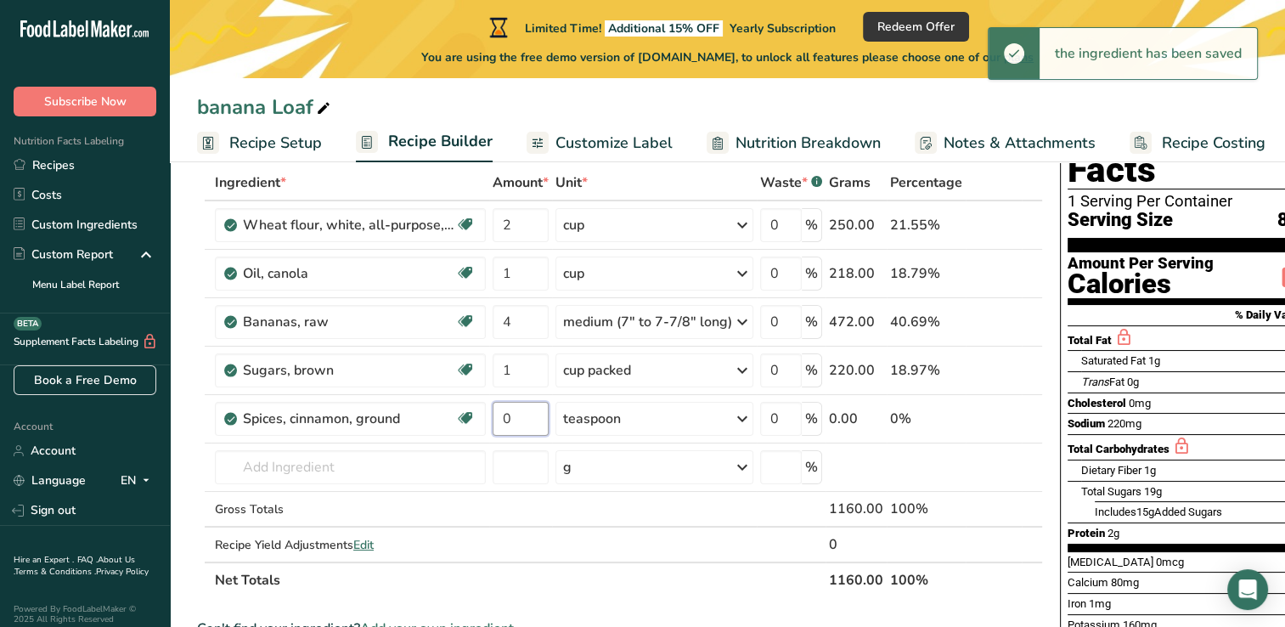
click at [532, 420] on input "0" at bounding box center [520, 419] width 56 height 34
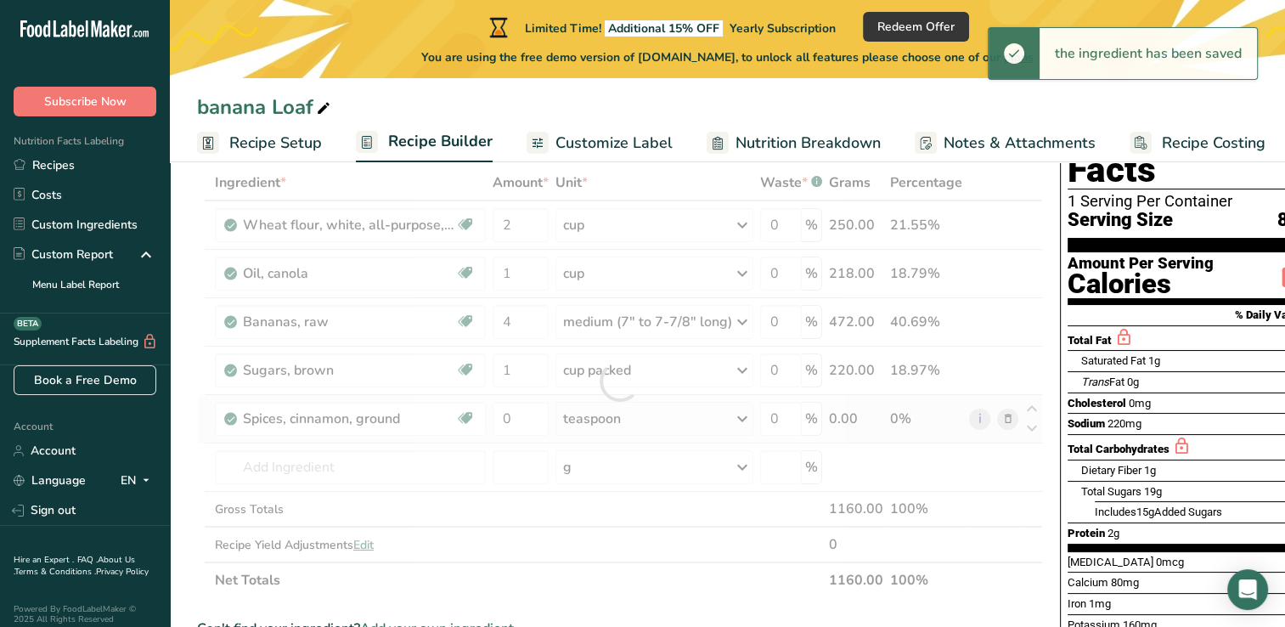
click at [740, 411] on div "Ingredient * Amount * Unit * Waste * .a-a{fill:#347362;}.b-a{fill:#fff;} Grams …" at bounding box center [620, 381] width 846 height 433
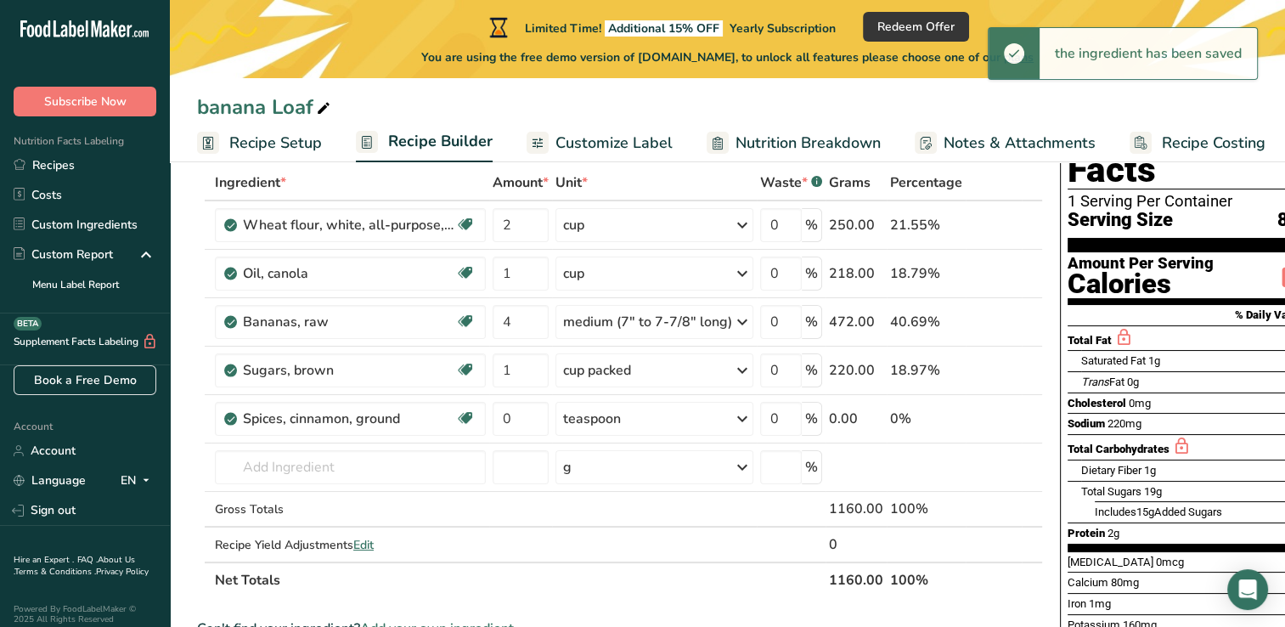
click at [742, 412] on icon at bounding box center [742, 418] width 20 height 31
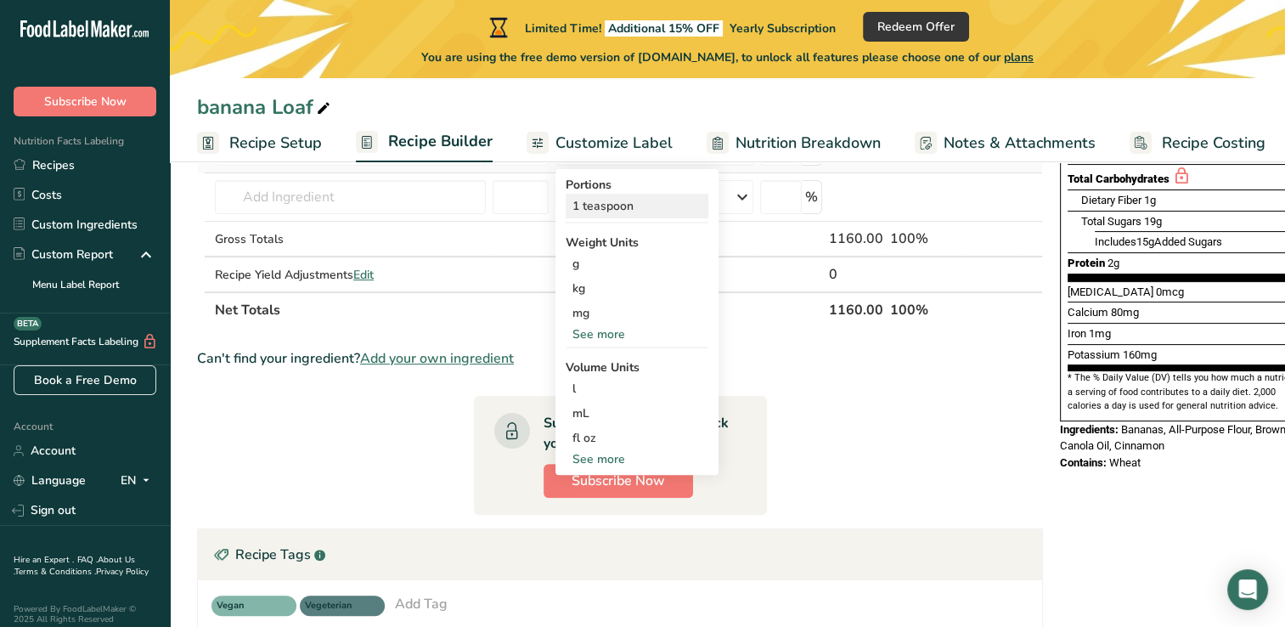
scroll to position [377, 0]
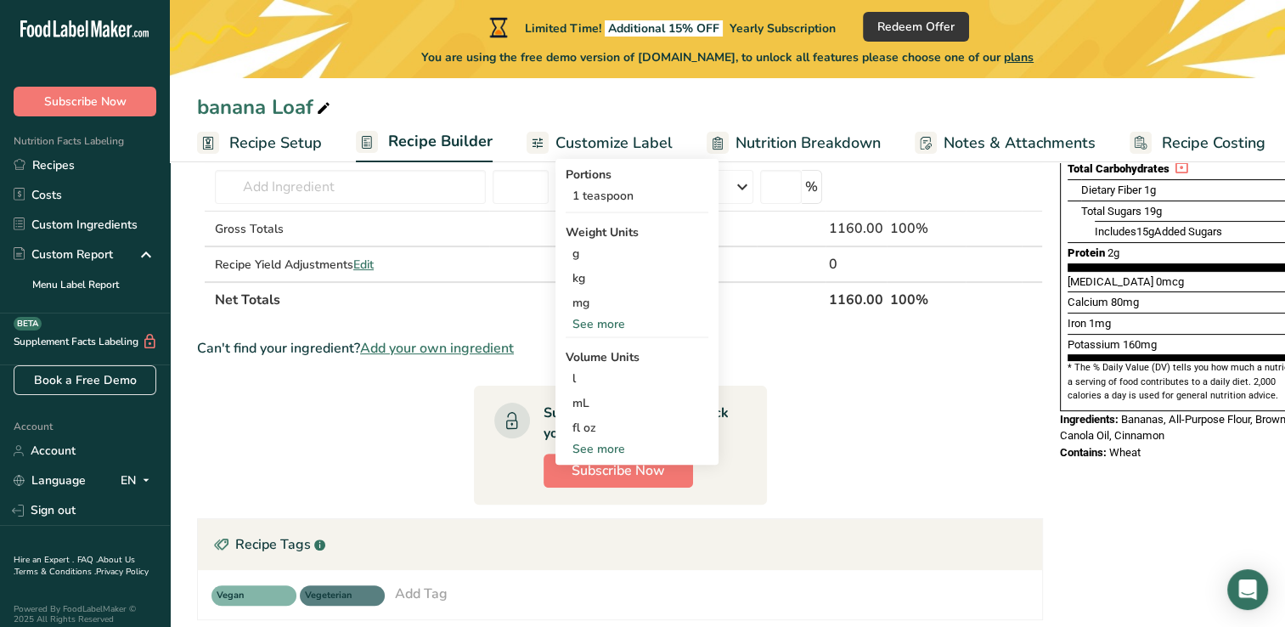
click at [611, 319] on div "See more" at bounding box center [637, 324] width 143 height 18
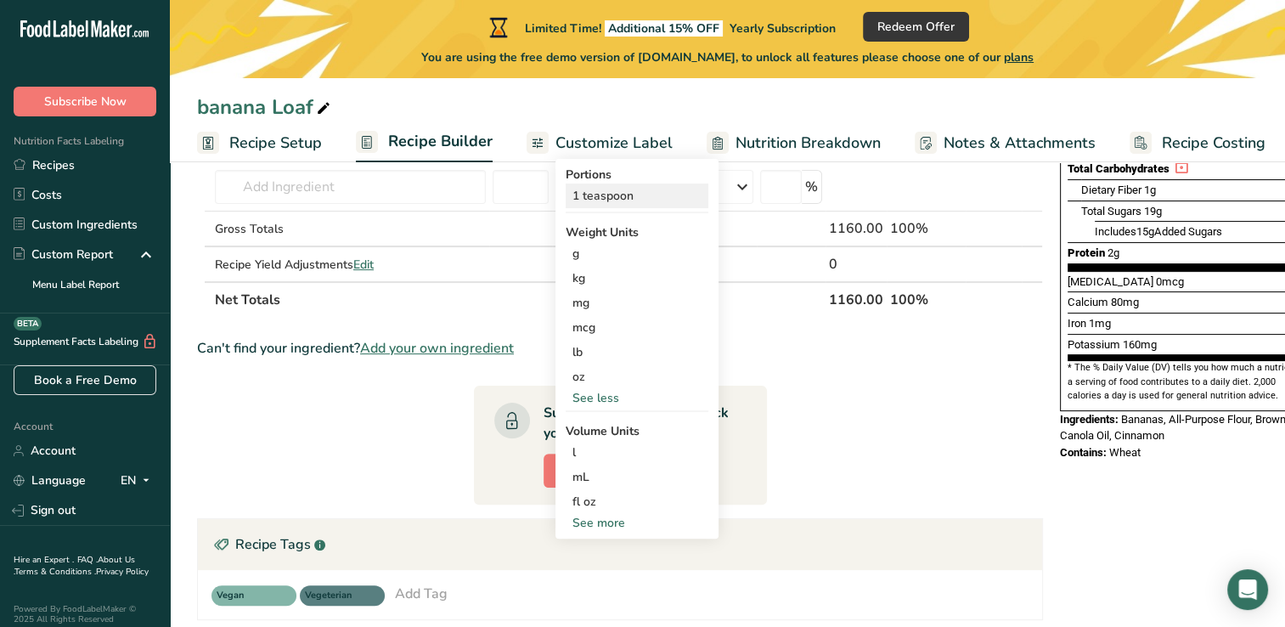
click at [605, 186] on div "1 teaspoon" at bounding box center [637, 195] width 143 height 25
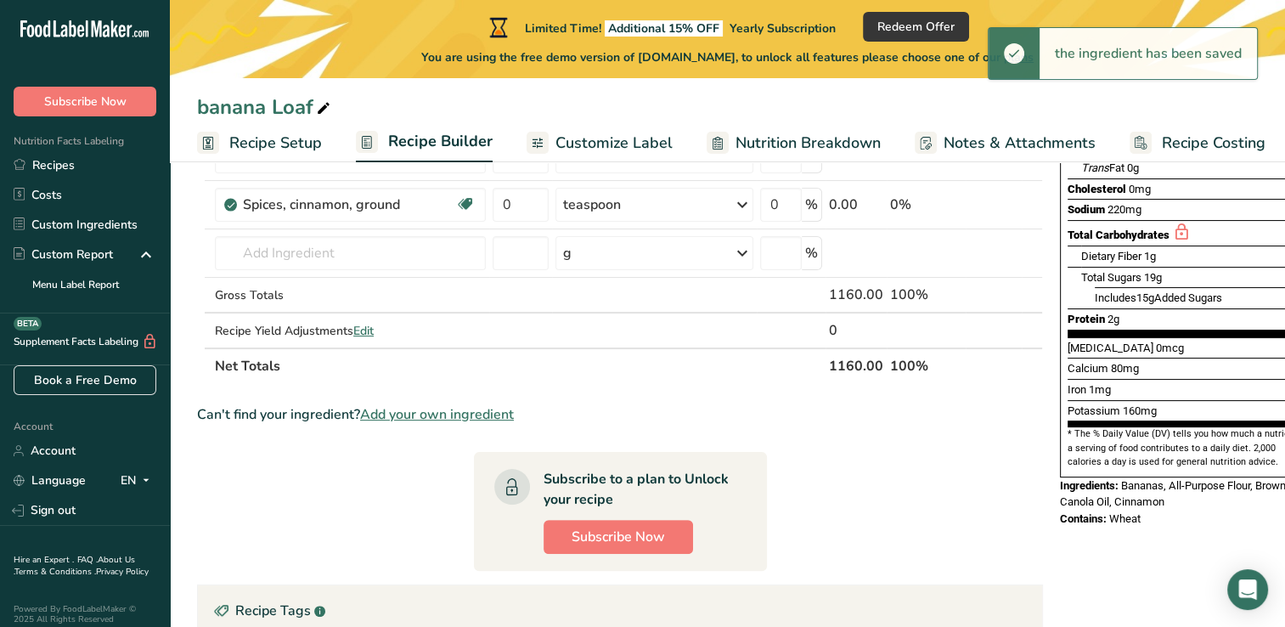
scroll to position [309, 0]
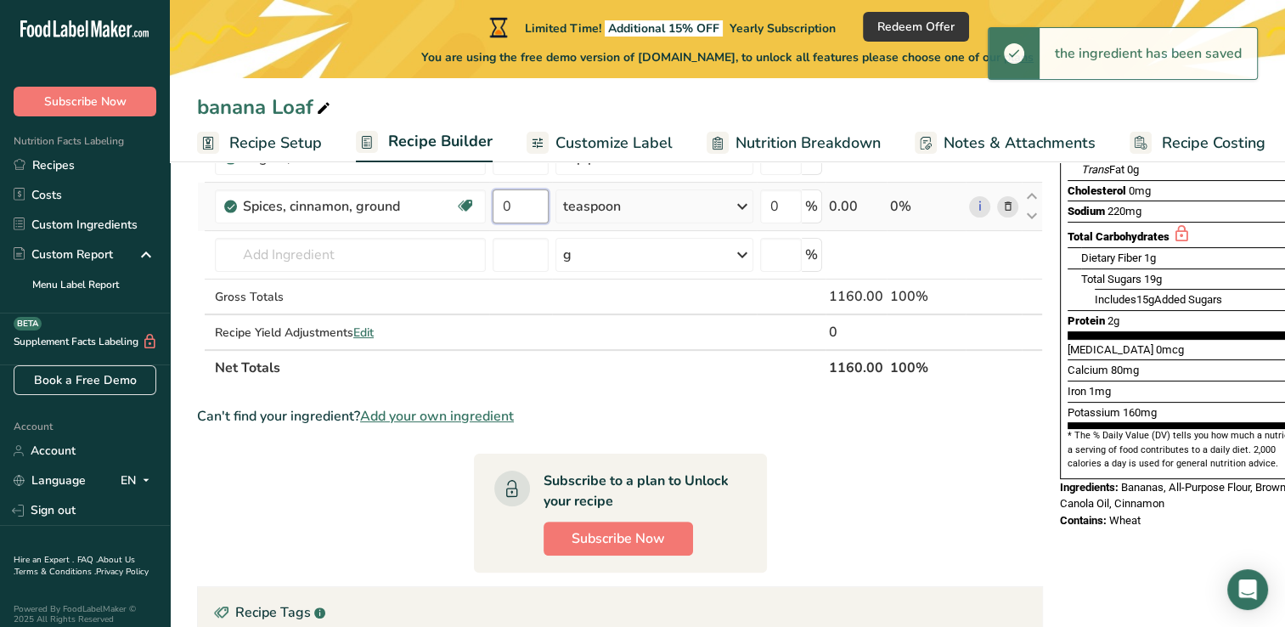
click at [543, 205] on input "0" at bounding box center [520, 206] width 56 height 34
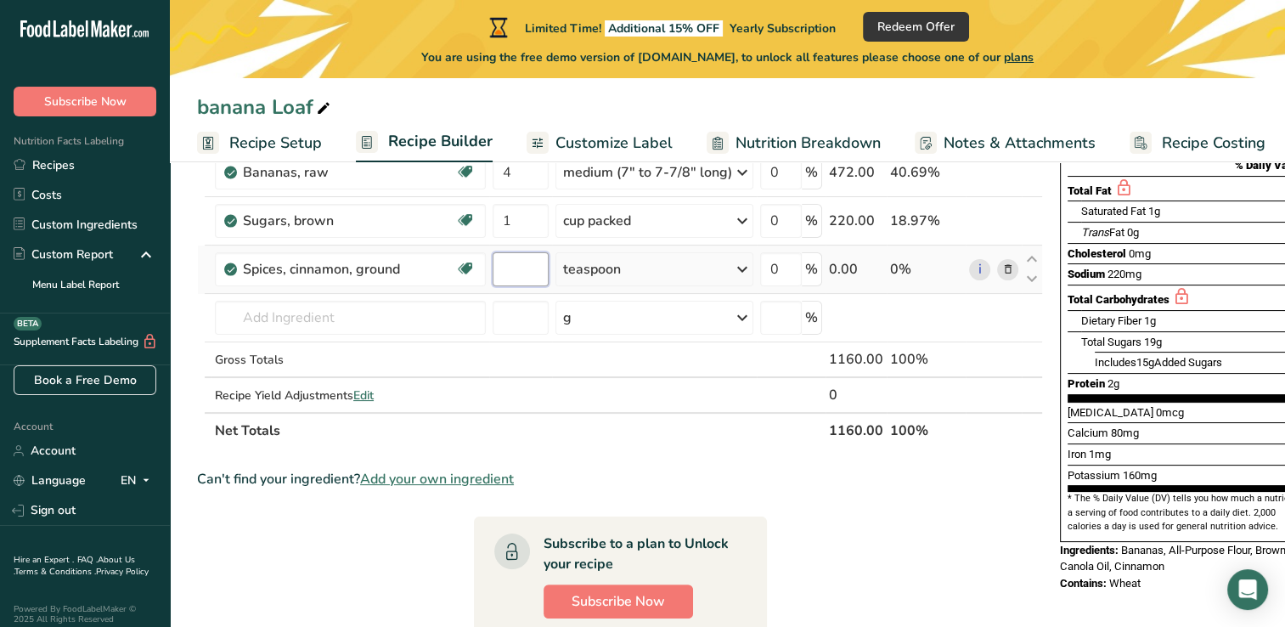
scroll to position [242, 0]
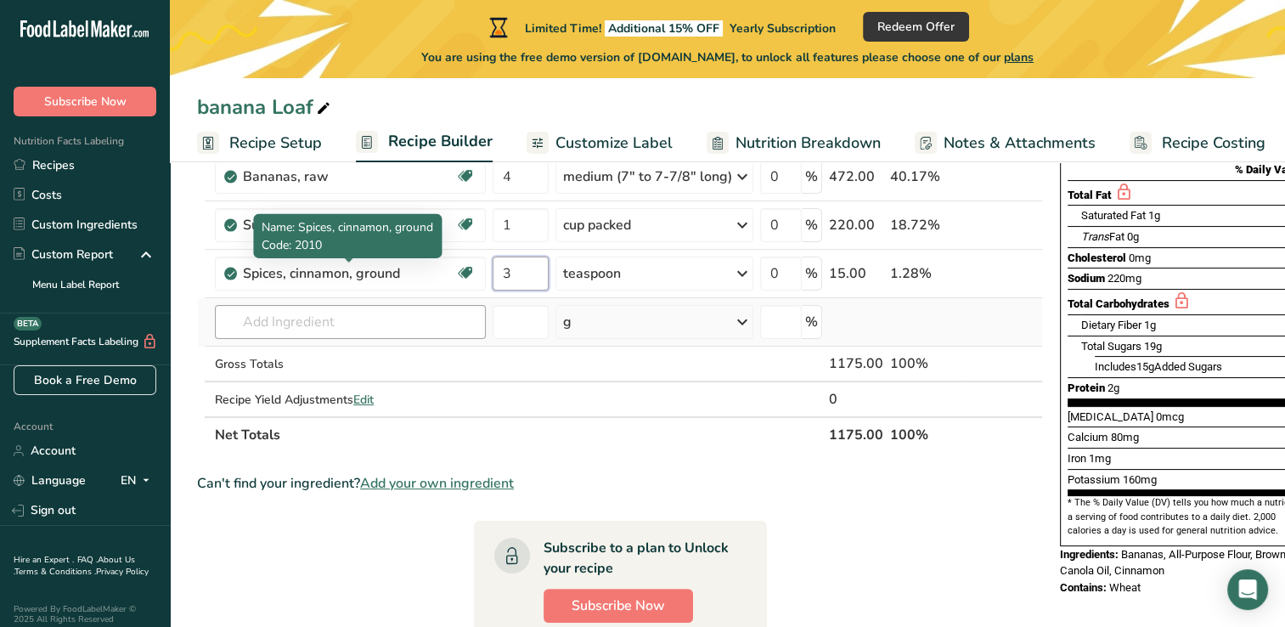
type input "3"
click at [379, 317] on div "Ingredient * Amount * Unit * Waste * .a-a{fill:#347362;}.b-a{fill:#fff;} Grams …" at bounding box center [620, 236] width 846 height 433
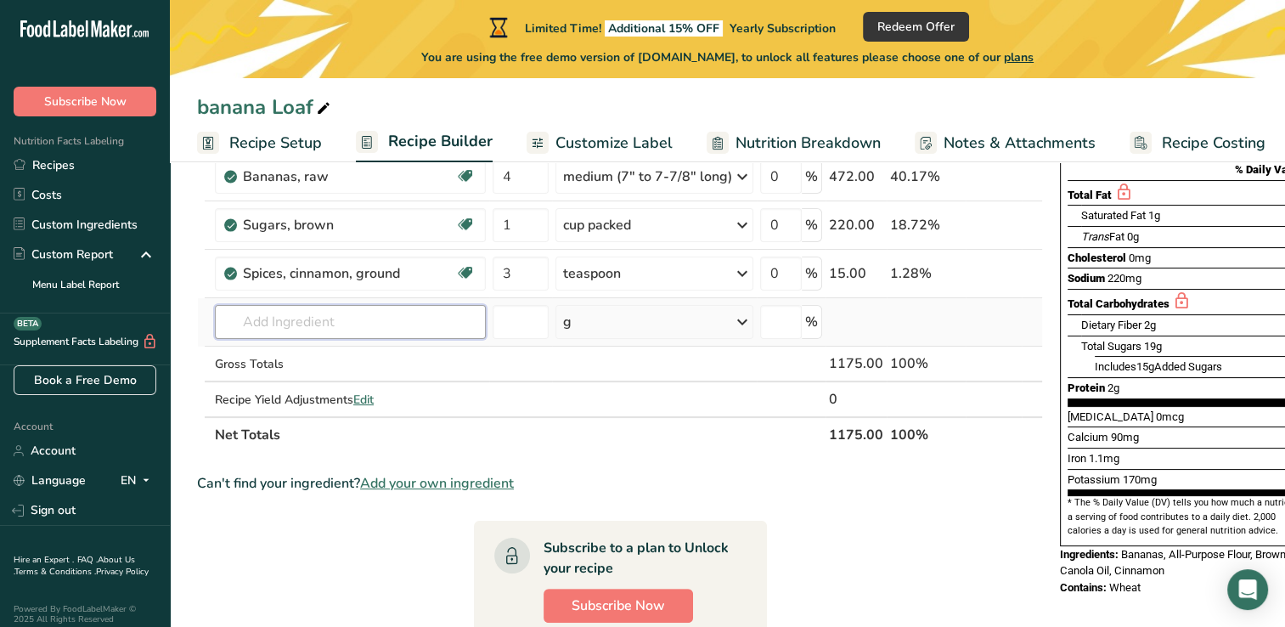
click at [379, 317] on input "text" at bounding box center [350, 322] width 271 height 34
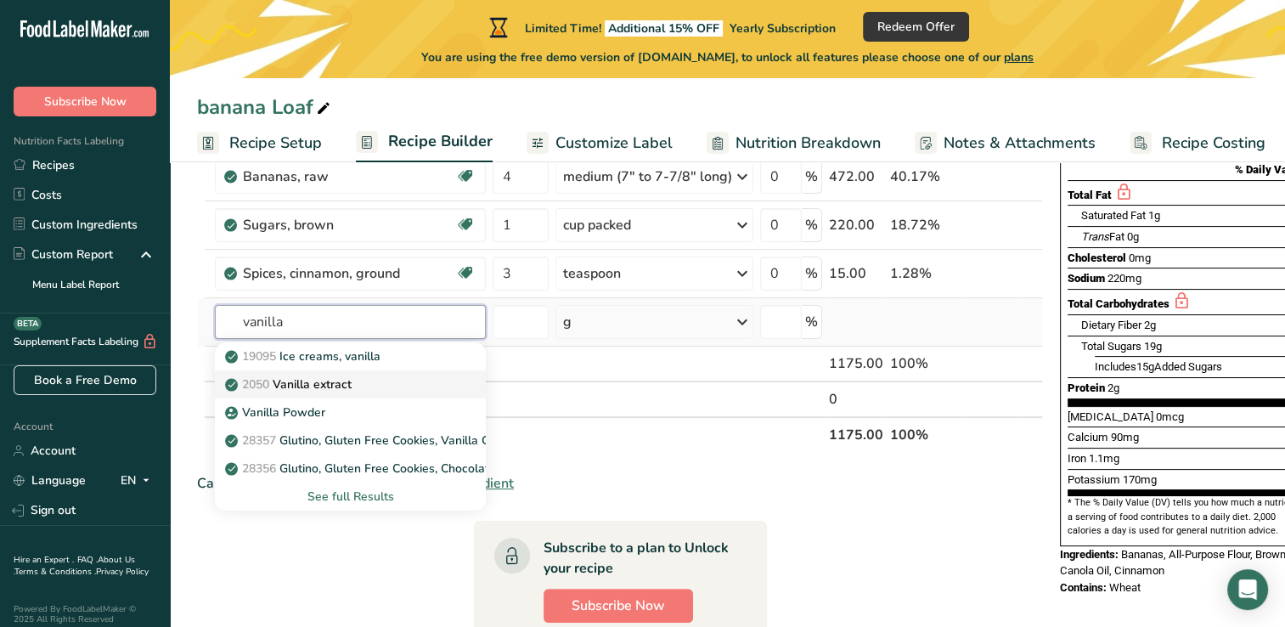
type input "vanilla"
click at [366, 382] on div "2050 Vanilla extract" at bounding box center [336, 384] width 217 height 18
type input "Vanilla extract"
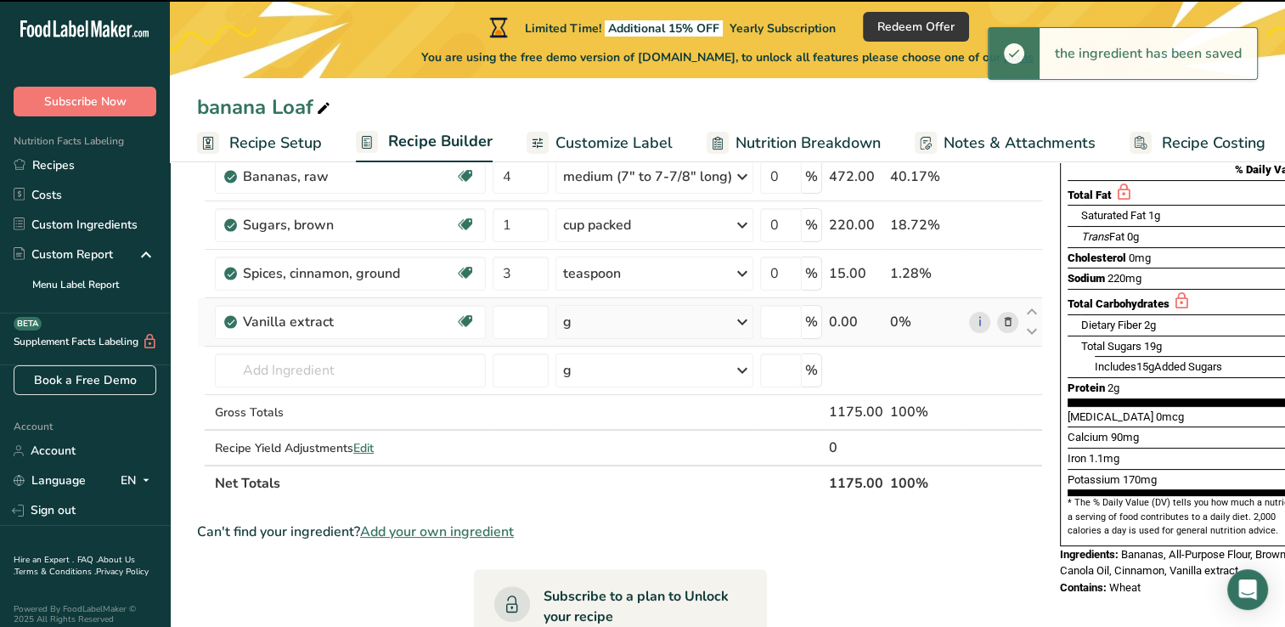
type input "0"
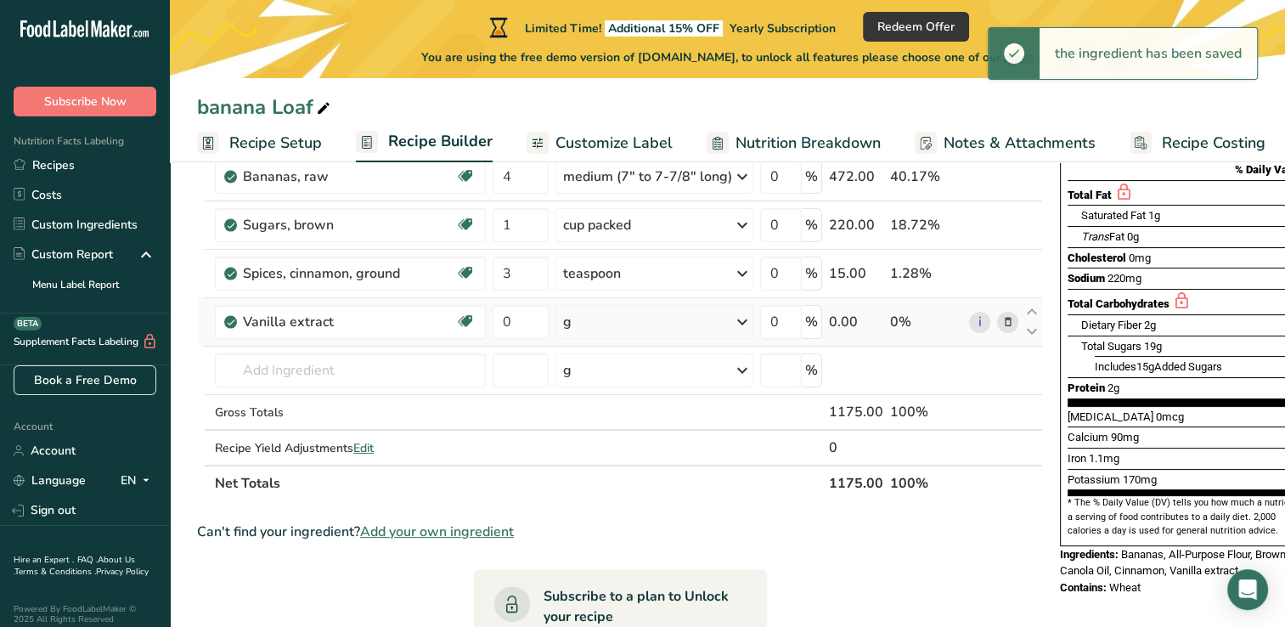
click at [635, 318] on div "g" at bounding box center [654, 322] width 198 height 34
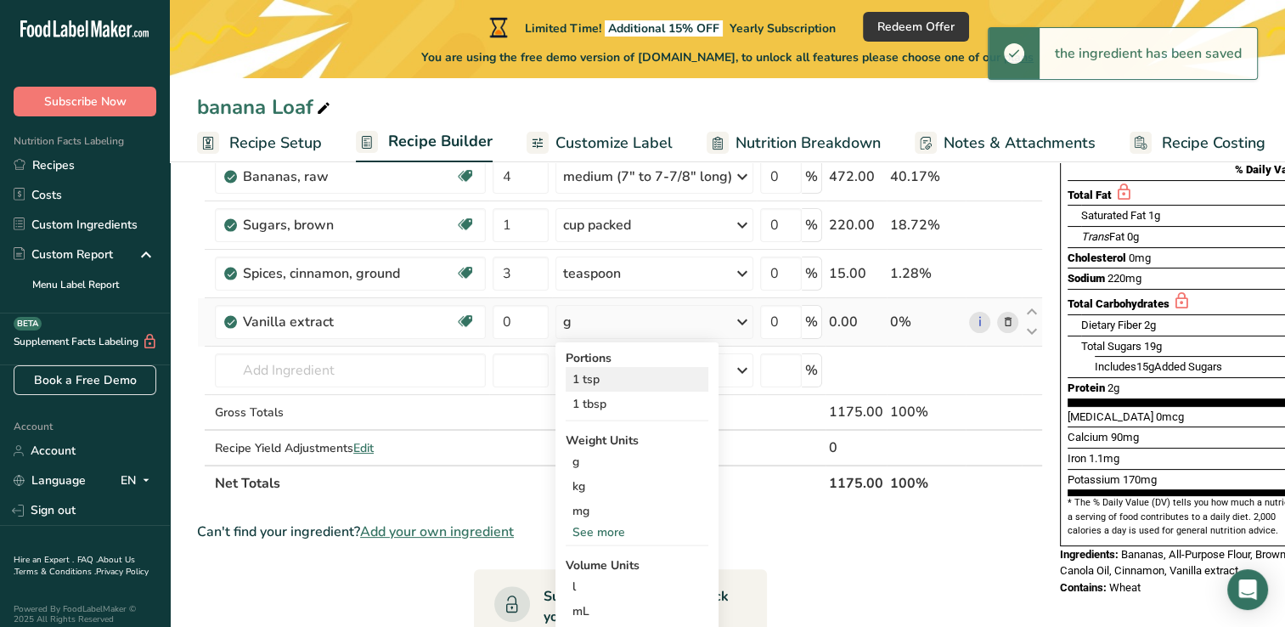
click at [631, 379] on div "1 tsp" at bounding box center [637, 379] width 143 height 25
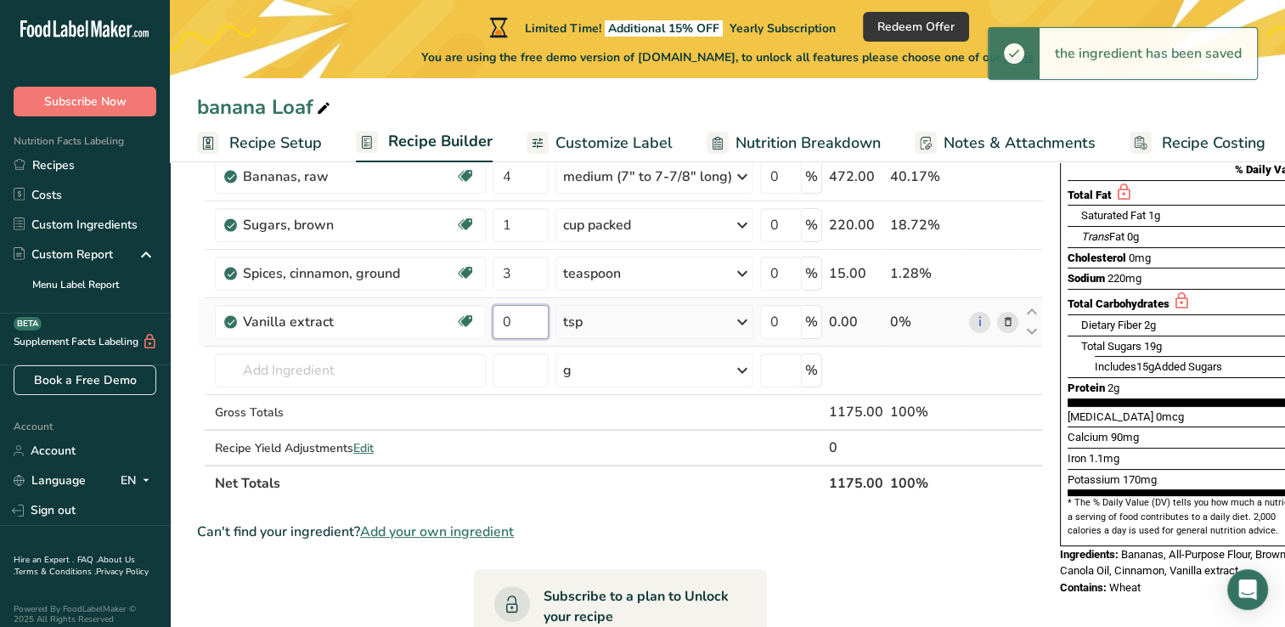
click at [526, 314] on input "0" at bounding box center [520, 322] width 56 height 34
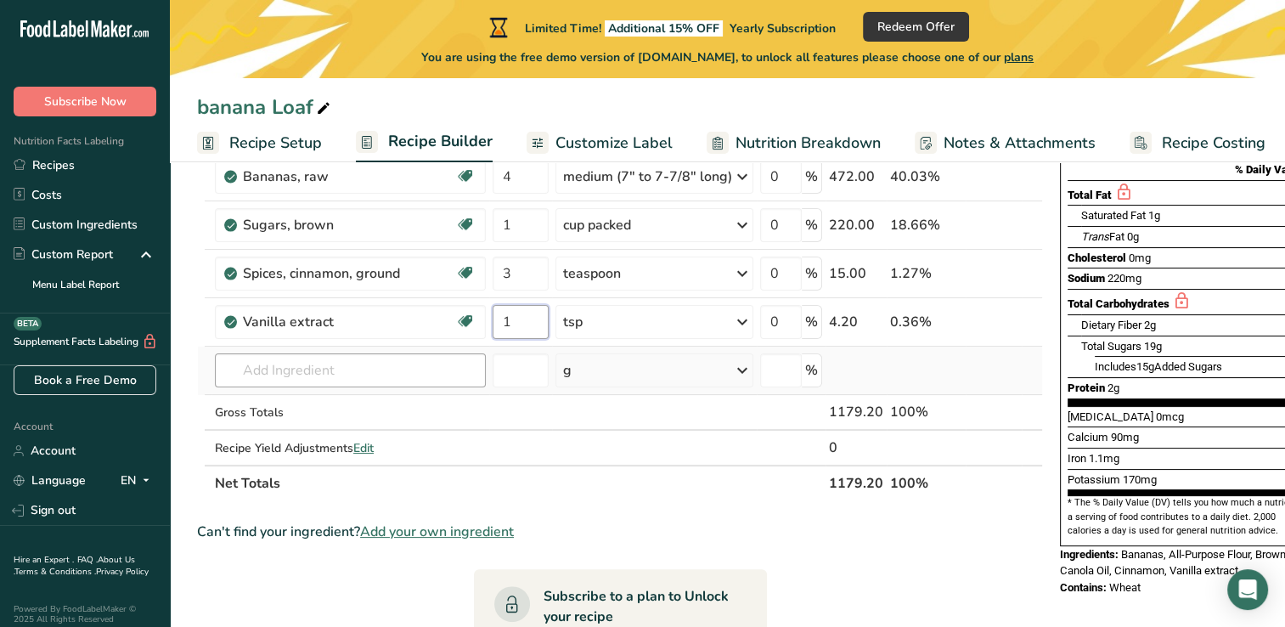
type input "1"
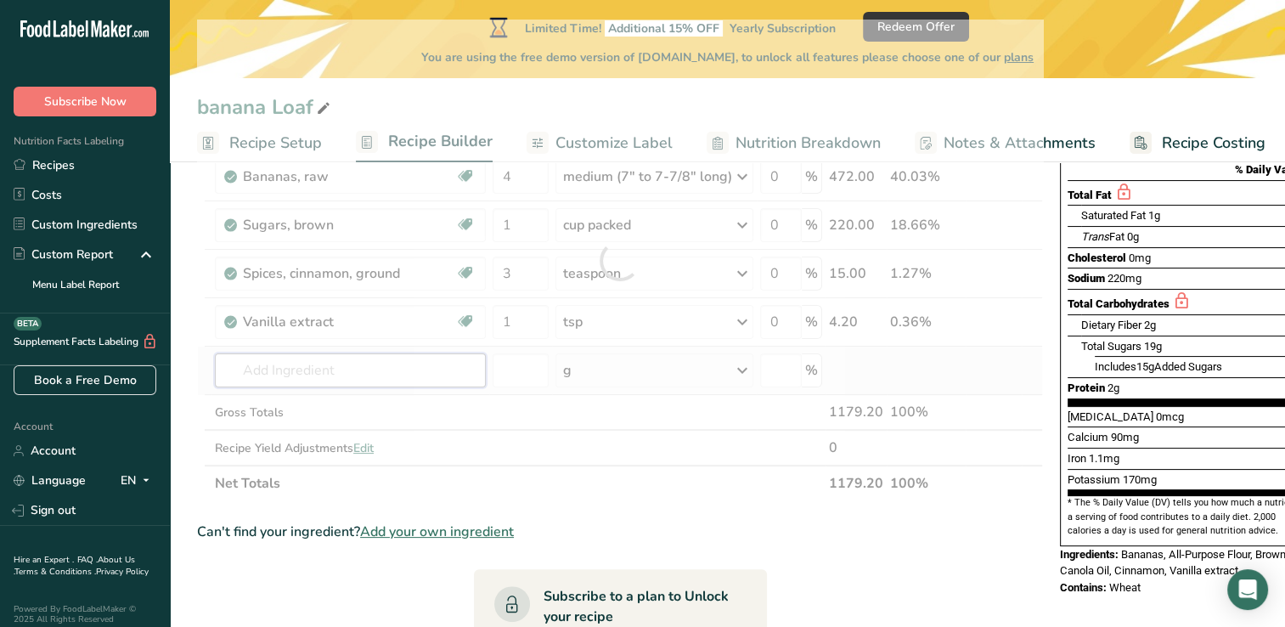
click at [404, 367] on div "Ingredient * Amount * Unit * Waste * .a-a{fill:#347362;}.b-a{fill:#fff;} Grams …" at bounding box center [620, 260] width 846 height 481
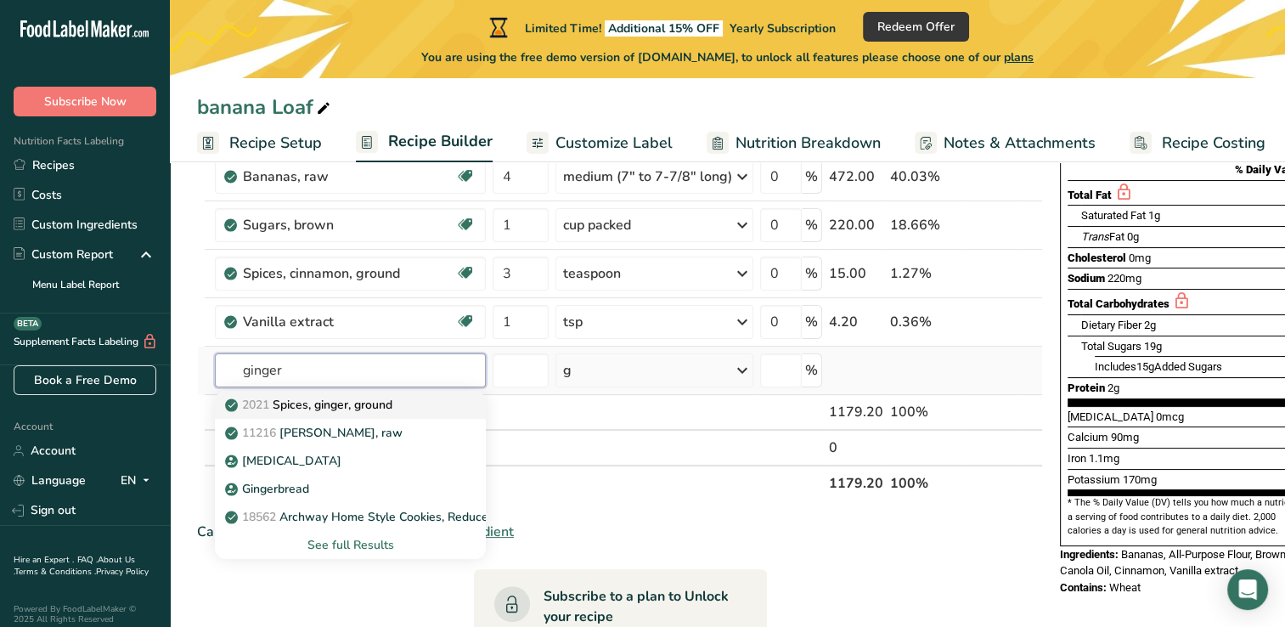
type input "ginger"
click at [385, 404] on p "2021 Spices, ginger, ground" at bounding box center [310, 405] width 164 height 18
type input "Spices, ginger, ground"
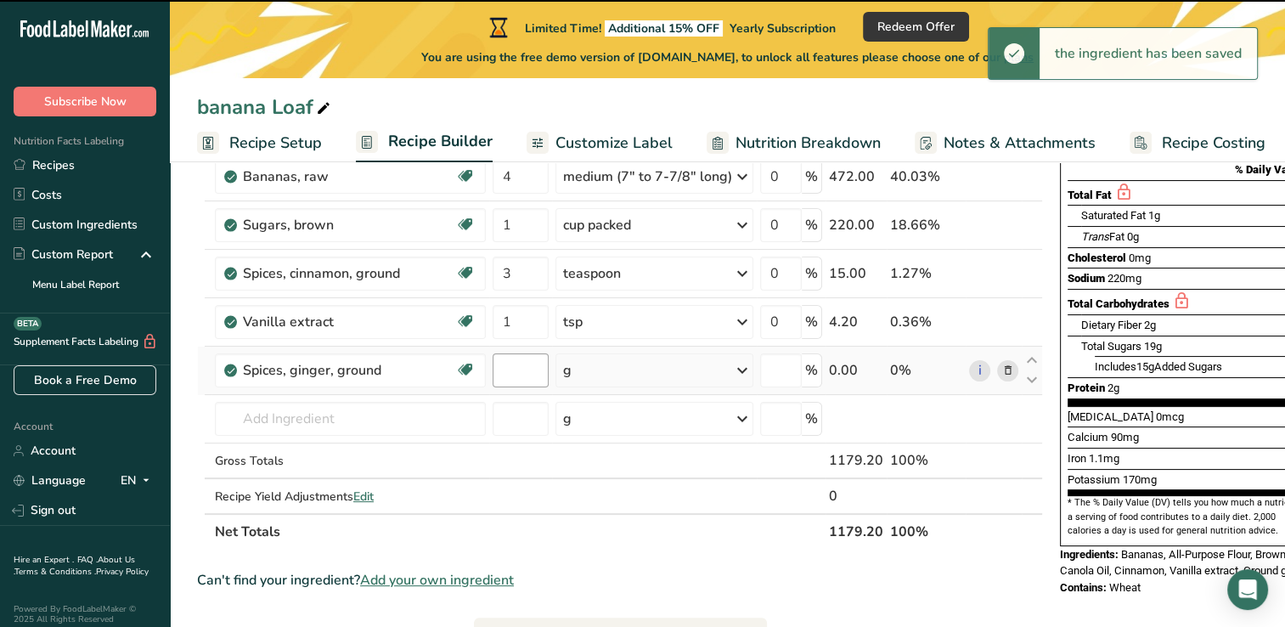
type input "0"
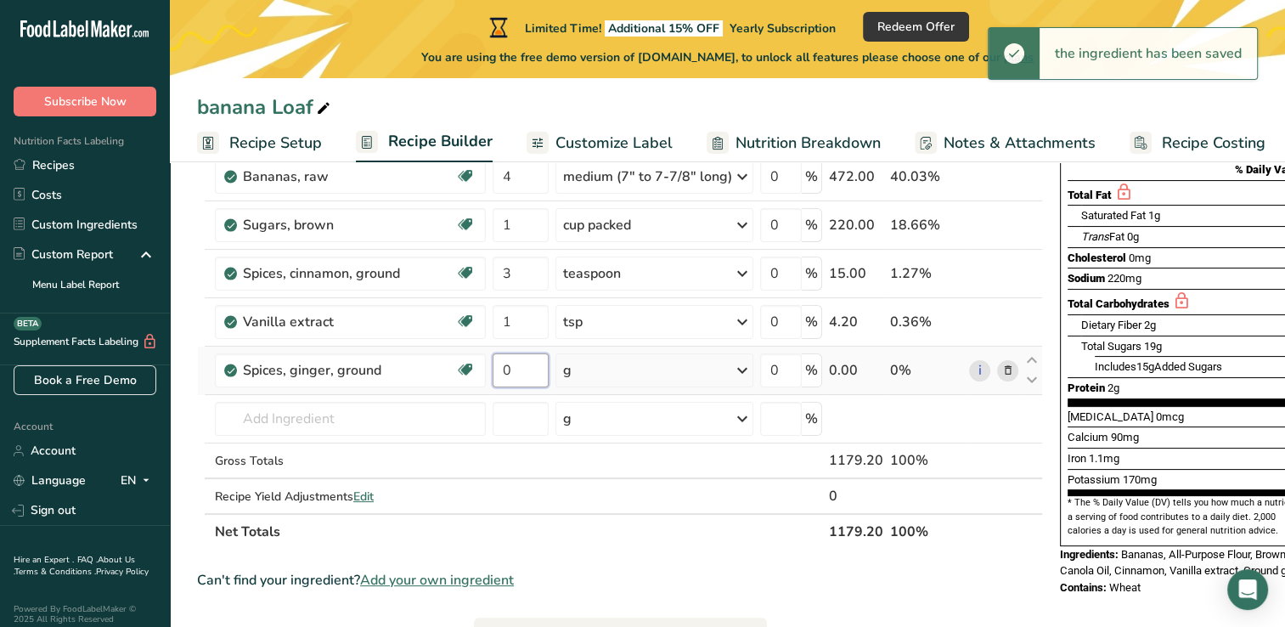
click at [503, 381] on input "0" at bounding box center [520, 370] width 56 height 34
click at [509, 379] on input "0" at bounding box center [520, 370] width 56 height 34
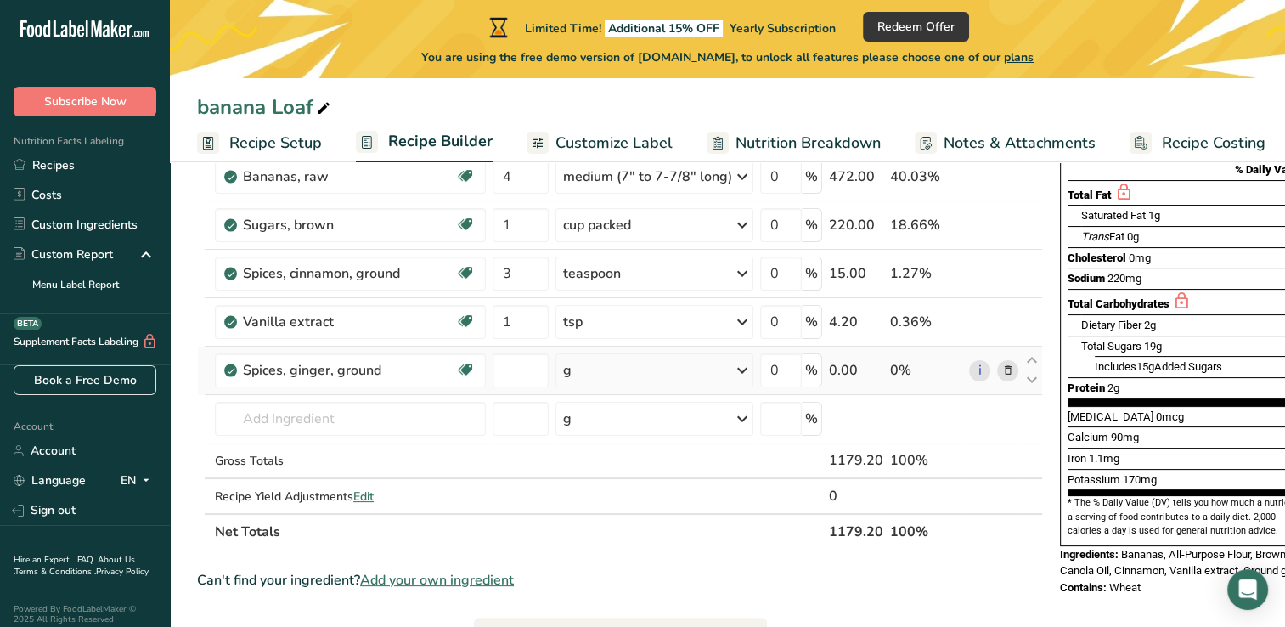
click at [588, 358] on div "Ingredient * Amount * Unit * Waste * .a-a{fill:#347362;}.b-a{fill:#fff;} Grams …" at bounding box center [620, 285] width 846 height 530
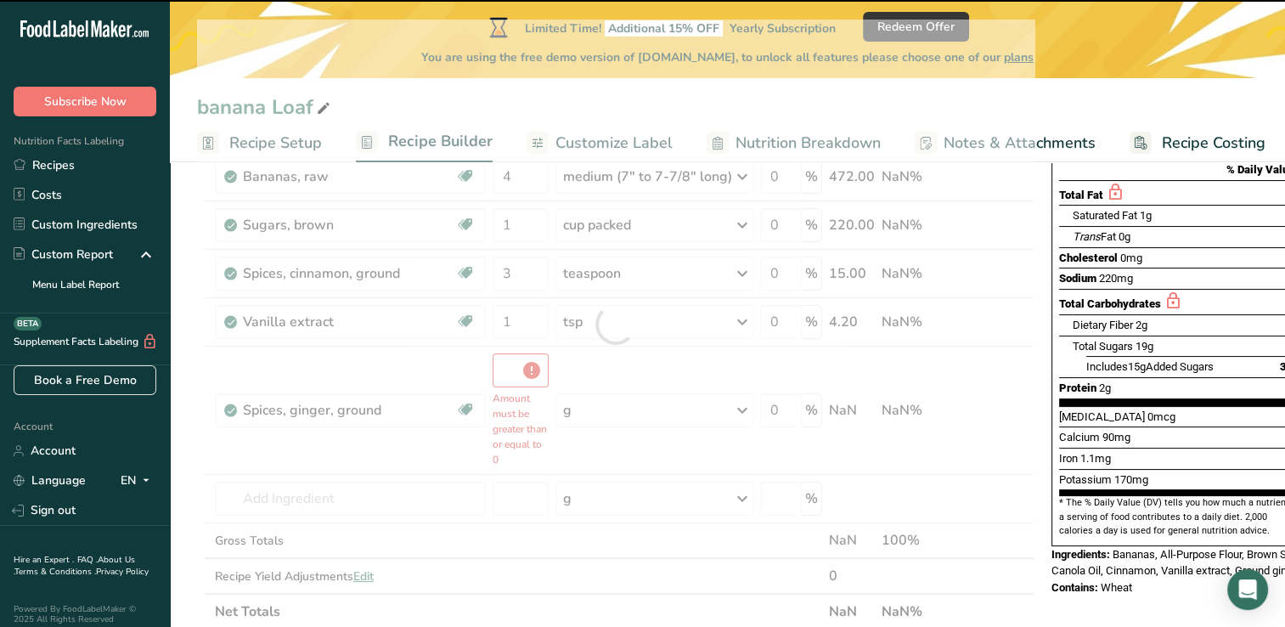
type input "0"
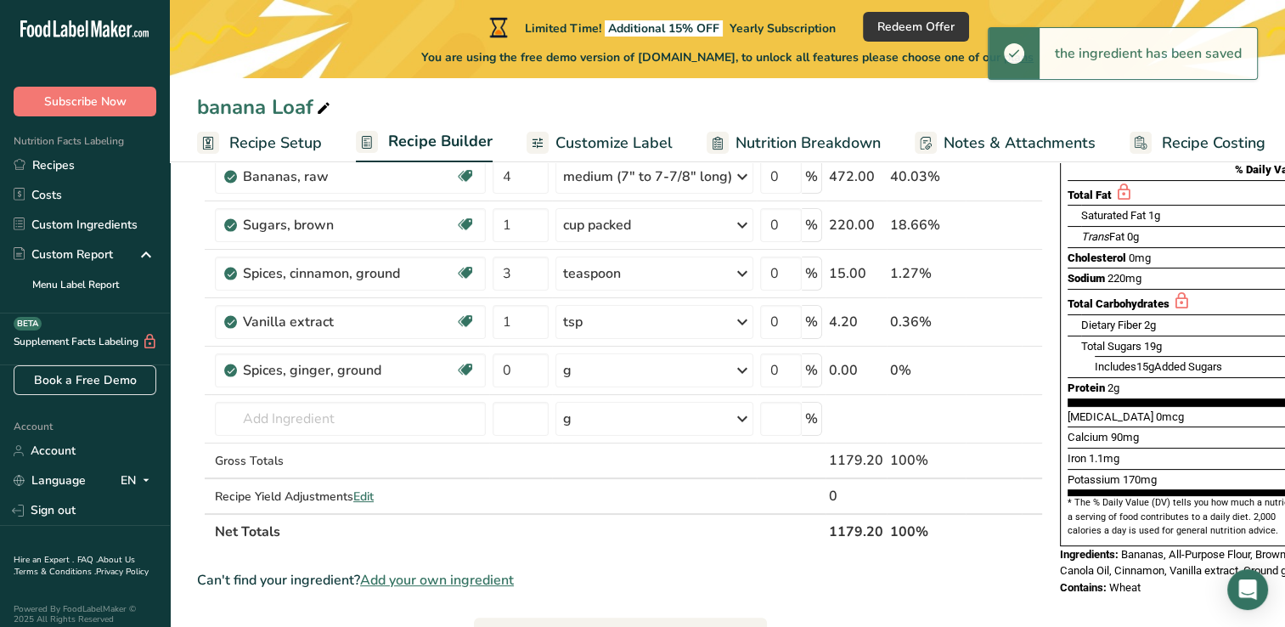
click at [588, 361] on div "g" at bounding box center [654, 370] width 198 height 34
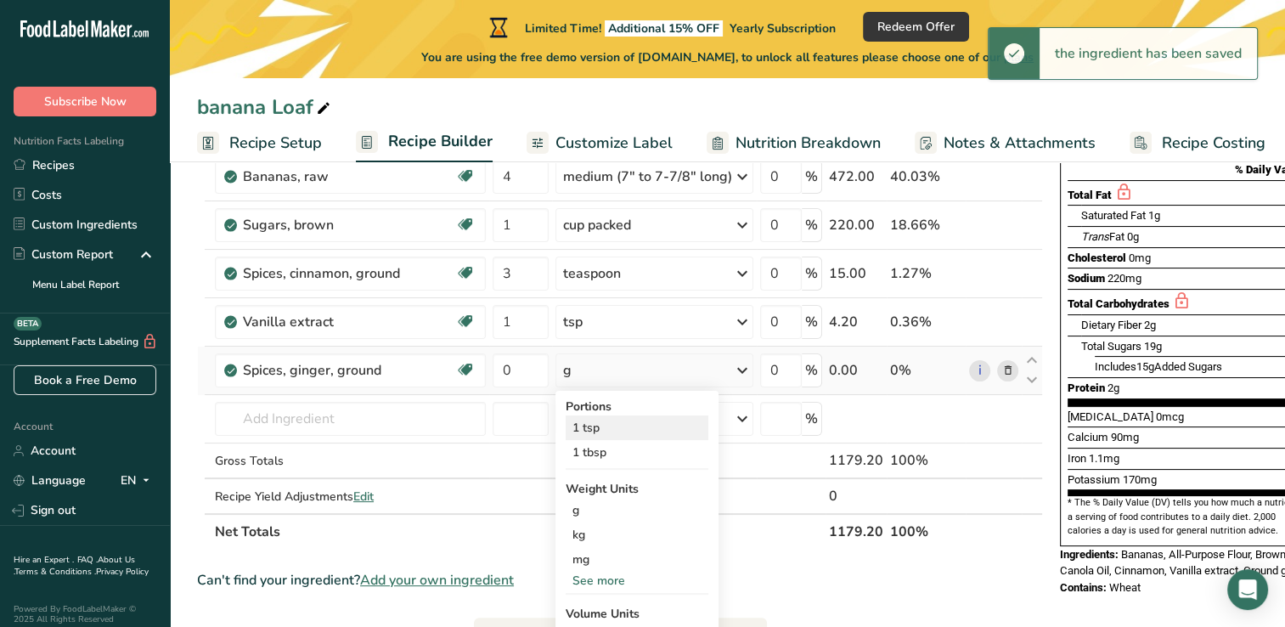
click at [618, 423] on div "1 tsp" at bounding box center [637, 427] width 143 height 25
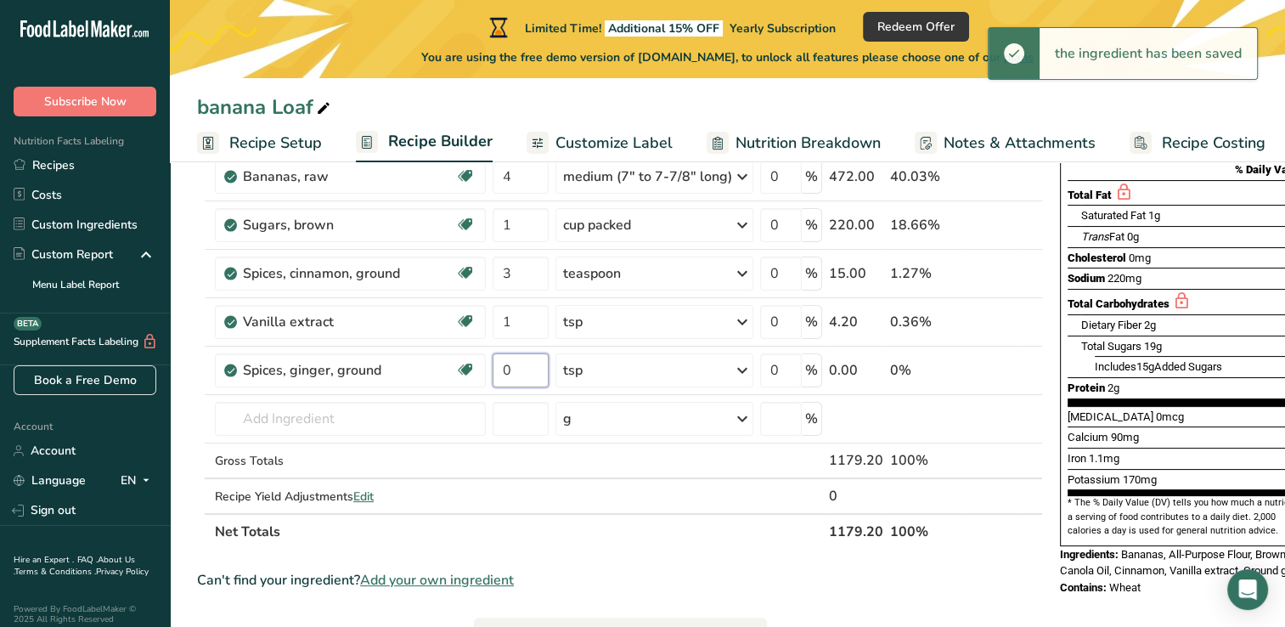
click at [522, 365] on input "0" at bounding box center [520, 370] width 56 height 34
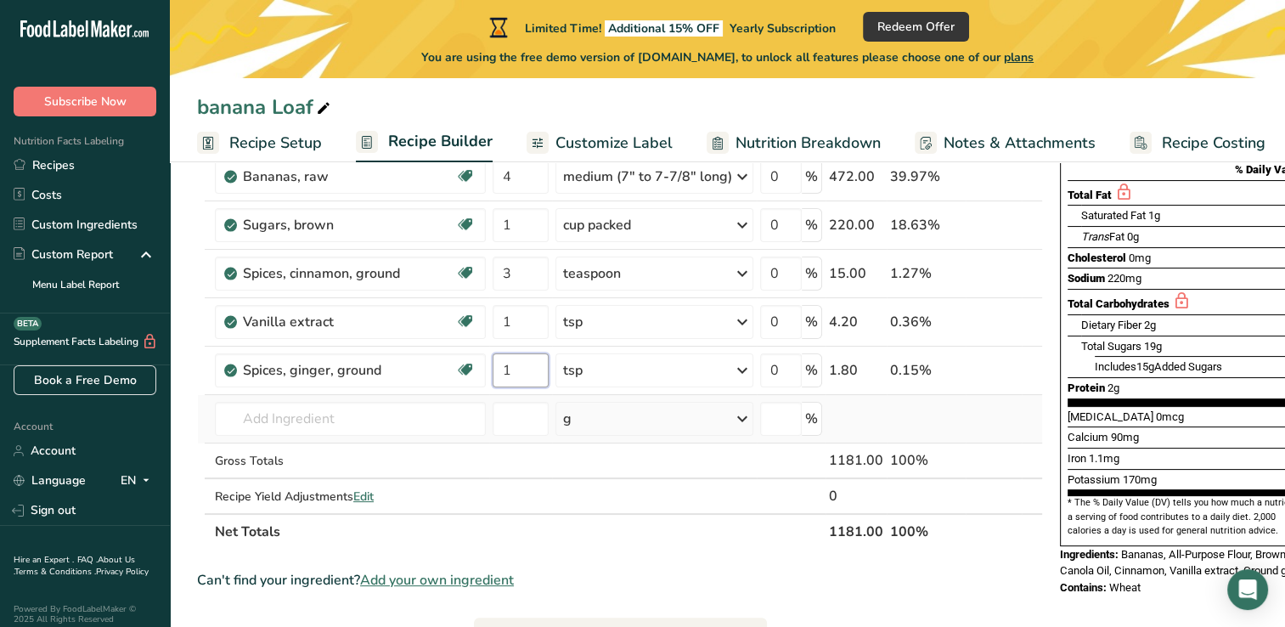
type input "1"
click at [497, 440] on div "Ingredient * Amount * Unit * Waste * .a-a{fill:#347362;}.b-a{fill:#fff;} Grams …" at bounding box center [620, 285] width 846 height 530
click at [397, 424] on input "text" at bounding box center [350, 419] width 271 height 34
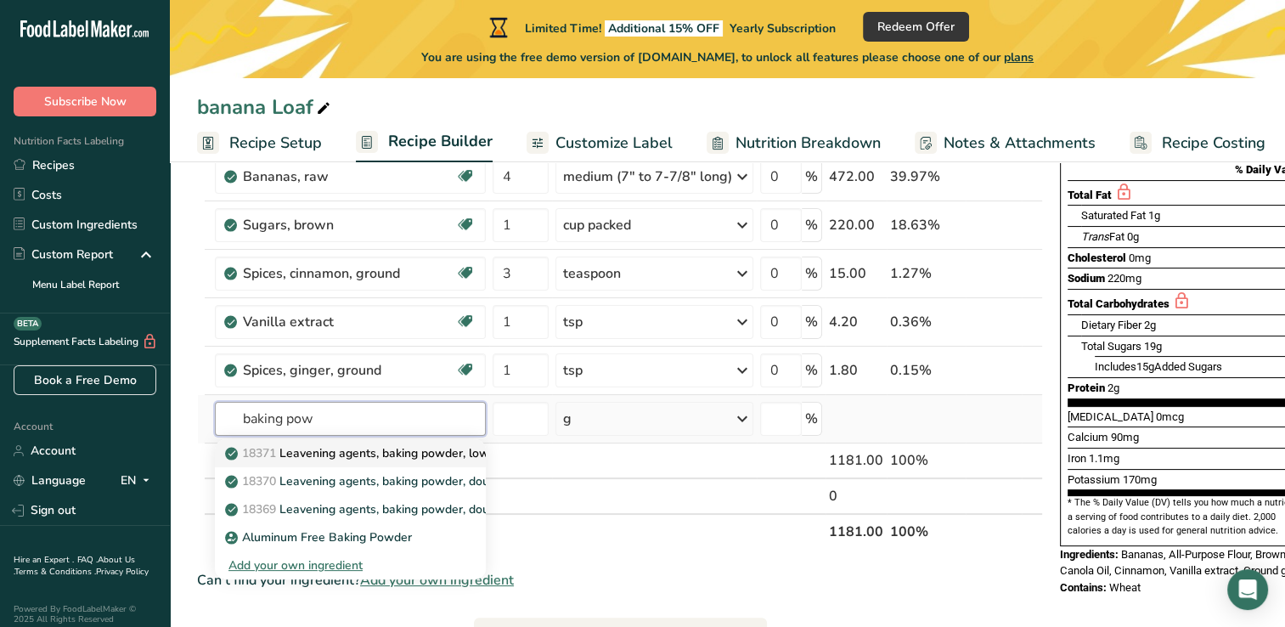
type input "baking pow"
click at [388, 451] on p "18371 Leavening agents, baking powder, low-sodium" at bounding box center [380, 453] width 305 height 18
type input "Leavening agents, baking powder, low-sodium"
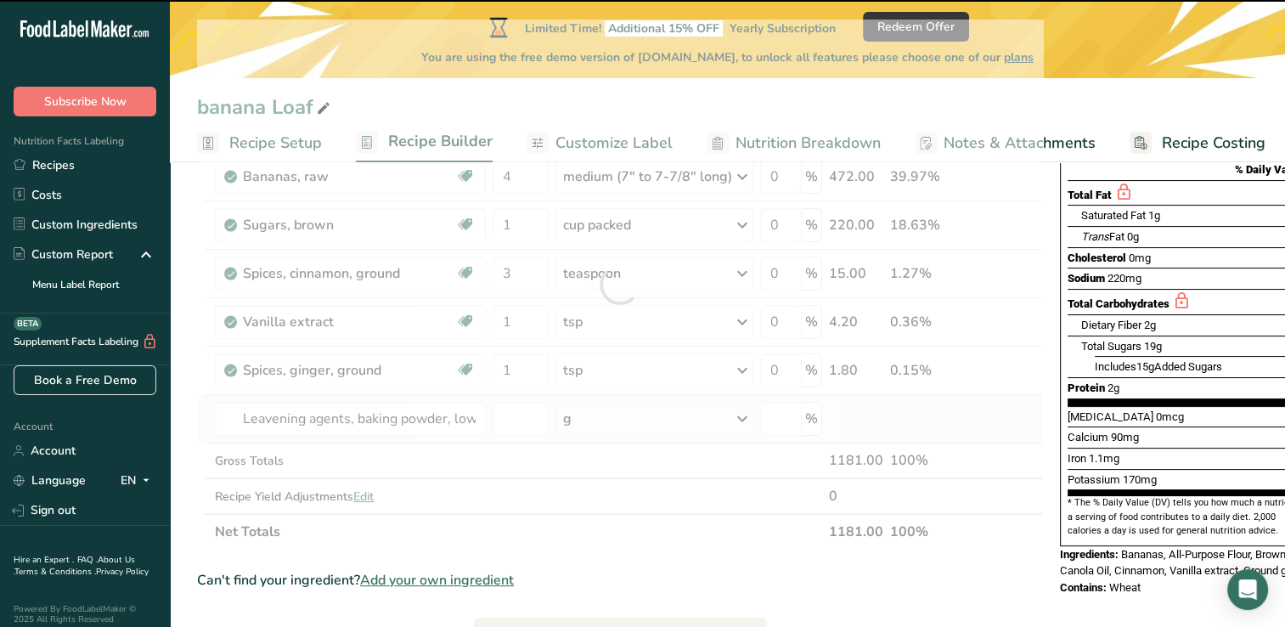
type input "0"
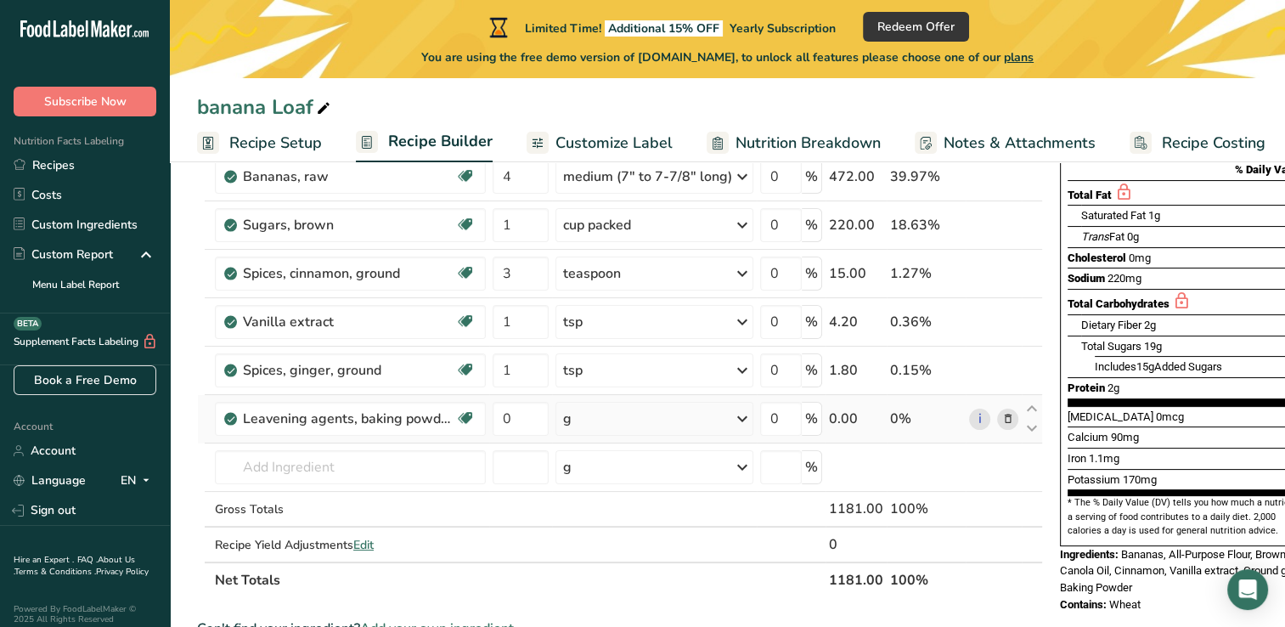
click at [584, 413] on div "g" at bounding box center [654, 419] width 198 height 34
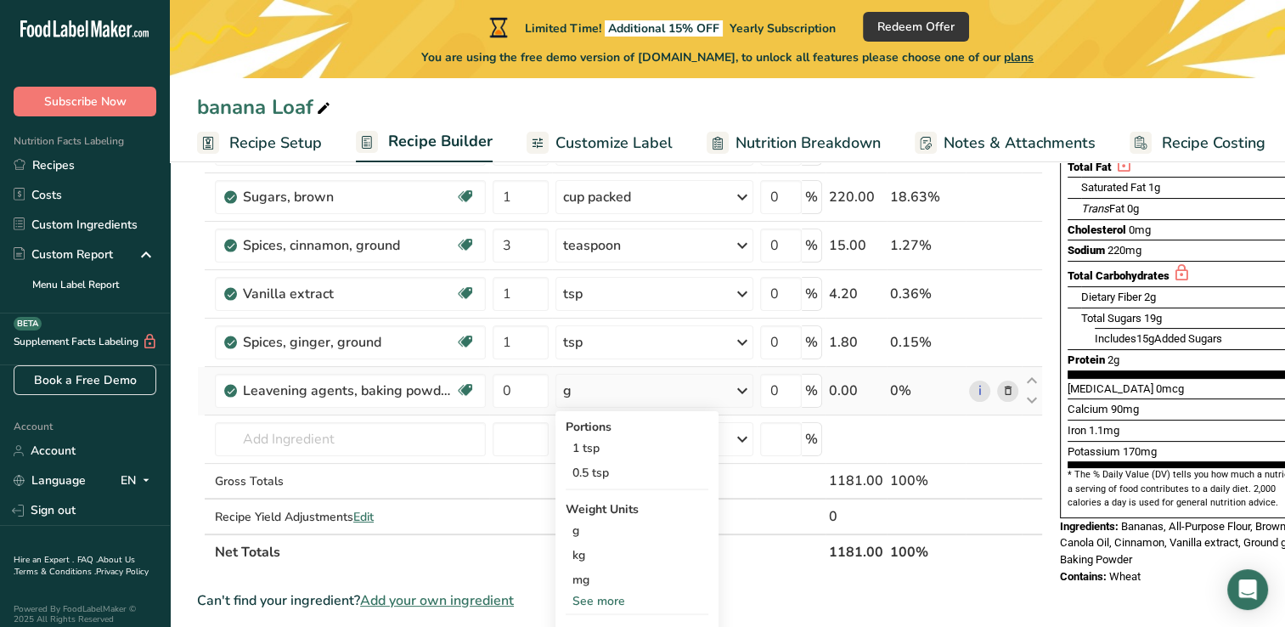
scroll to position [272, 0]
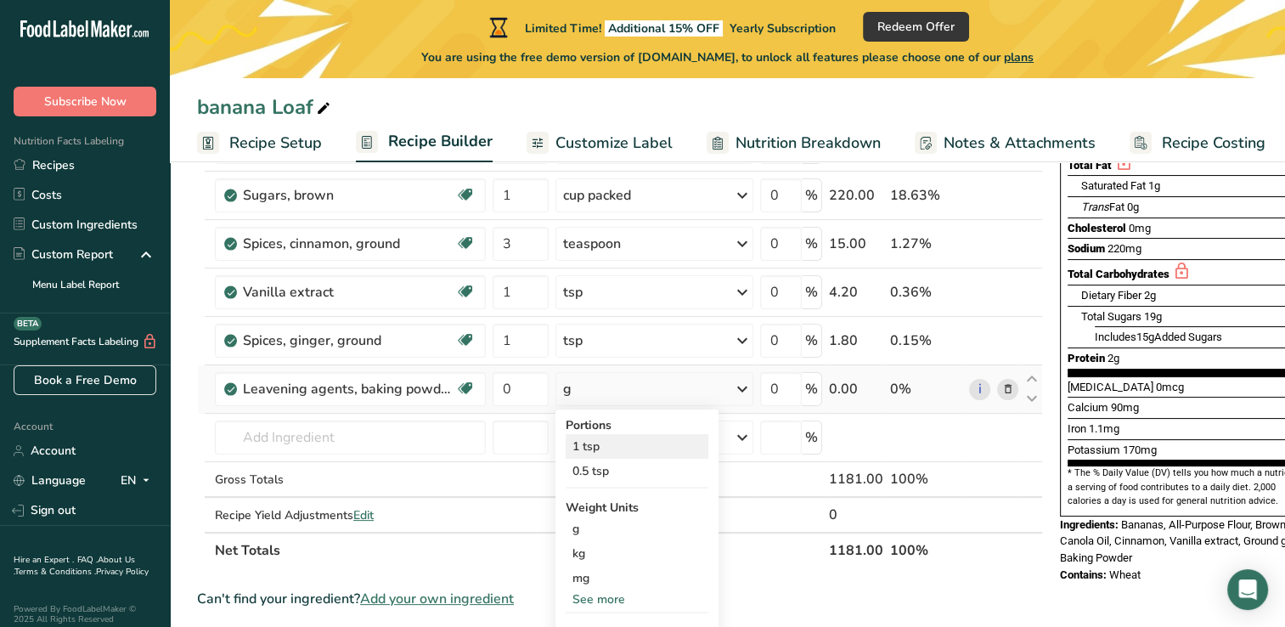
click at [627, 446] on div "1 tsp" at bounding box center [637, 446] width 143 height 25
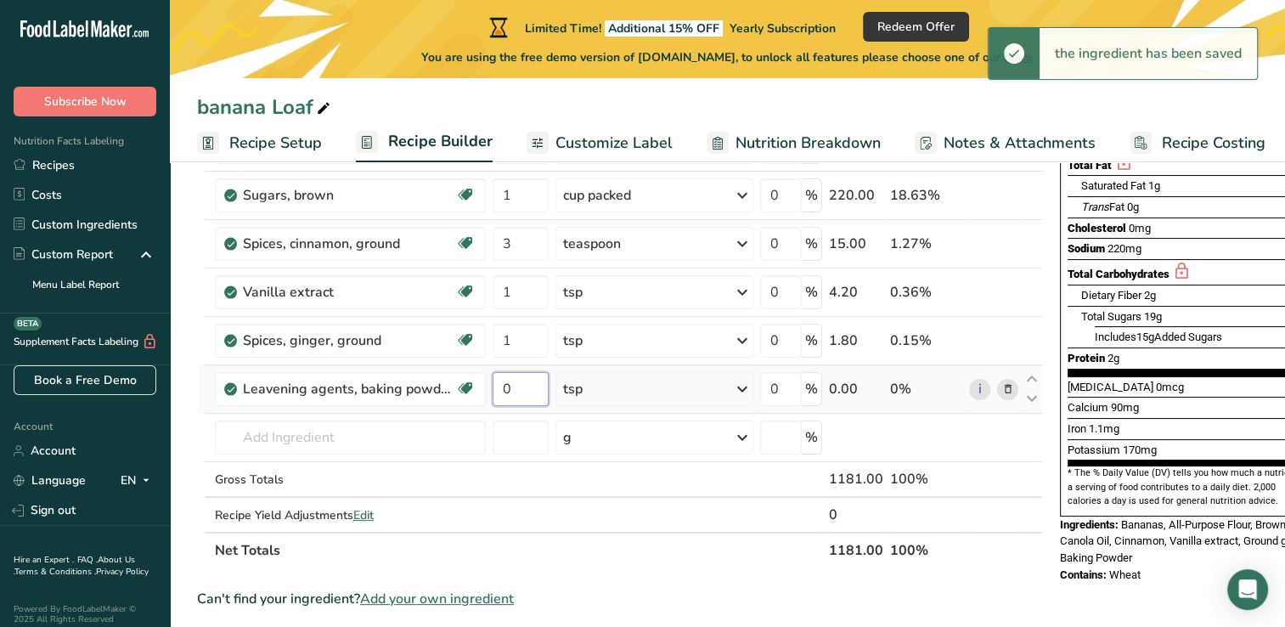
click at [526, 393] on input "0" at bounding box center [520, 389] width 56 height 34
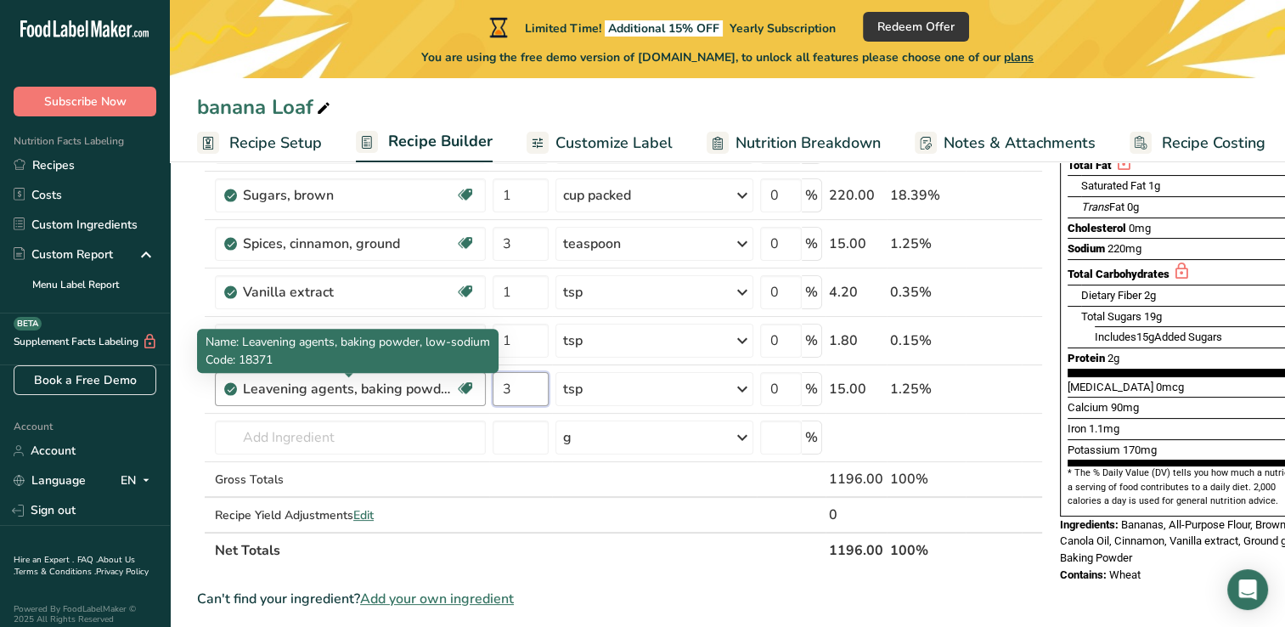
type input "3"
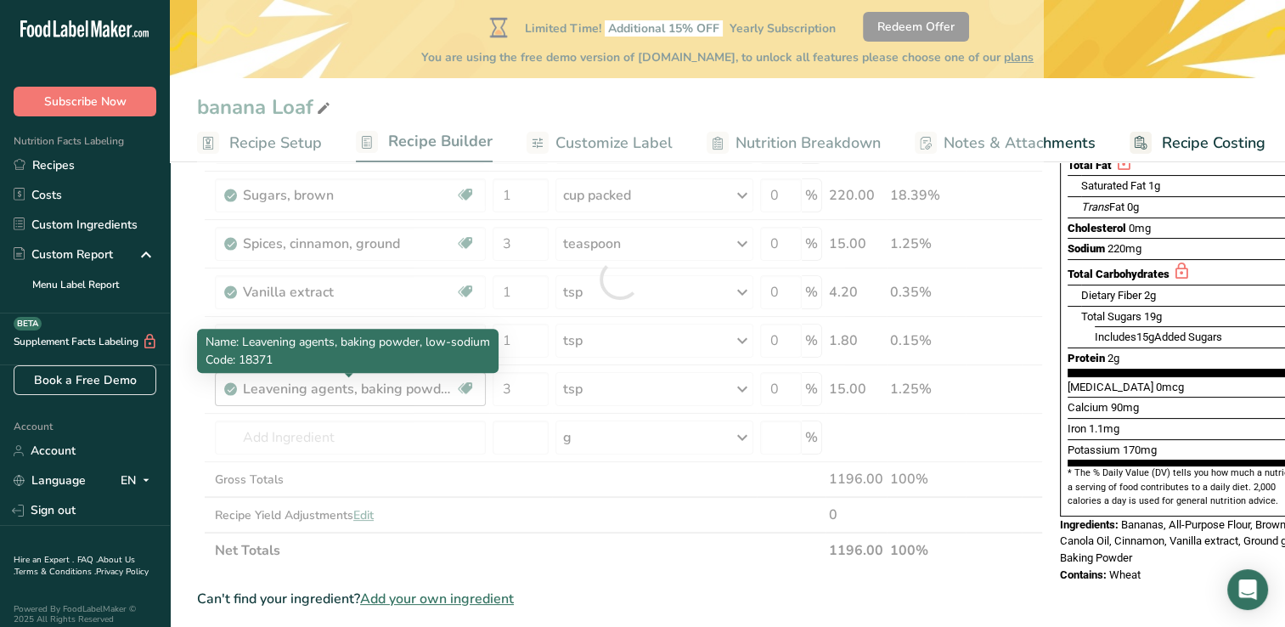
click at [431, 379] on div "Ingredient * Amount * Unit * Waste * .a-a{fill:#347362;}.b-a{fill:#fff;} Grams …" at bounding box center [620, 279] width 846 height 578
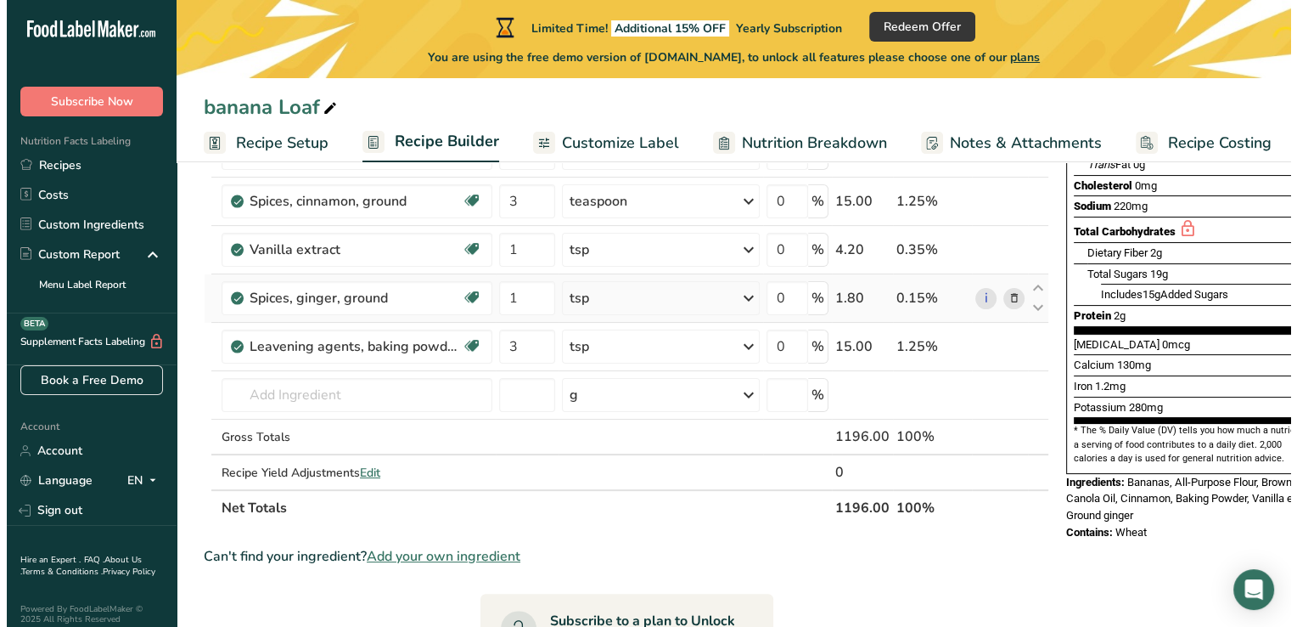
scroll to position [317, 0]
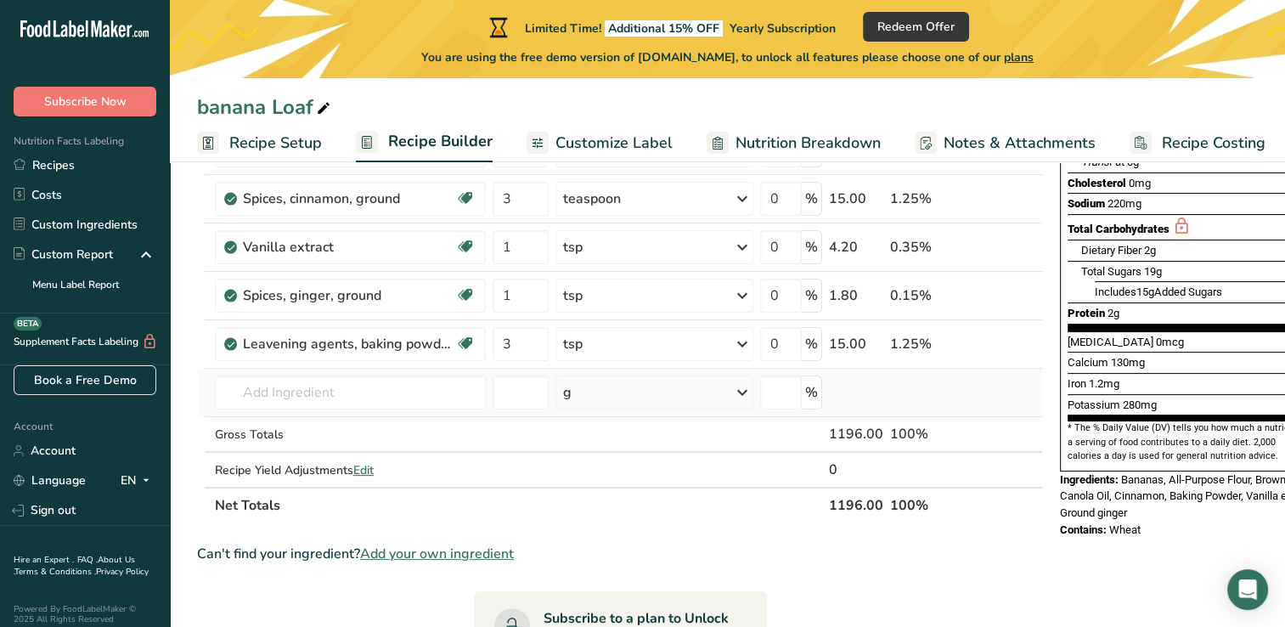
click at [442, 409] on td "18371 Leavening agents, baking powder, low-sodium 18370 Leavening agents, bakin…" at bounding box center [350, 393] width 278 height 48
click at [445, 393] on input "text" at bounding box center [350, 392] width 271 height 34
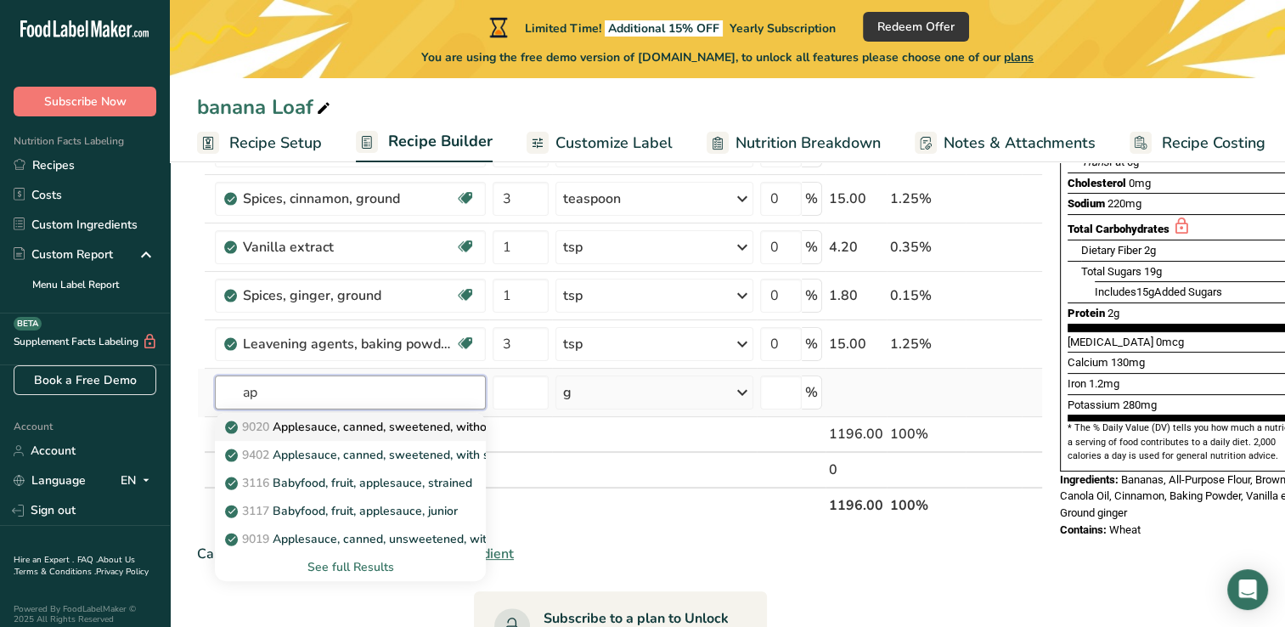
type input "a"
type input "Applesuace"
click at [358, 564] on div "See full Results" at bounding box center [350, 567] width 244 height 18
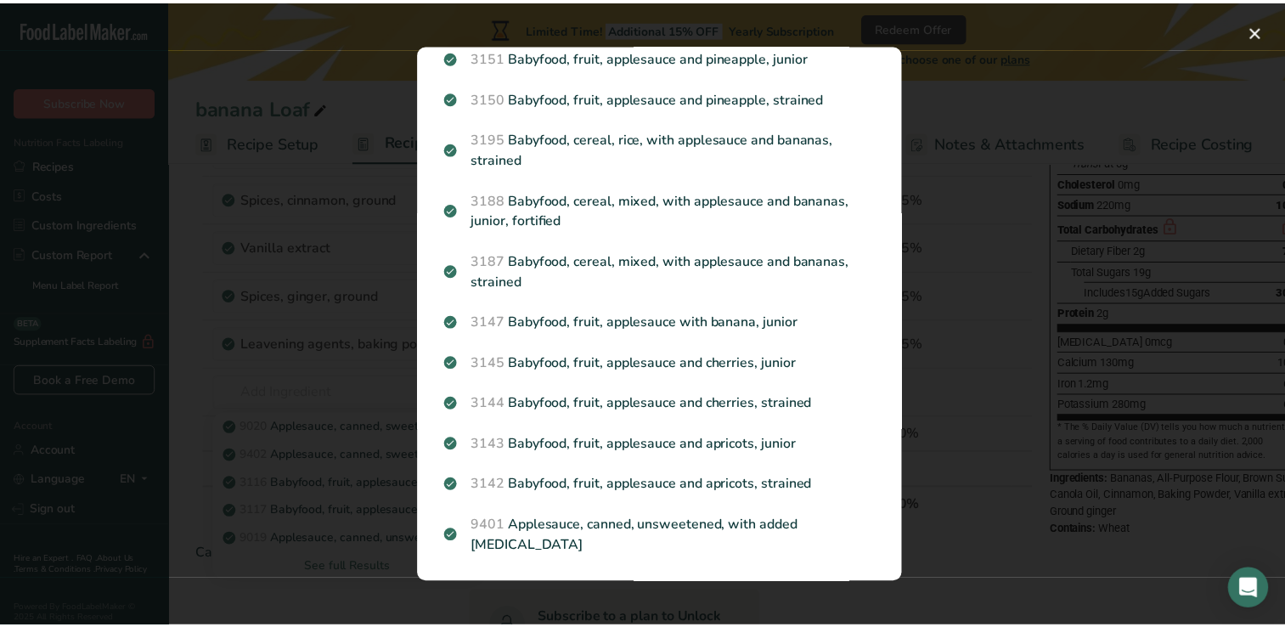
scroll to position [0, 0]
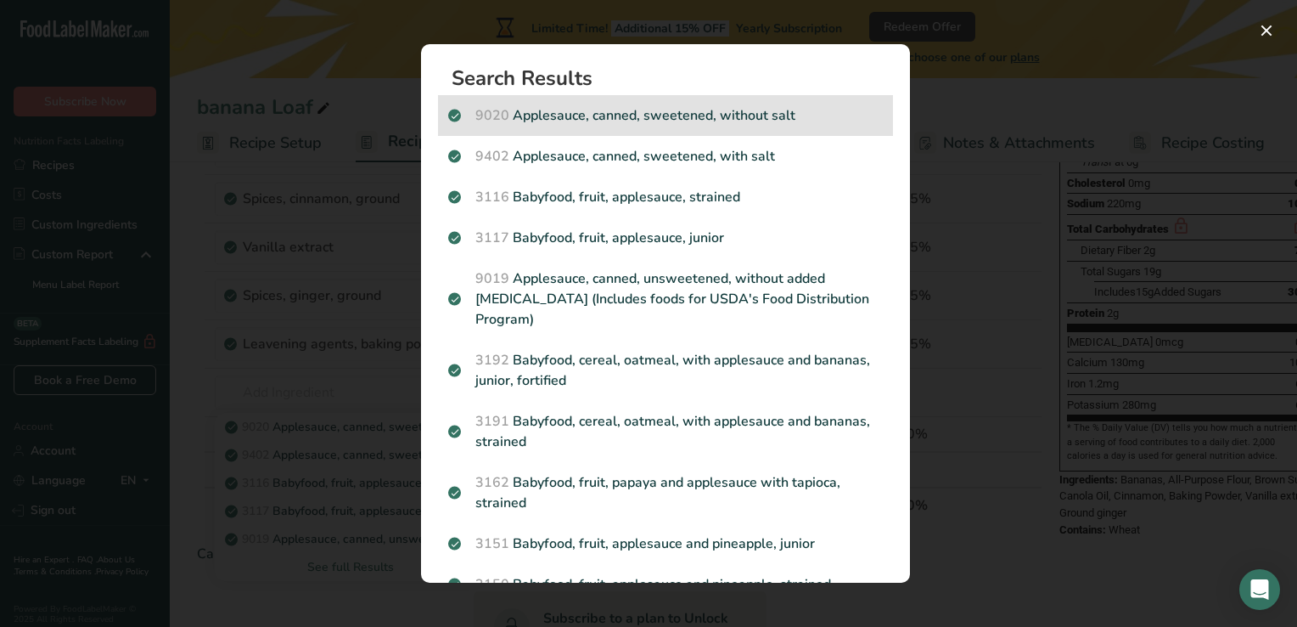
click at [609, 116] on p "9020 Applesauce, canned, sweetened, without salt" at bounding box center [665, 115] width 435 height 20
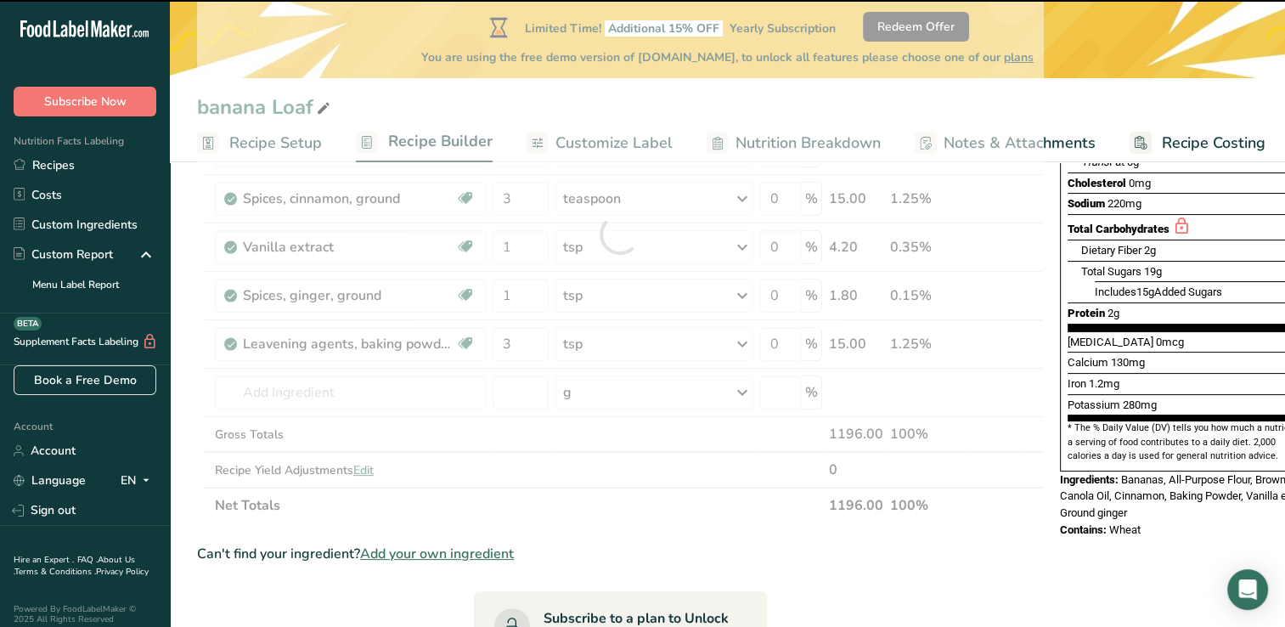
type input "0"
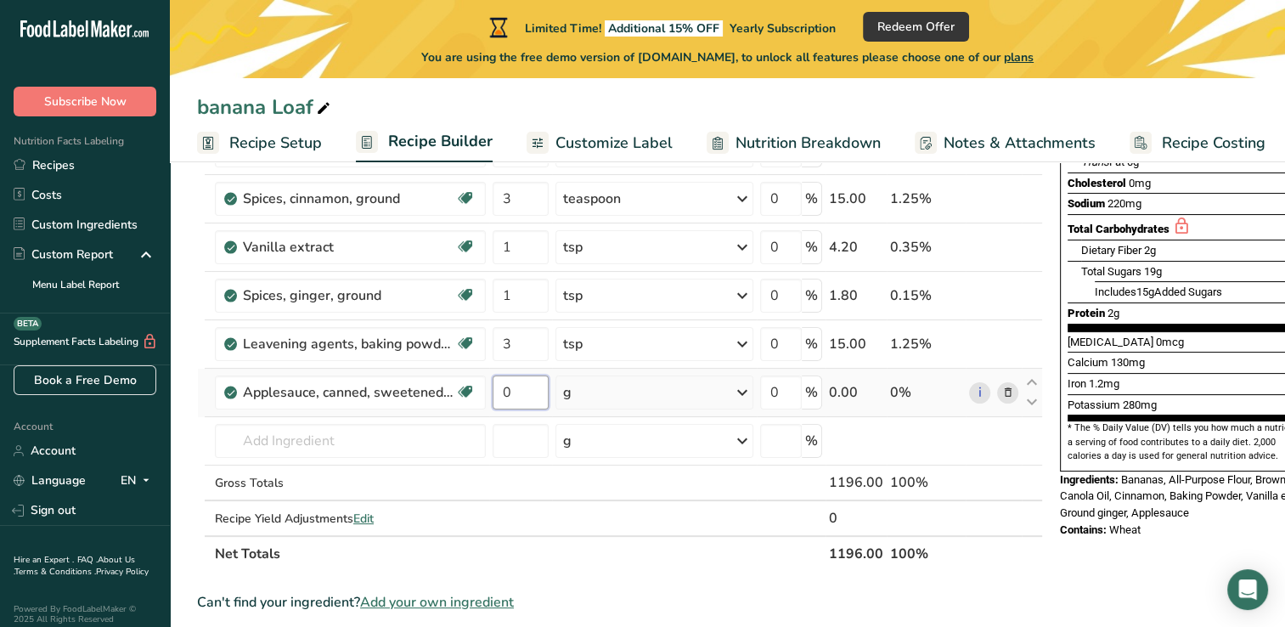
click at [511, 380] on input "0" at bounding box center [520, 392] width 56 height 34
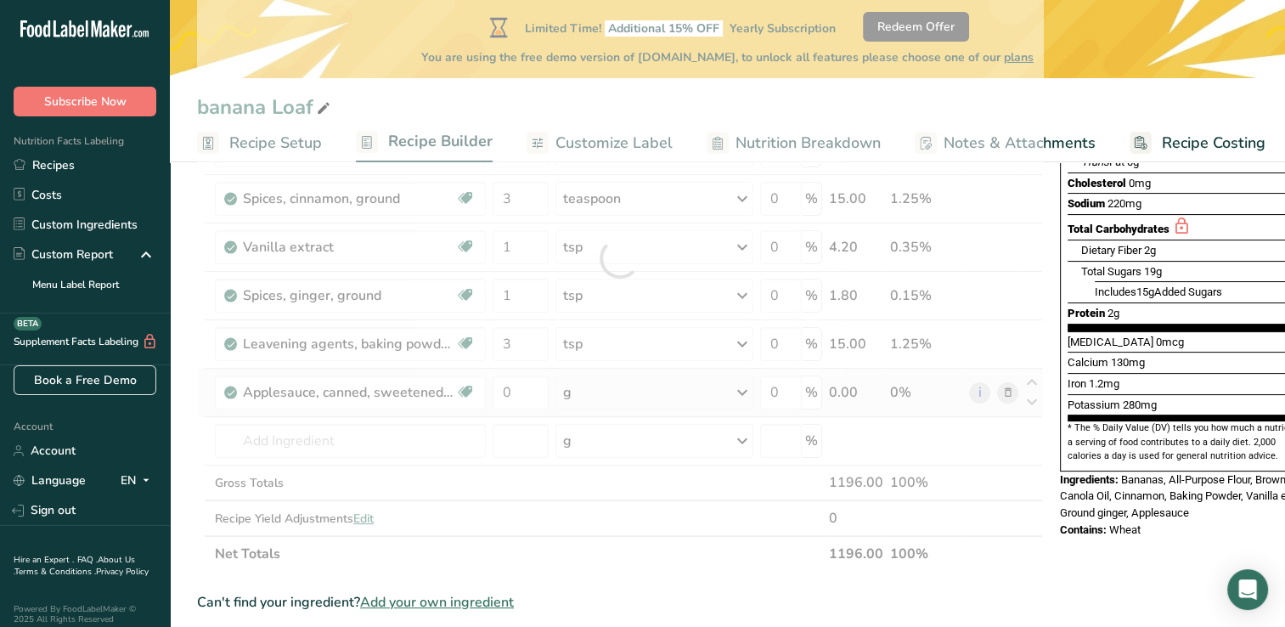
click at [627, 392] on div "Ingredient * Amount * Unit * Waste * .a-a{fill:#347362;}.b-a{fill:#fff;} Grams …" at bounding box center [620, 258] width 846 height 627
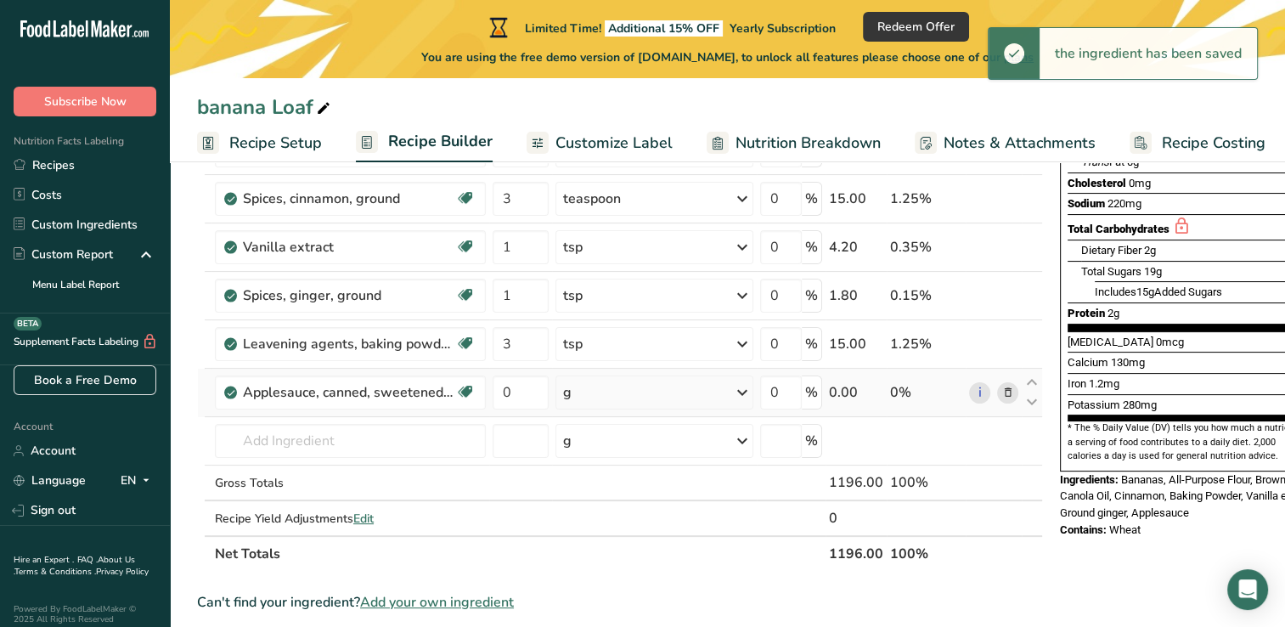
click at [732, 392] on icon at bounding box center [742, 392] width 20 height 31
click at [694, 443] on div "1 cup" at bounding box center [637, 449] width 143 height 25
click at [532, 385] on input "0" at bounding box center [520, 392] width 56 height 34
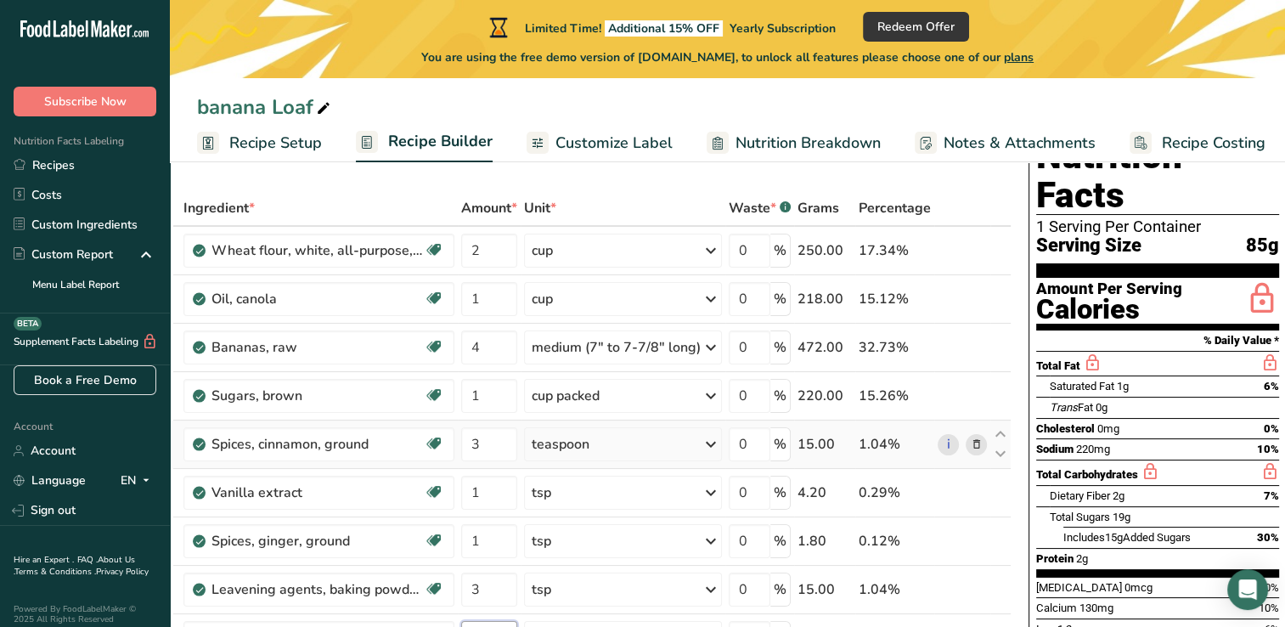
scroll to position [72, 0]
type input "1"
click at [608, 132] on span "Customize Label" at bounding box center [613, 143] width 117 height 23
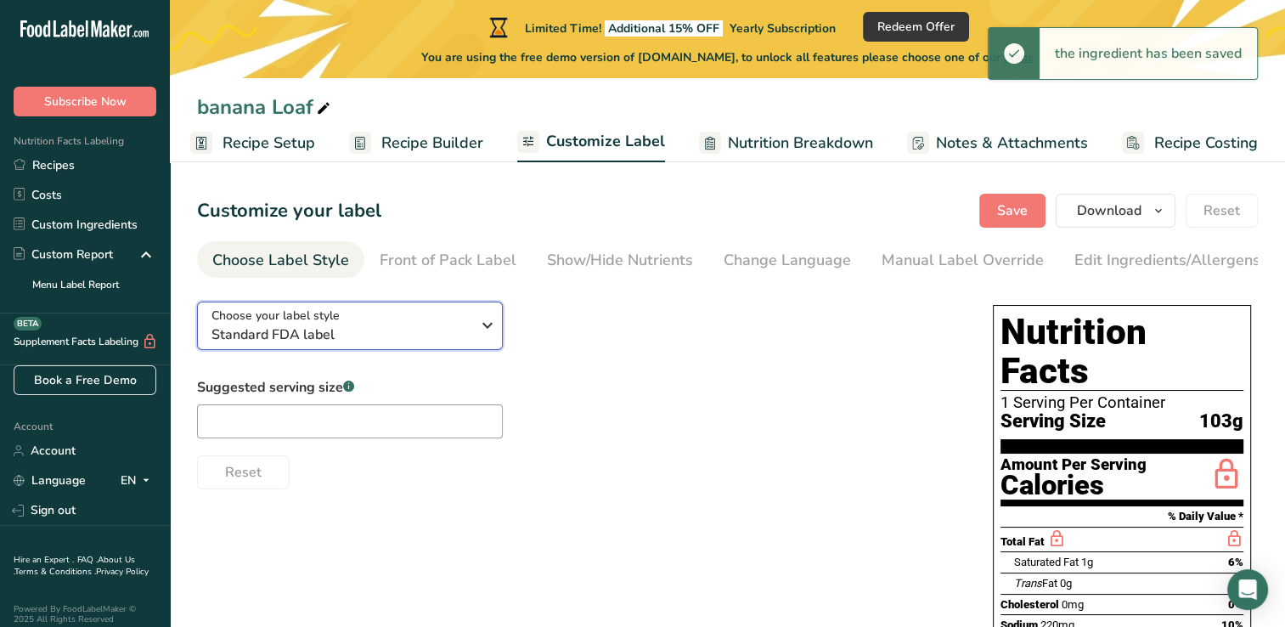
click at [454, 329] on span "Standard FDA label" at bounding box center [340, 334] width 259 height 20
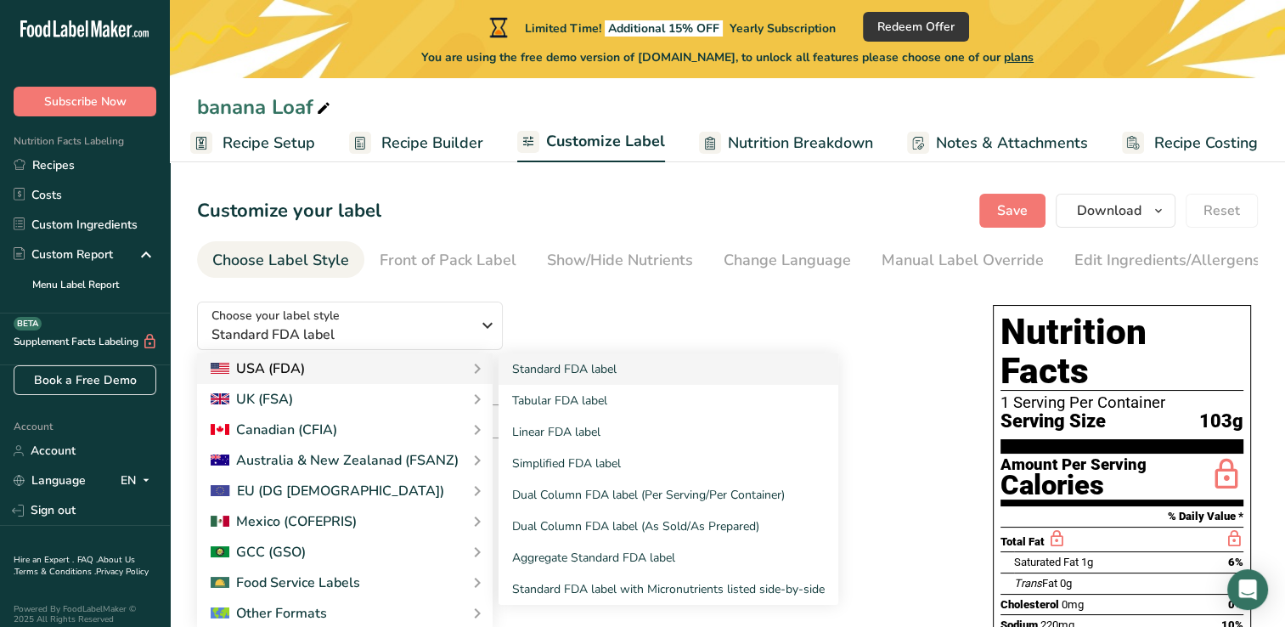
click at [442, 370] on div "USA (FDA)" at bounding box center [345, 368] width 268 height 20
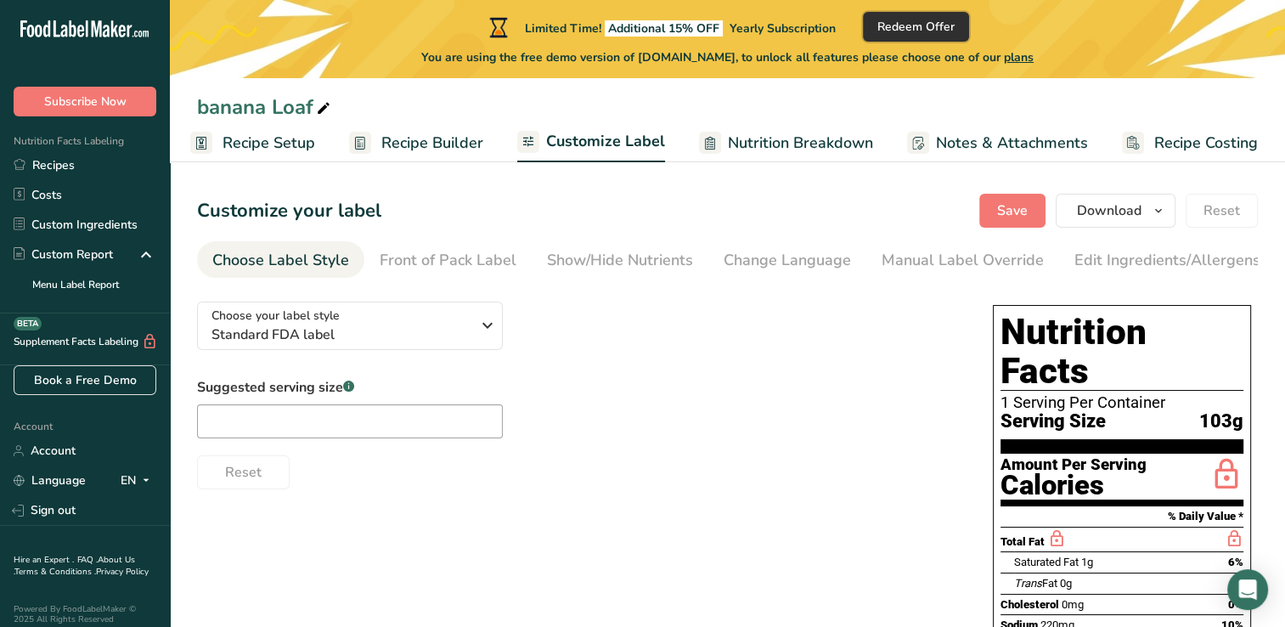
click at [954, 25] on span "Redeem Offer" at bounding box center [915, 27] width 77 height 18
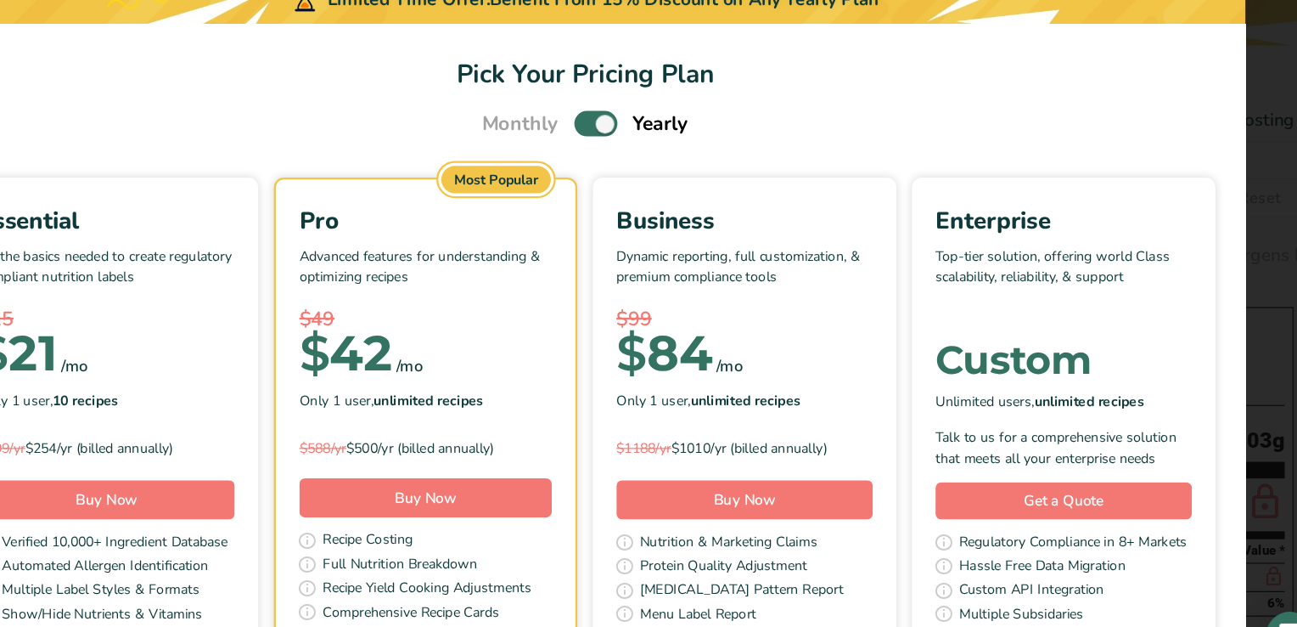
click at [657, 152] on span "Pick Your Pricing Plan Modal" at bounding box center [657, 145] width 37 height 21
click at [650, 152] on input "Pick Your Pricing Plan Modal" at bounding box center [644, 146] width 11 height 11
checkbox input "false"
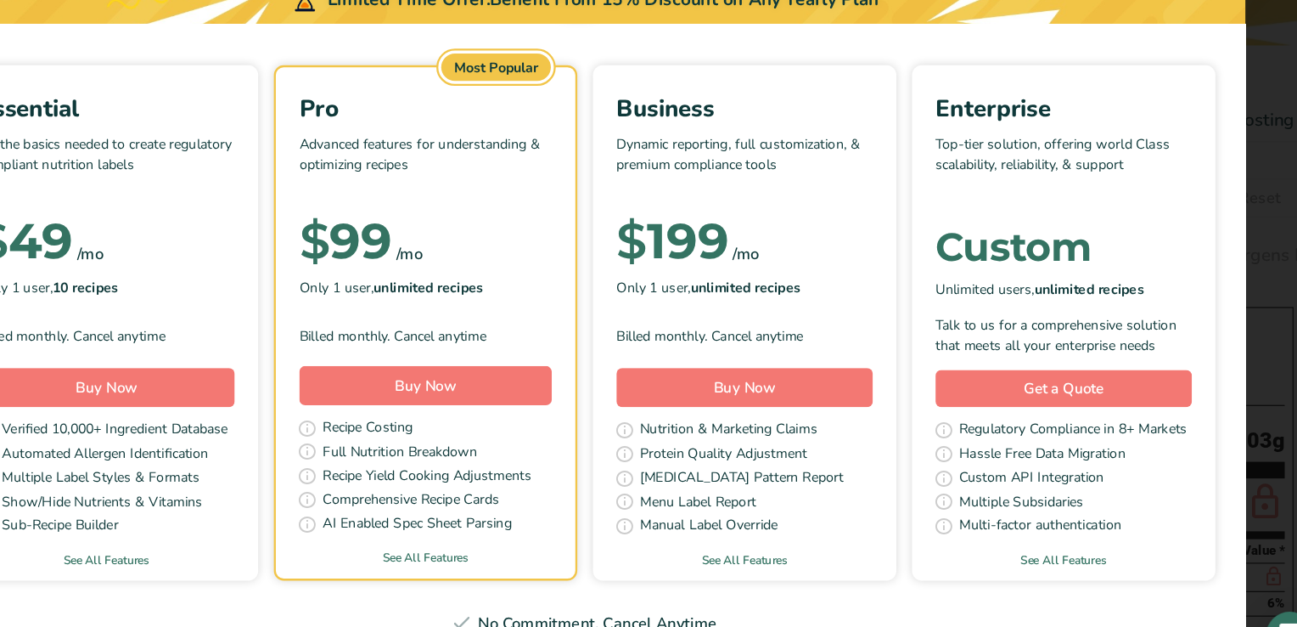
scroll to position [143, 0]
click at [599, 515] on link "See All Features" at bounding box center [510, 522] width 260 height 15
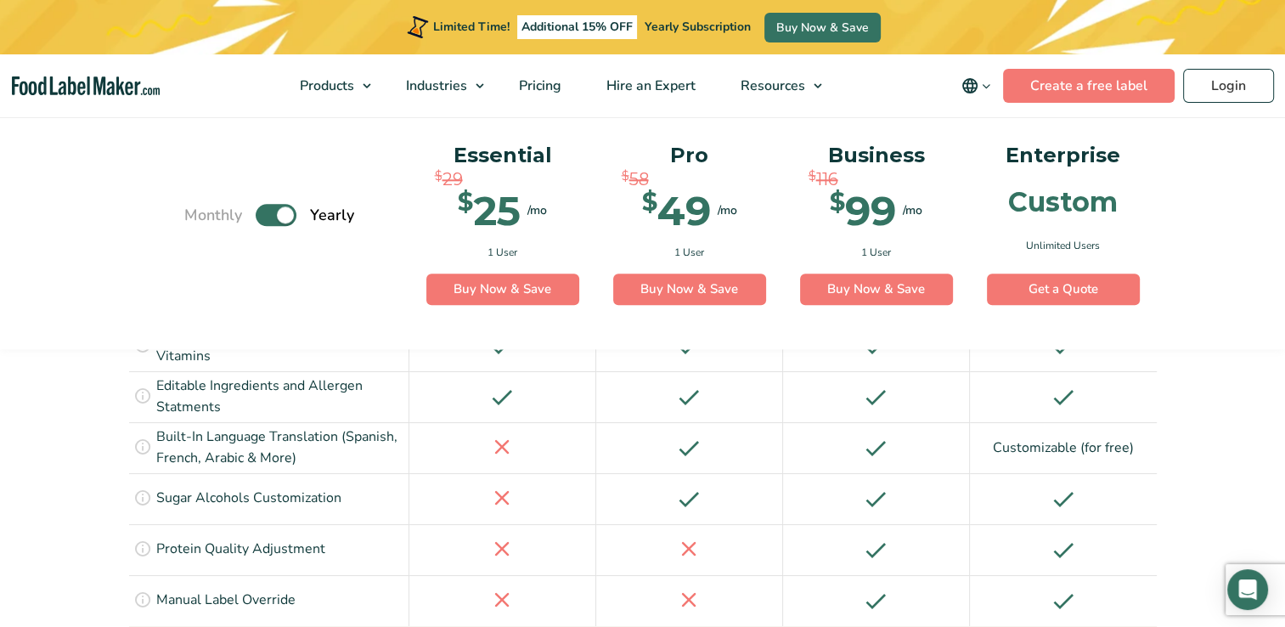
scroll to position [1983, 0]
click at [279, 211] on label "Toggle" at bounding box center [276, 216] width 41 height 22
click at [199, 211] on input "Toggle" at bounding box center [193, 215] width 11 height 11
checkbox input "false"
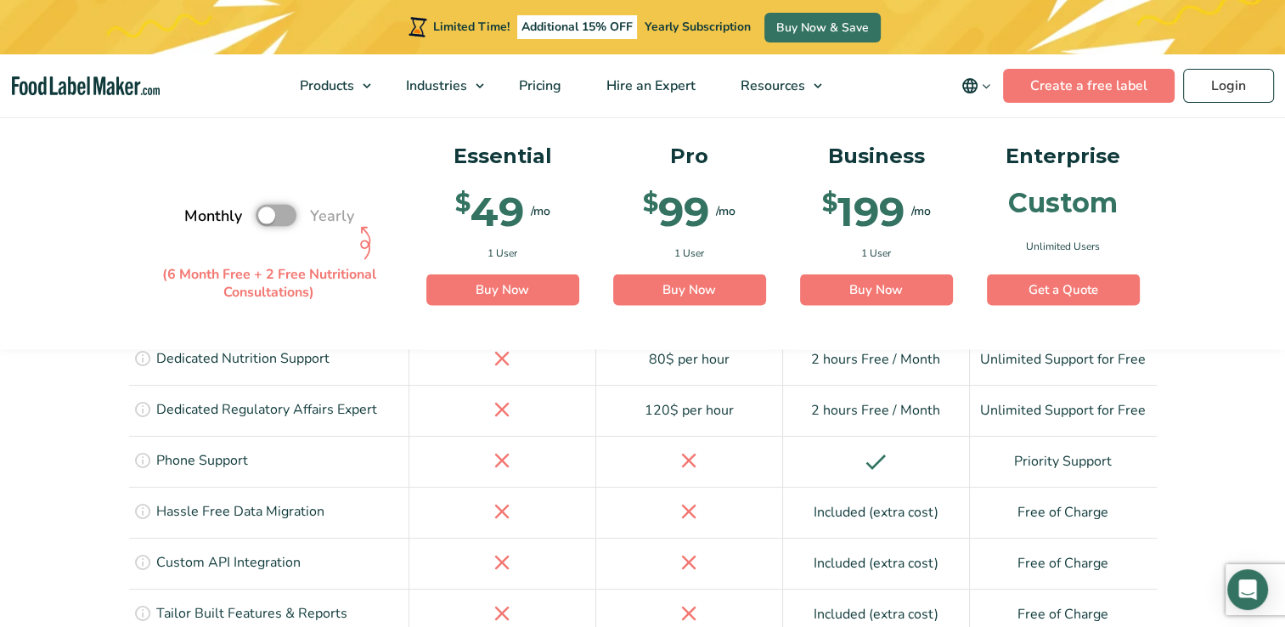
scroll to position [3344, 0]
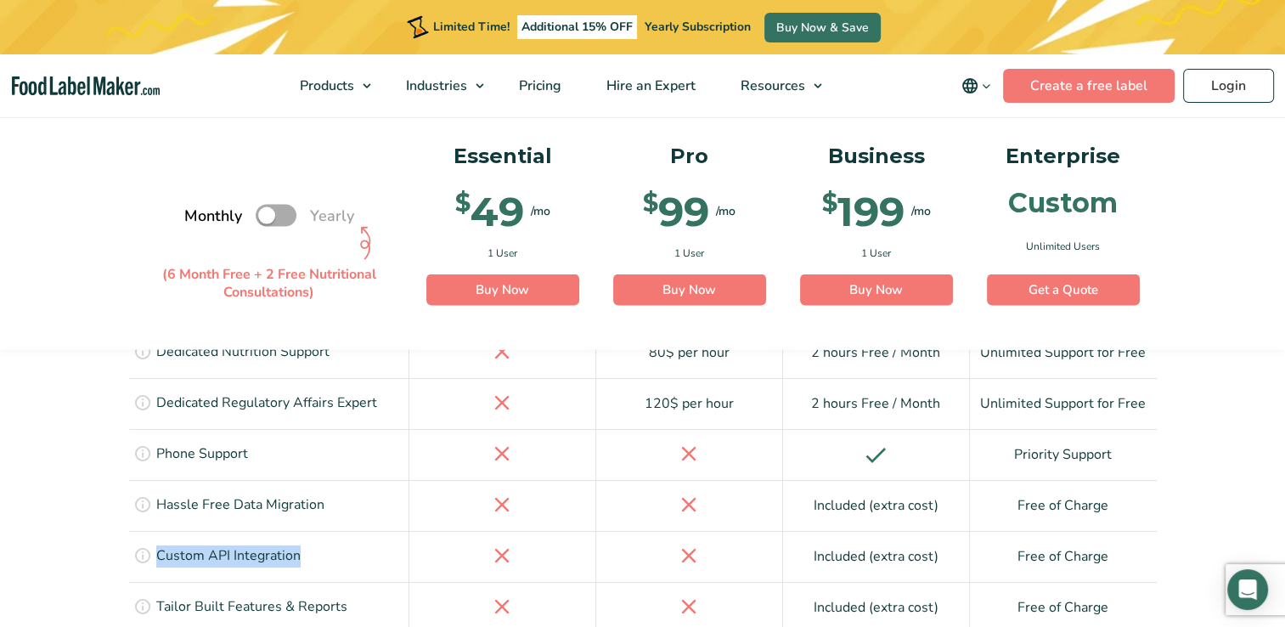
drag, startPoint x: 150, startPoint y: 423, endPoint x: 311, endPoint y: 430, distance: 160.6
click at [311, 531] on div "Custom built API calls to connect your platforms to our system Custom API Integ…" at bounding box center [269, 556] width 280 height 51
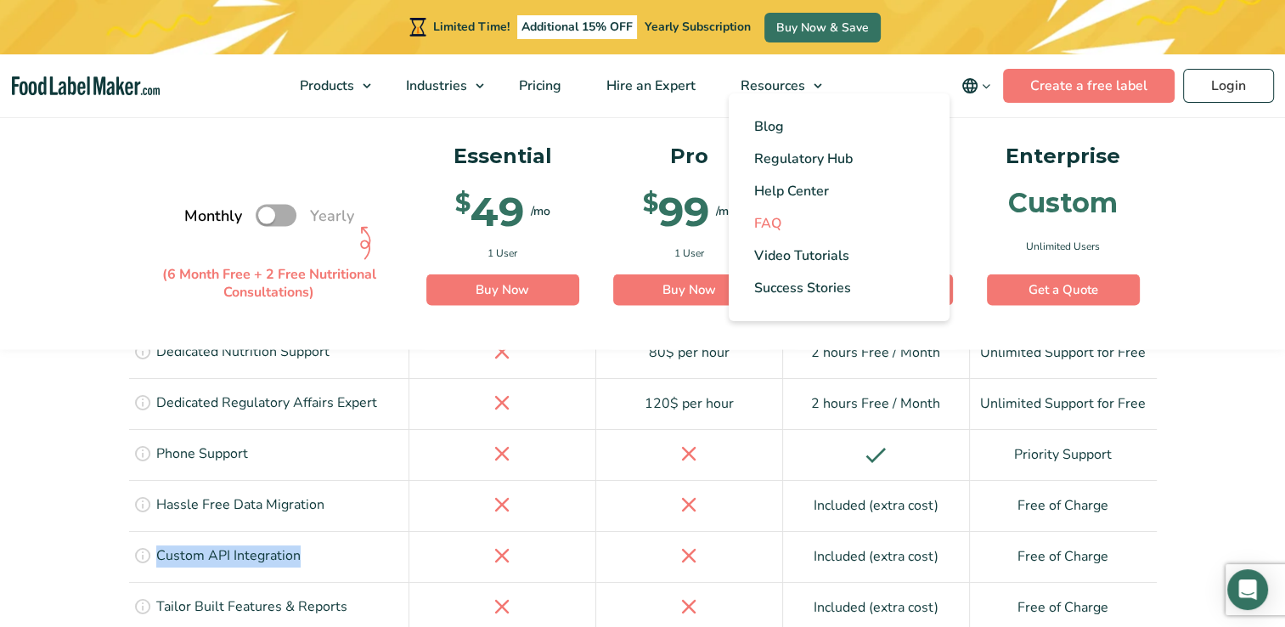
click at [780, 226] on span "FAQ" at bounding box center [767, 223] width 27 height 19
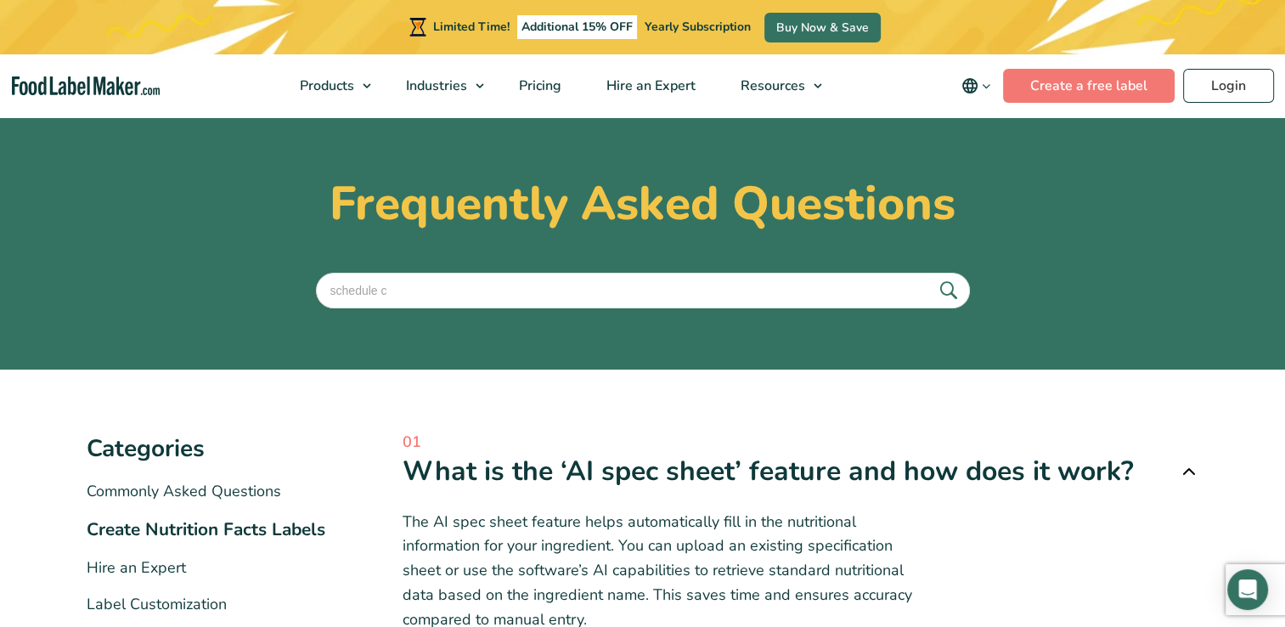
type input "schedule c"
click at [930, 277] on button "submit" at bounding box center [948, 291] width 36 height 28
click at [946, 283] on icon "submit" at bounding box center [947, 290] width 25 height 25
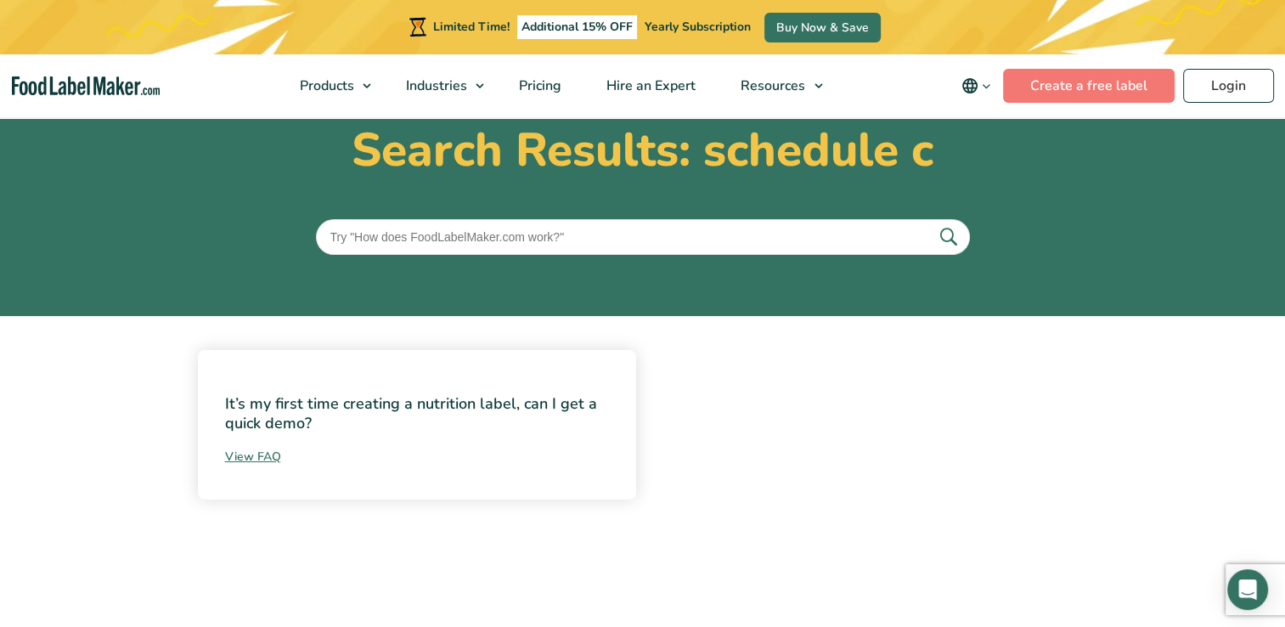
scroll to position [118, 0]
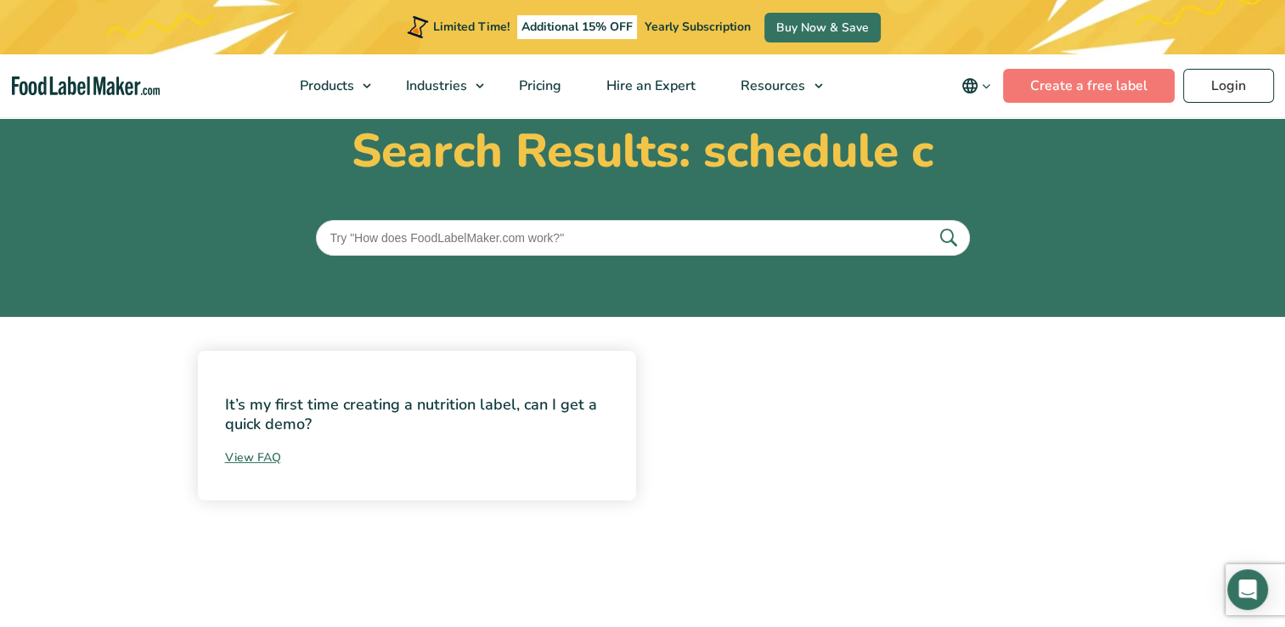
click at [705, 243] on input "text" at bounding box center [643, 238] width 654 height 36
type input "c"
type input "schedule c"
click at [930, 223] on button "submit" at bounding box center [948, 237] width 36 height 28
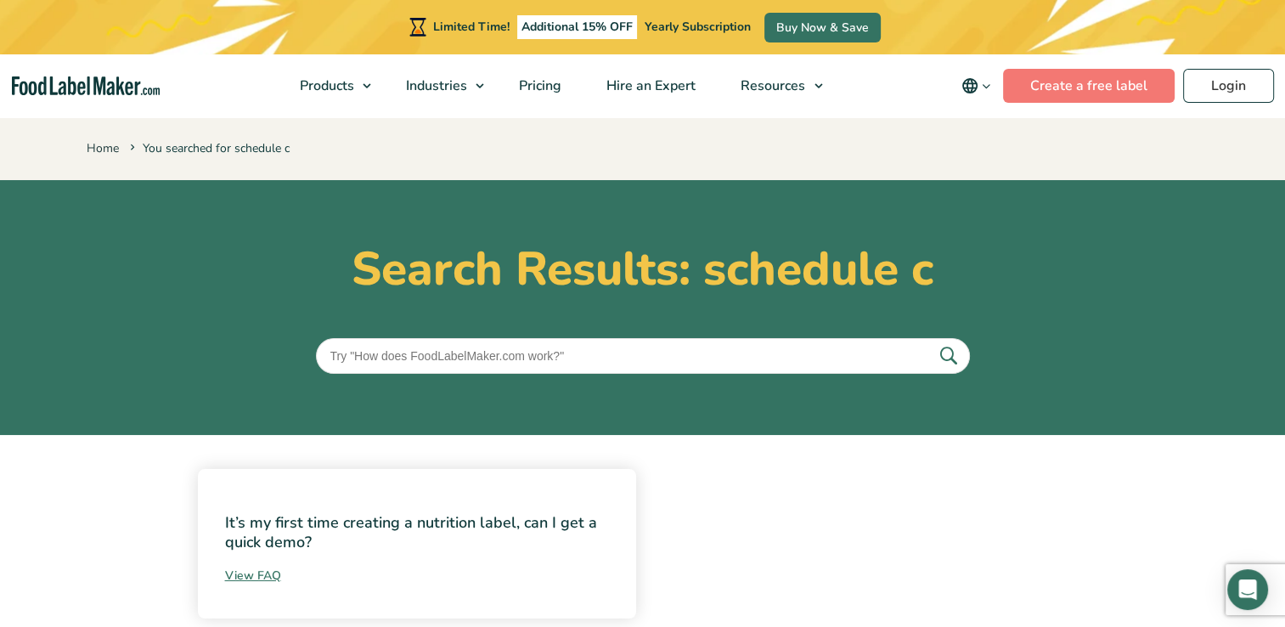
click at [380, 346] on input "text" at bounding box center [643, 356] width 654 height 36
